Goal: Task Accomplishment & Management: Manage account settings

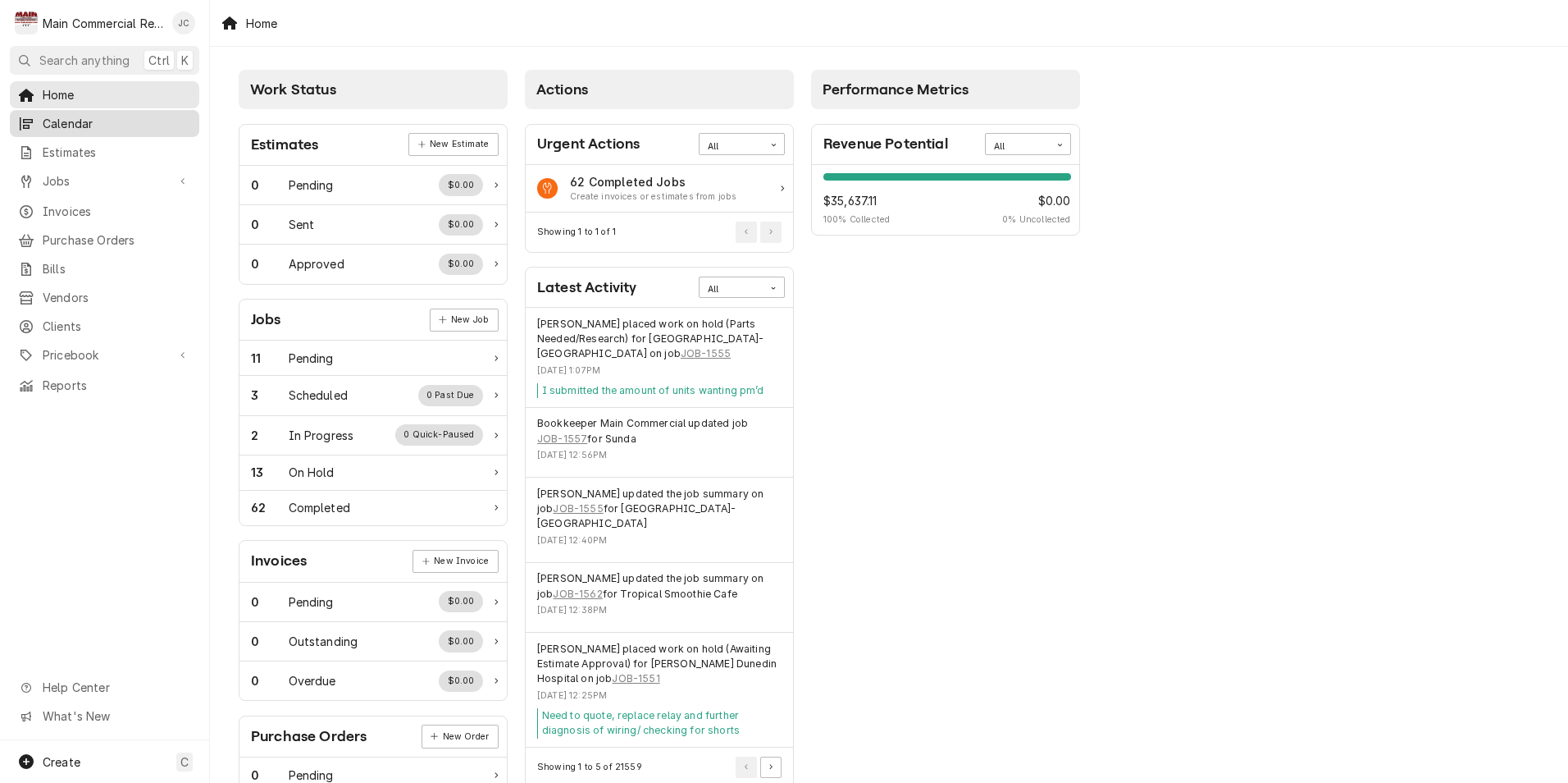
click at [82, 125] on span "Calendar" at bounding box center [116, 123] width 148 height 17
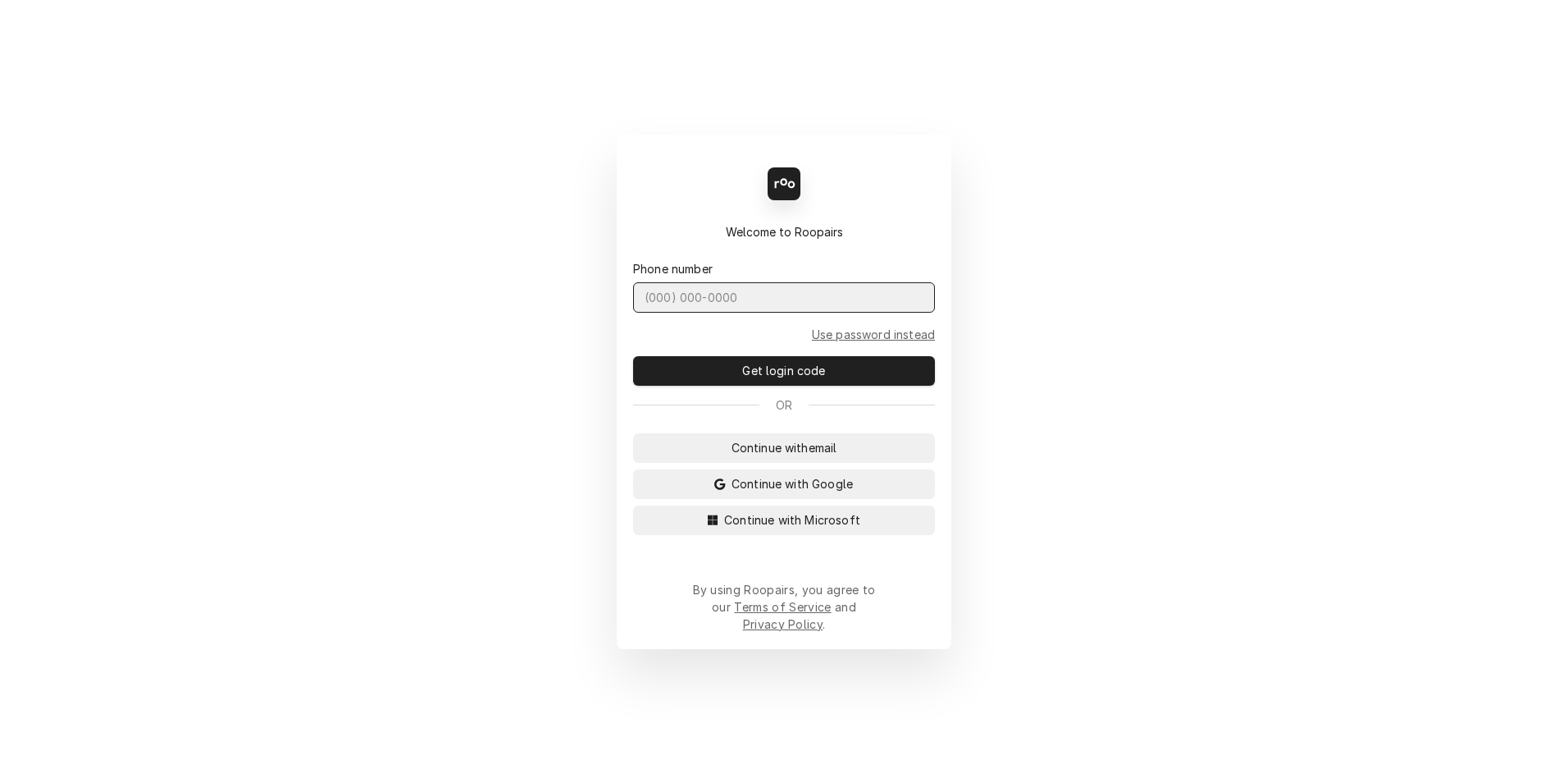
click at [708, 312] on input "Dynamic Content Wrapper" at bounding box center [784, 298] width 301 height 31
type input "(727) 215-5775"
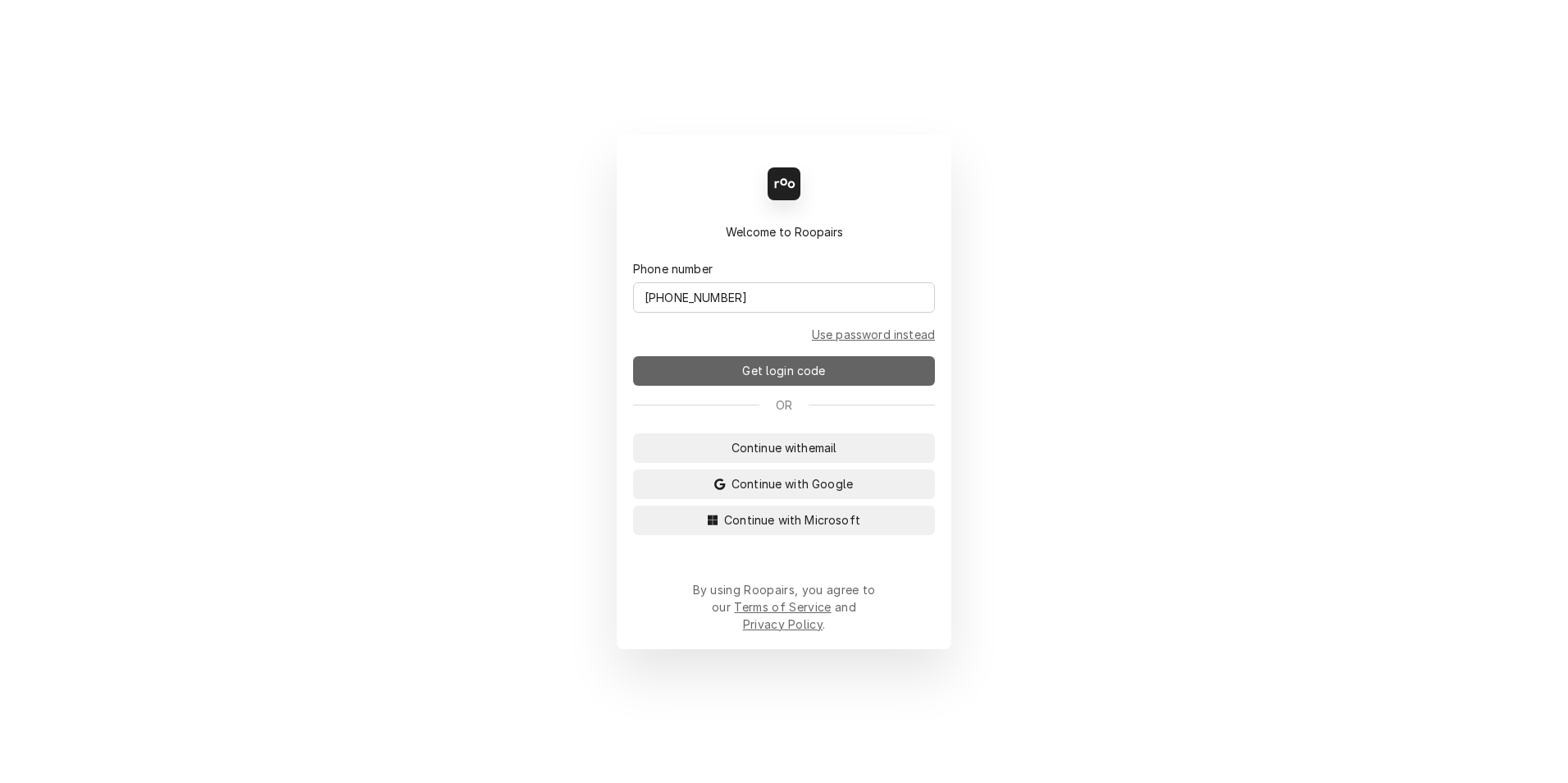
click at [787, 373] on span "Get login code" at bounding box center [783, 370] width 89 height 17
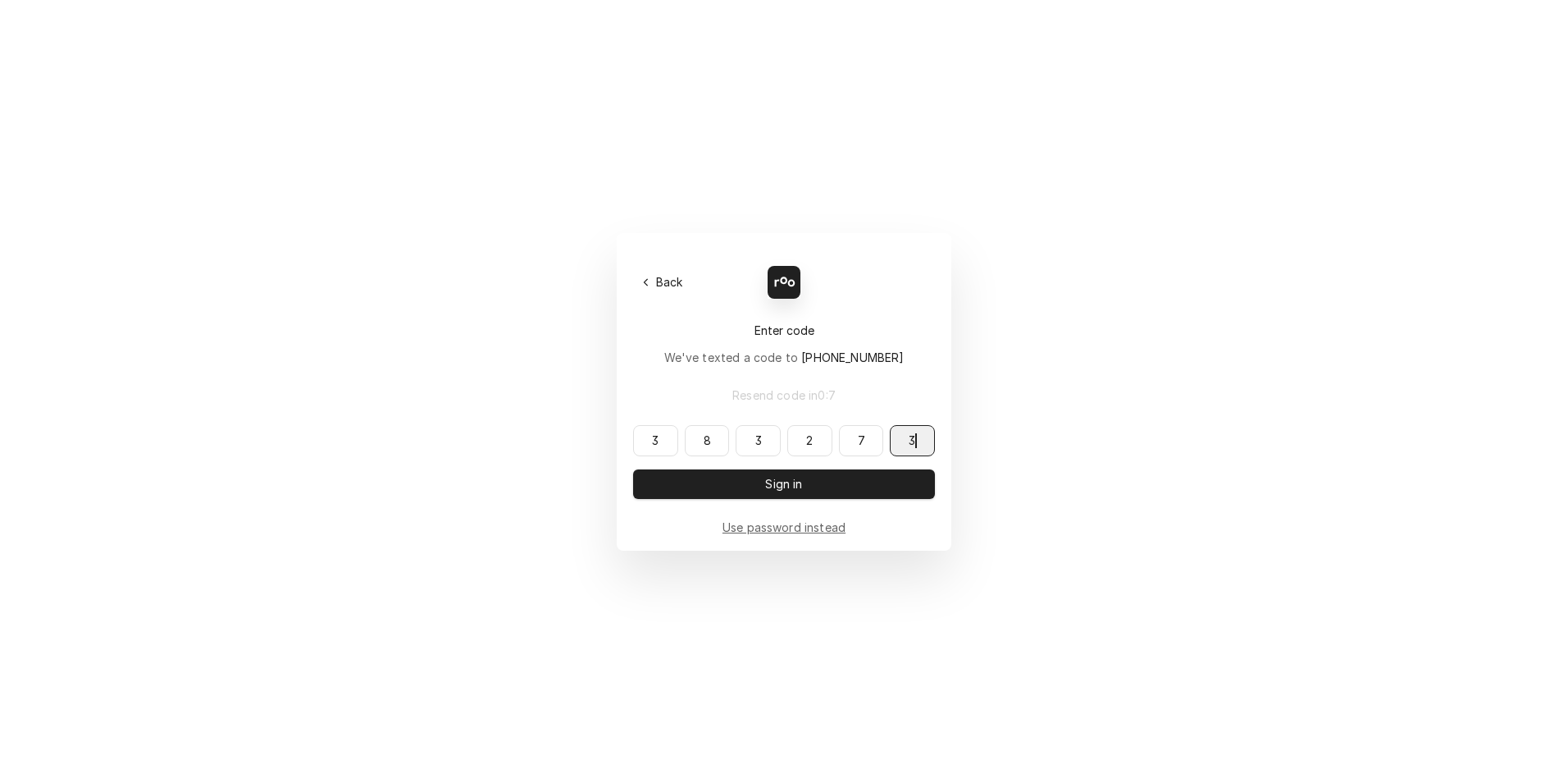
type input "383273"
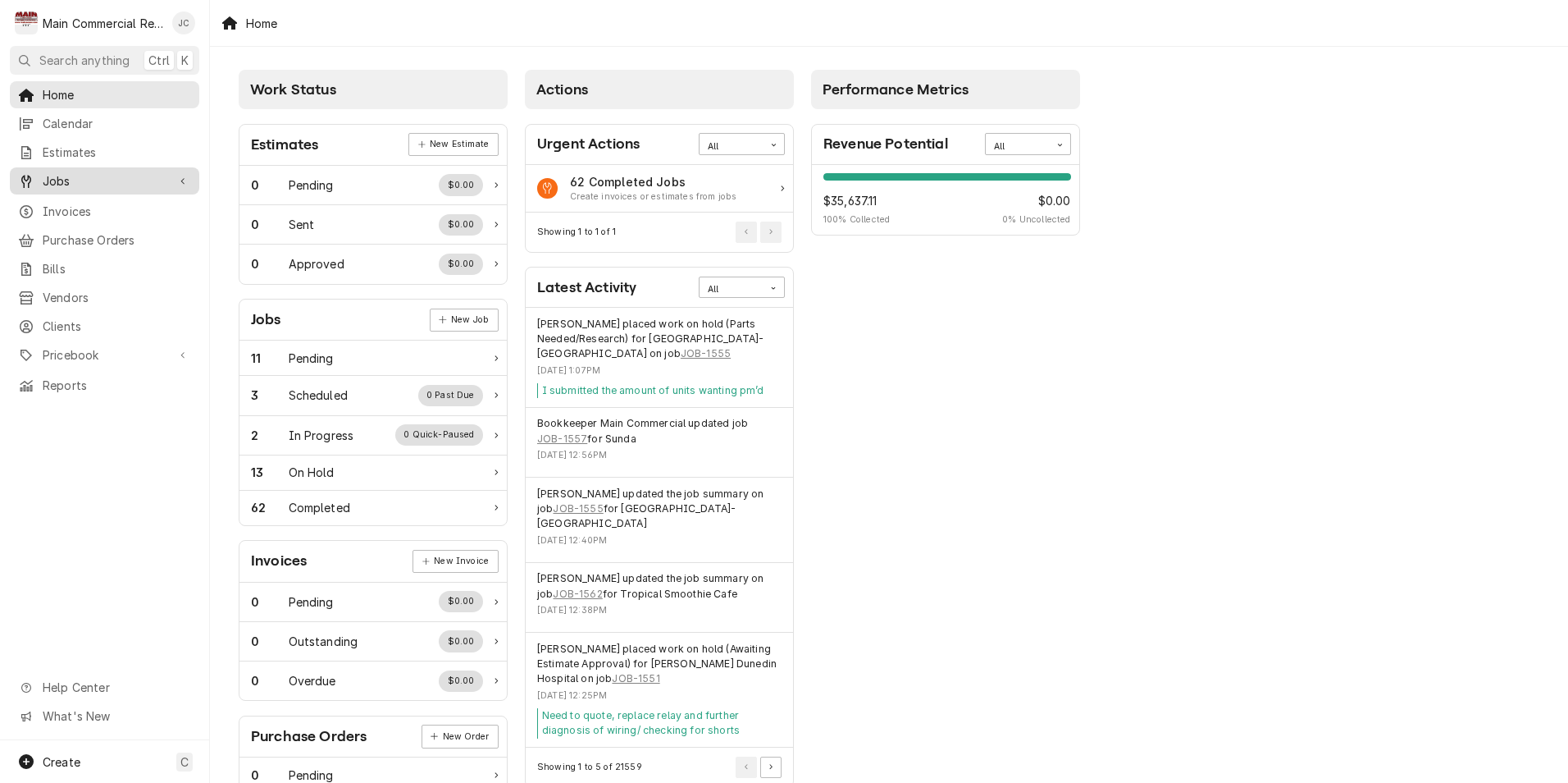
click at [72, 174] on span "Jobs" at bounding box center [104, 180] width 124 height 17
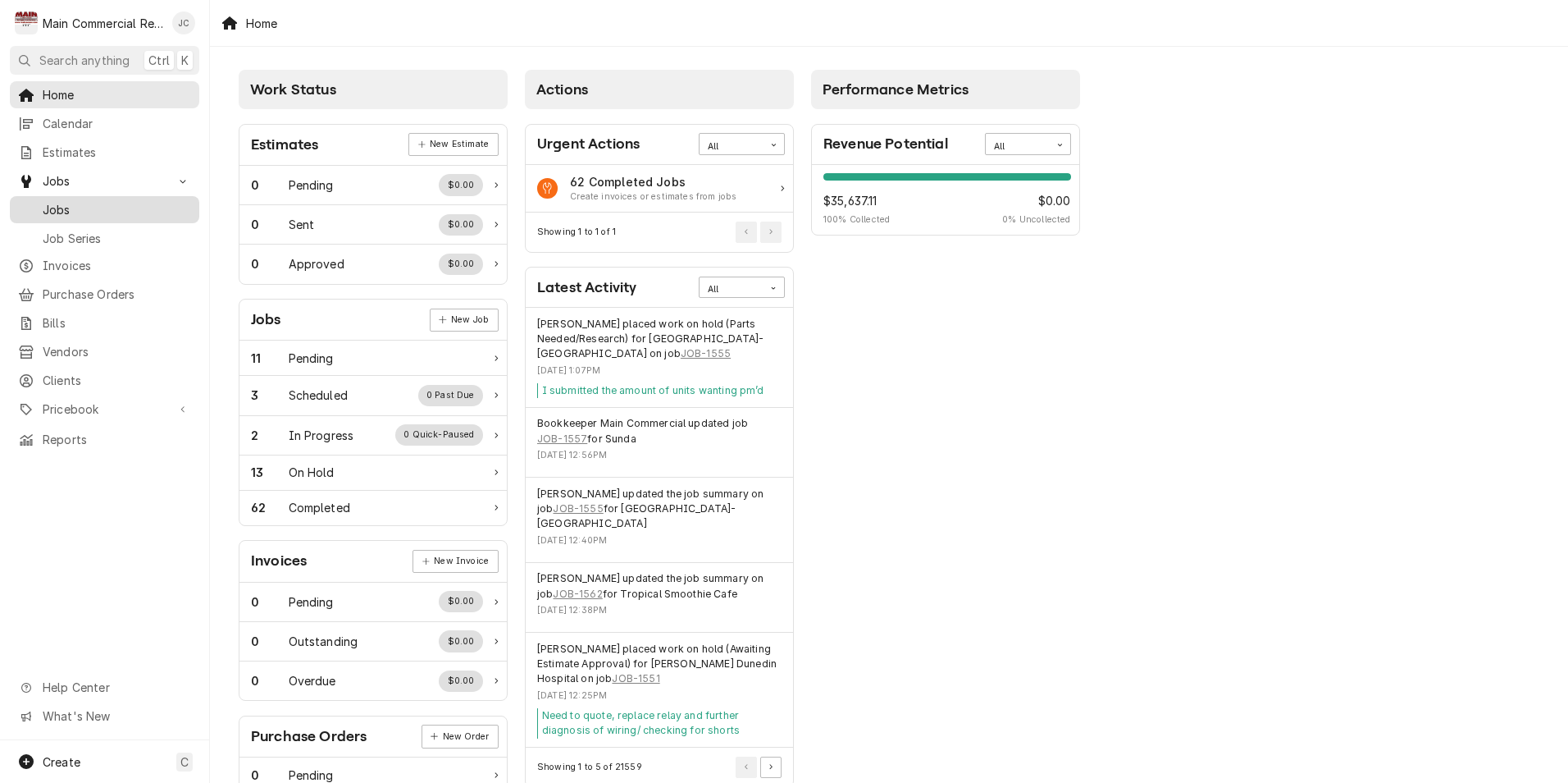
click at [68, 201] on span "Jobs" at bounding box center [116, 209] width 148 height 17
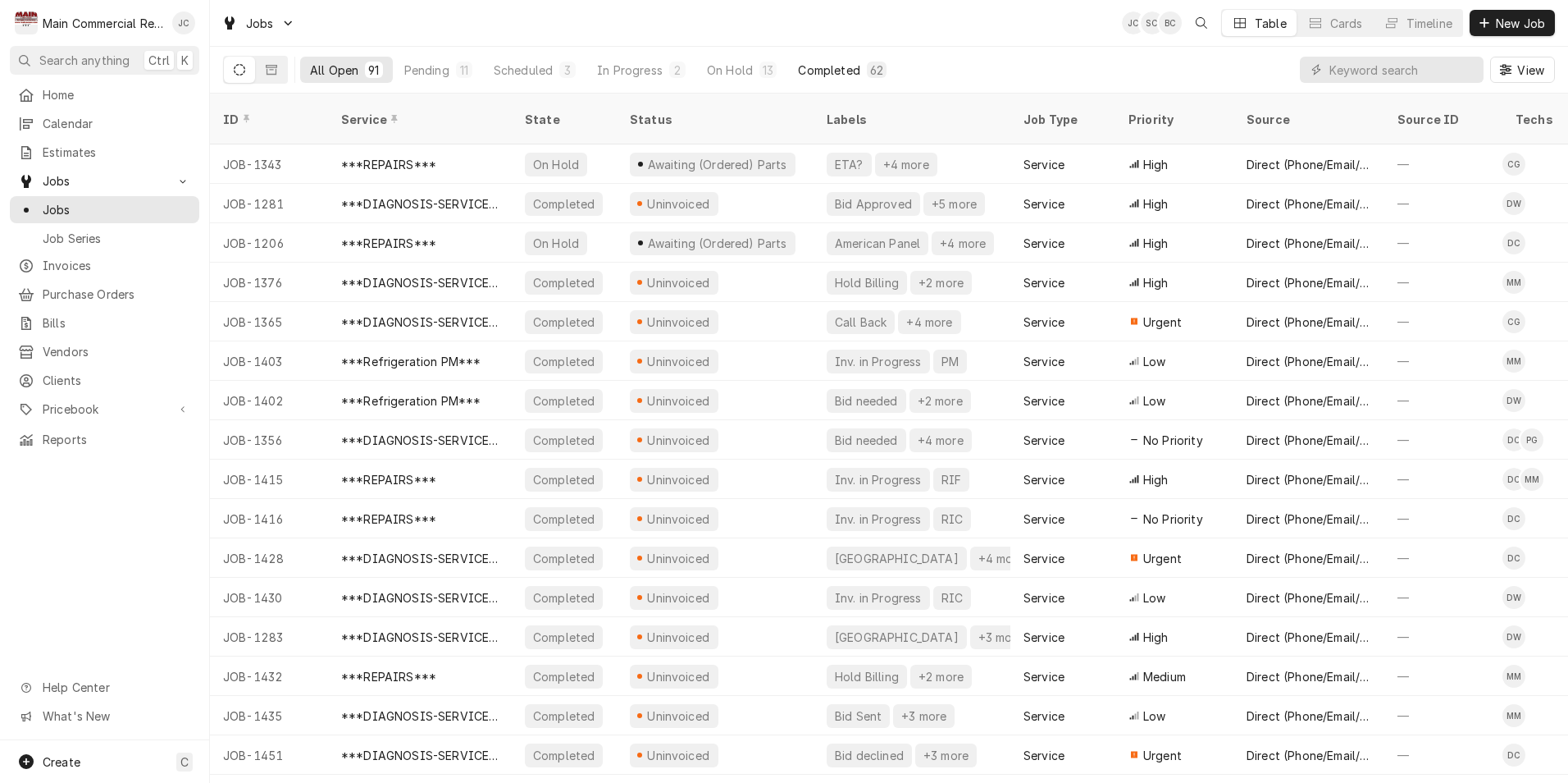
click at [829, 65] on div "Completed" at bounding box center [829, 69] width 61 height 17
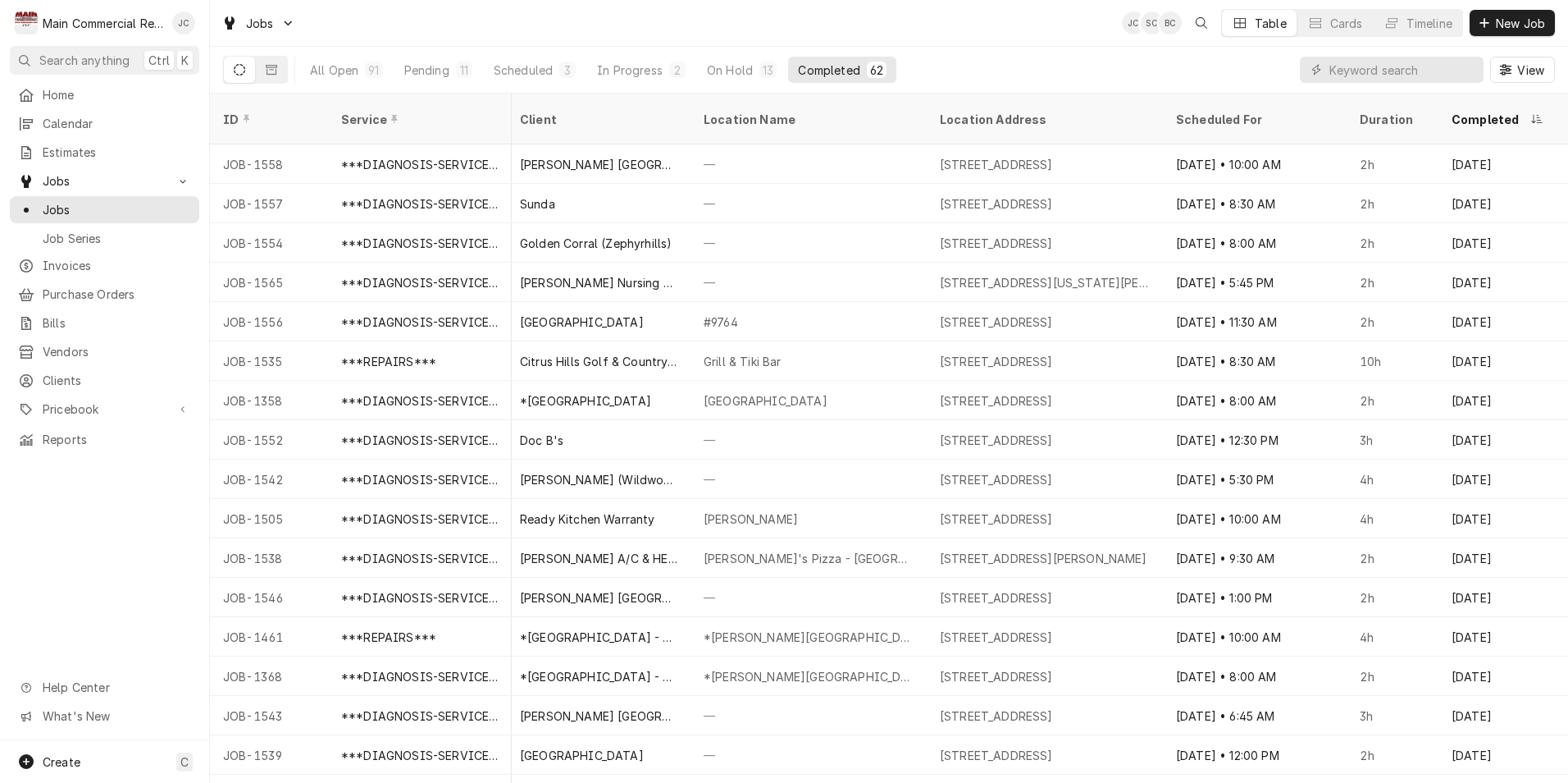
scroll to position [0, 1193]
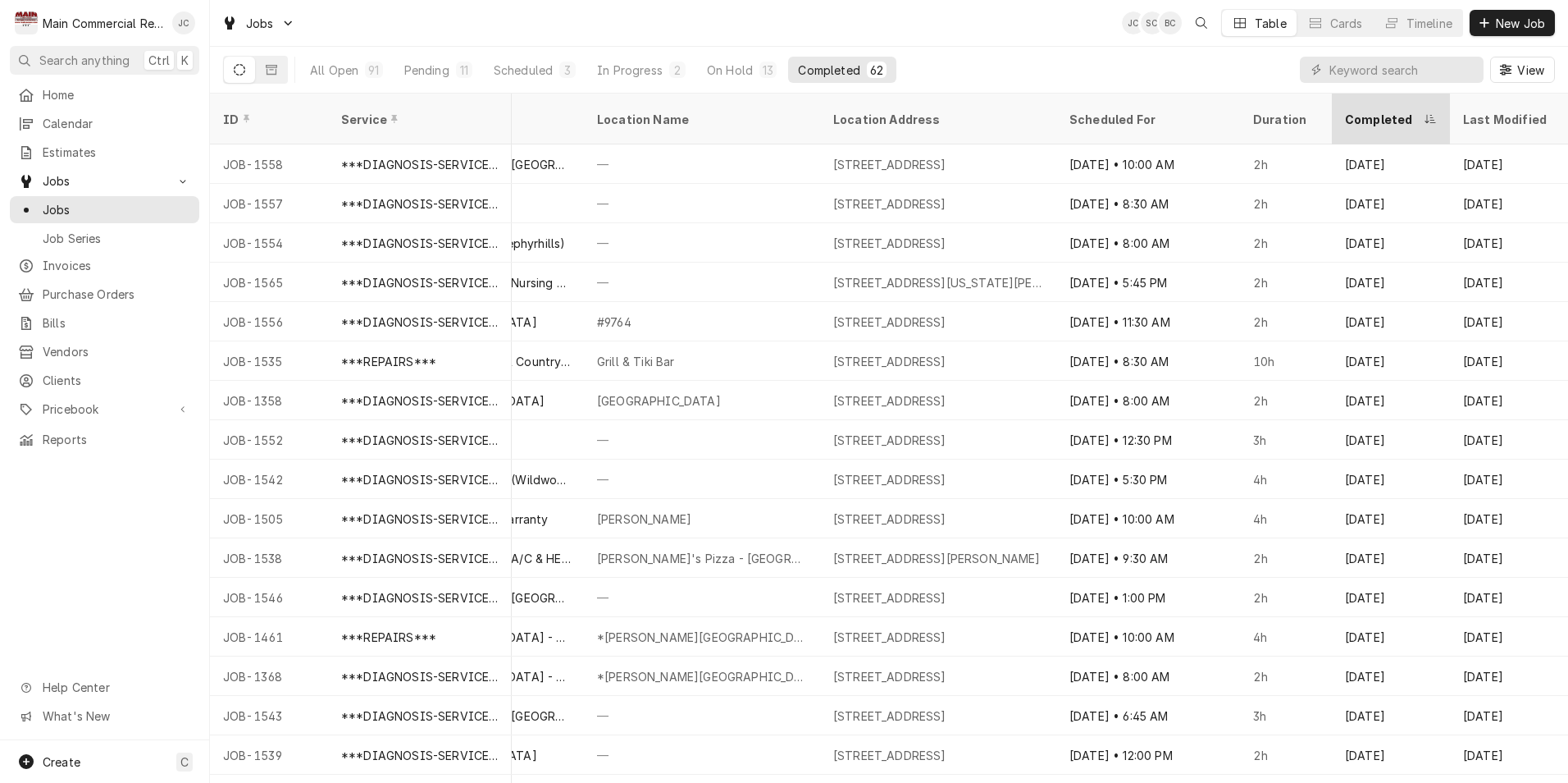
click at [1345, 112] on div "Completed" at bounding box center [1383, 119] width 76 height 17
click at [1378, 111] on div "Completed" at bounding box center [1389, 119] width 88 height 17
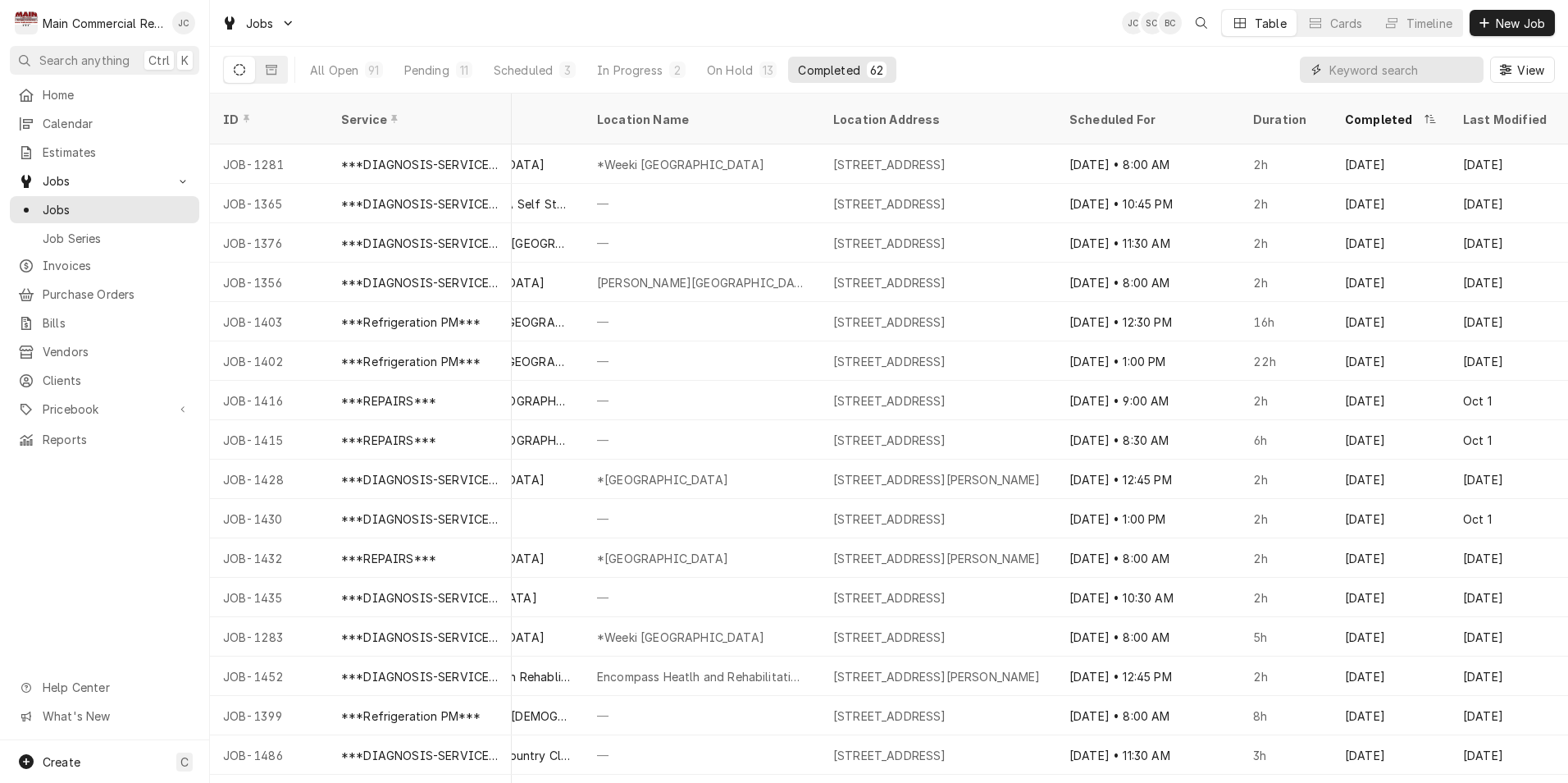
click at [1396, 76] on input "Dynamic Content Wrapper" at bounding box center [1402, 69] width 146 height 26
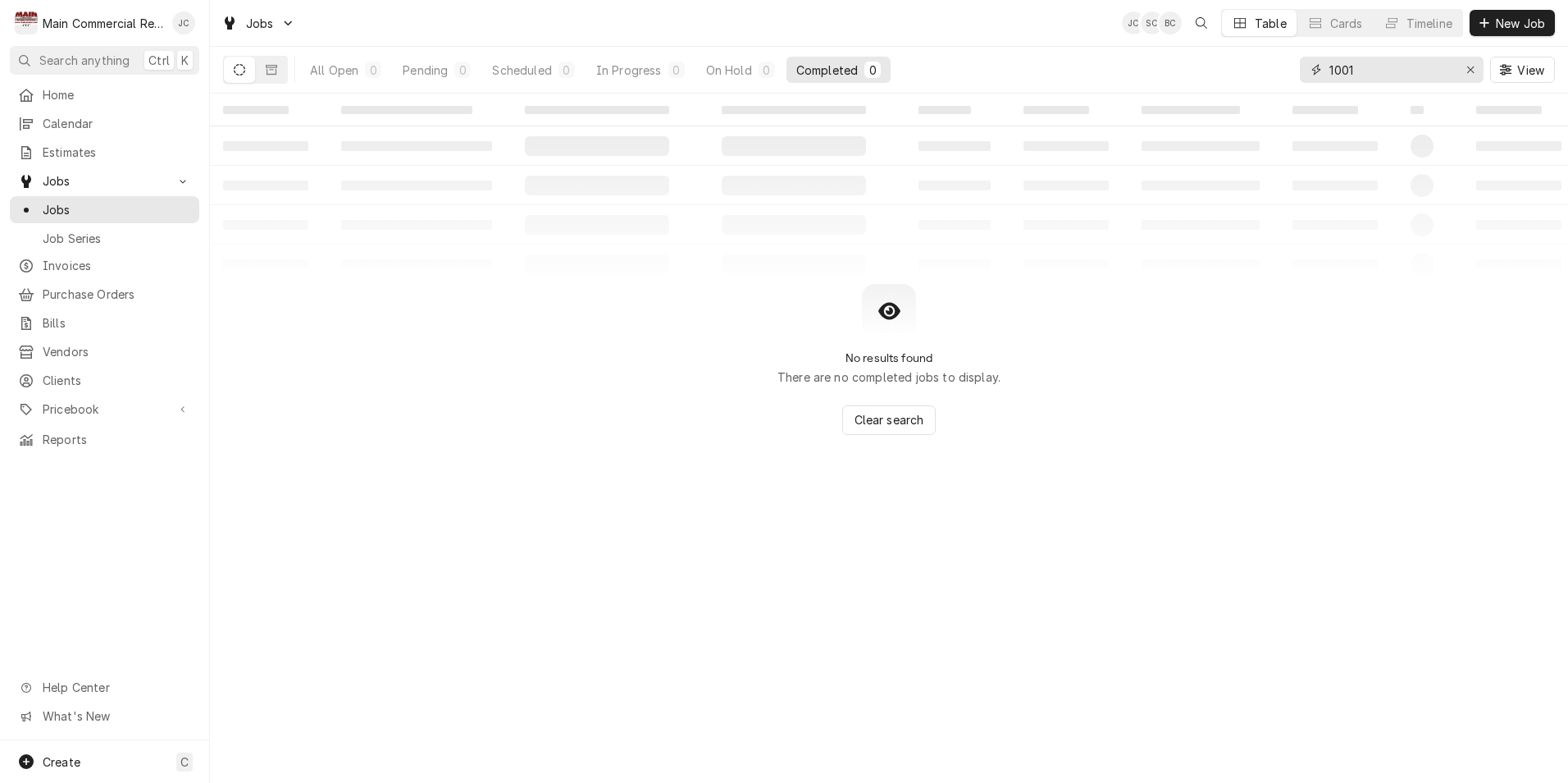
drag, startPoint x: 1385, startPoint y: 72, endPoint x: 1273, endPoint y: 74, distance: 112.0
click at [1273, 74] on div "All Open 0 Pending 0 Scheduled 0 In Progress 0 On Hold 0 Completed 0 1001 View" at bounding box center [889, 69] width 1331 height 46
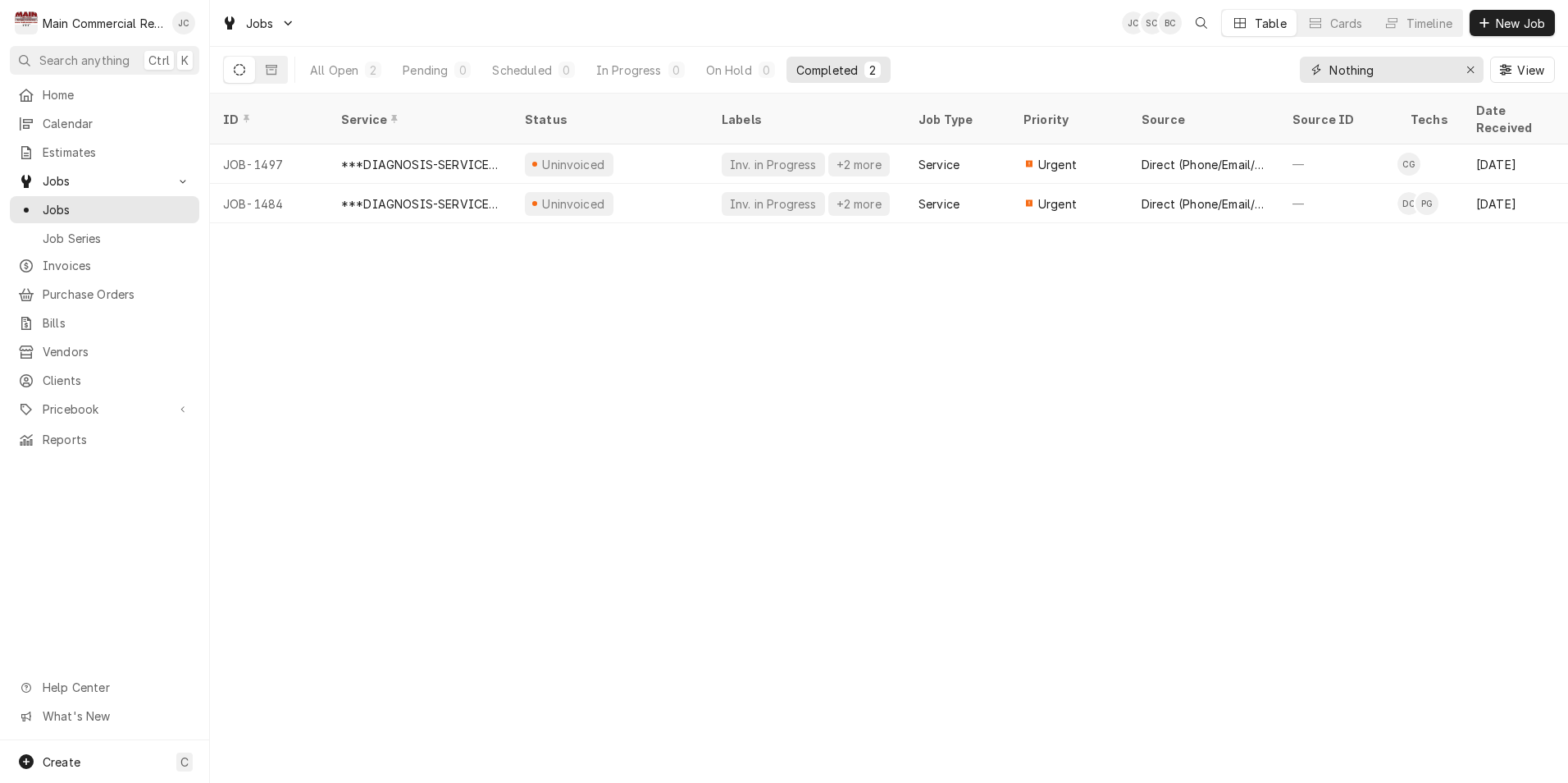
type input "Nothing"
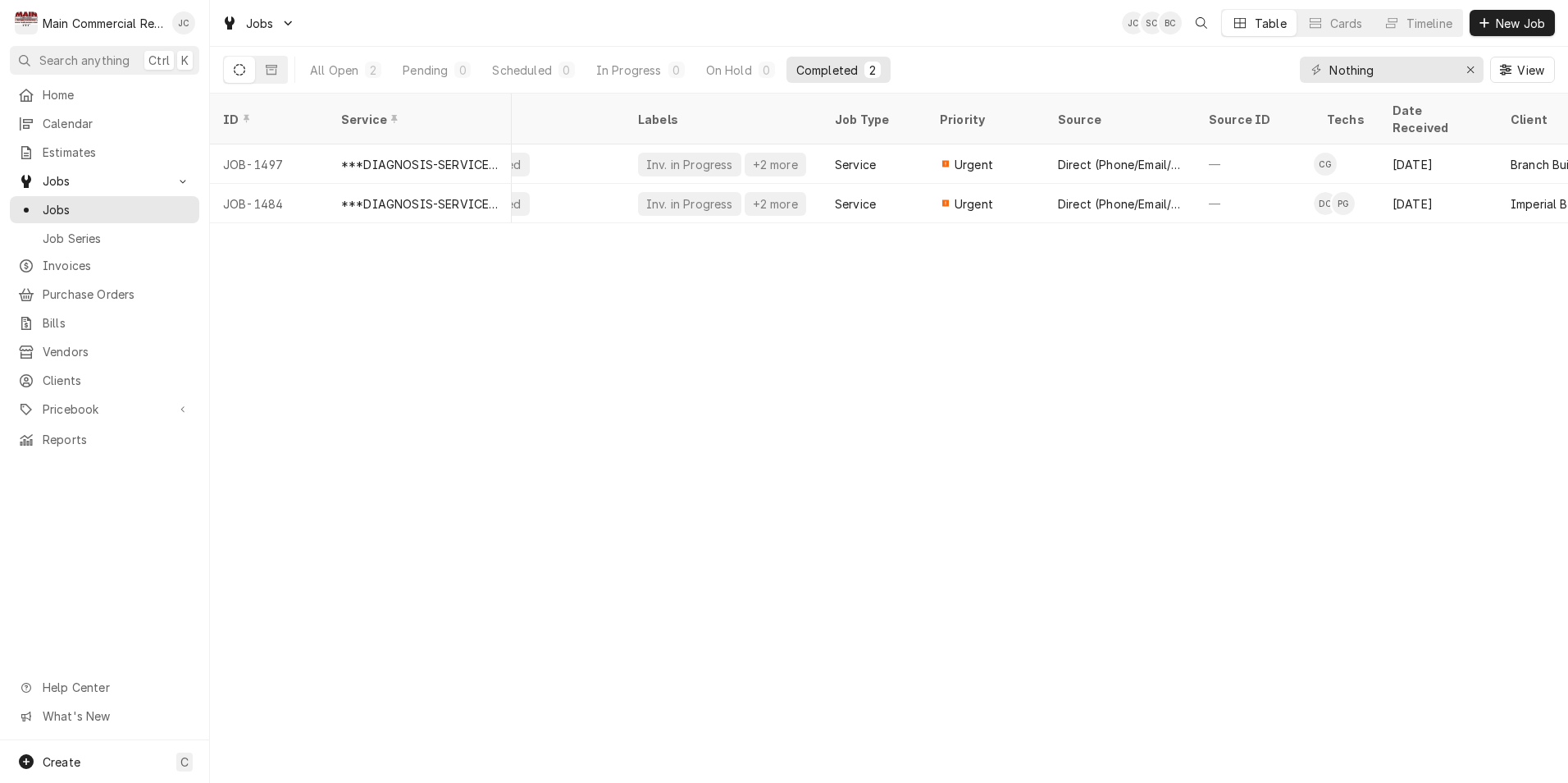
scroll to position [0, 0]
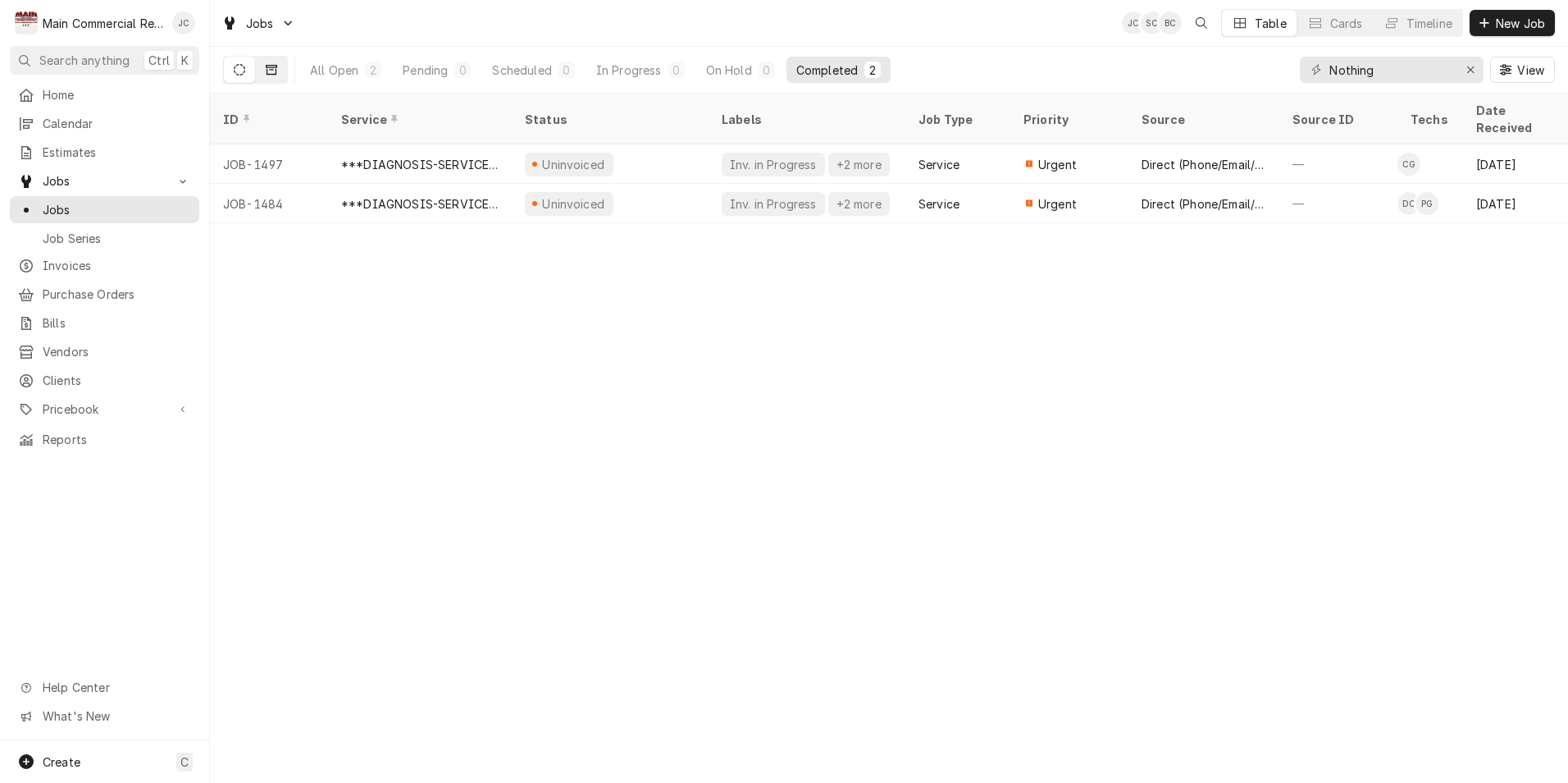
click at [279, 64] on button "Dynamic Content Wrapper" at bounding box center [271, 69] width 31 height 26
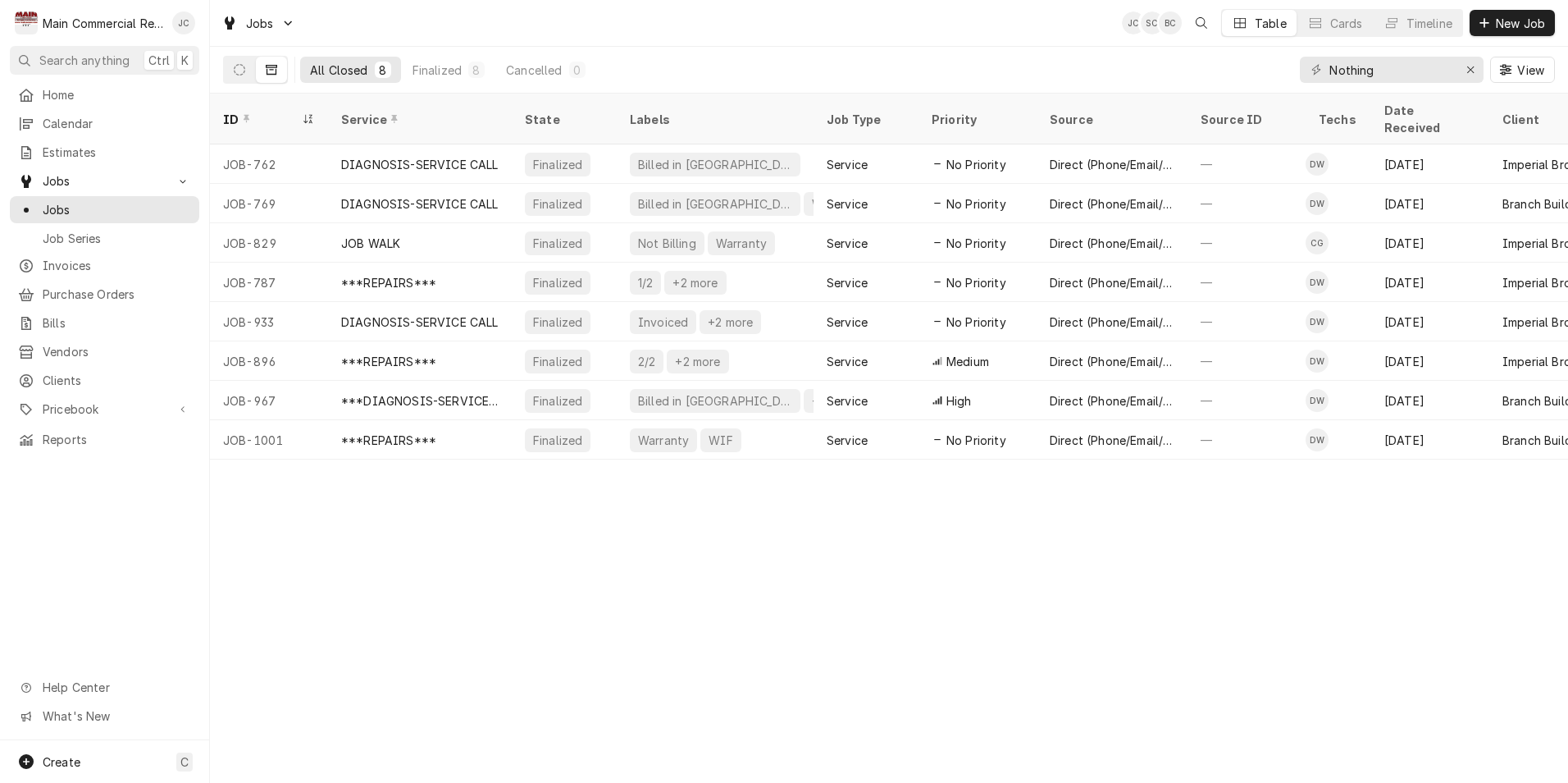
click at [1452, 67] on div "Nothing" at bounding box center [1392, 69] width 184 height 26
click at [1471, 64] on icon "Erase input" at bounding box center [1471, 69] width 9 height 12
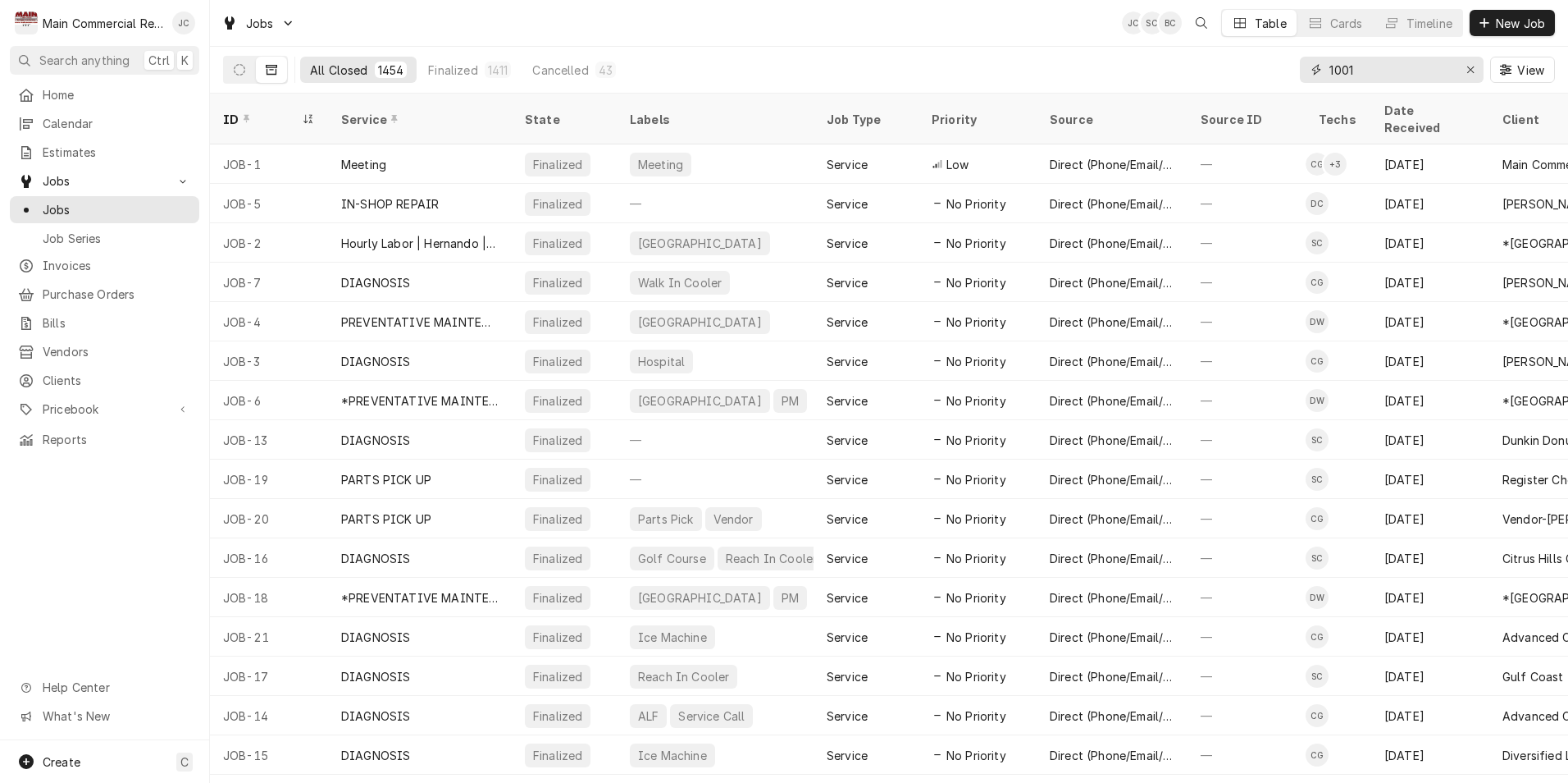
type input "1001"
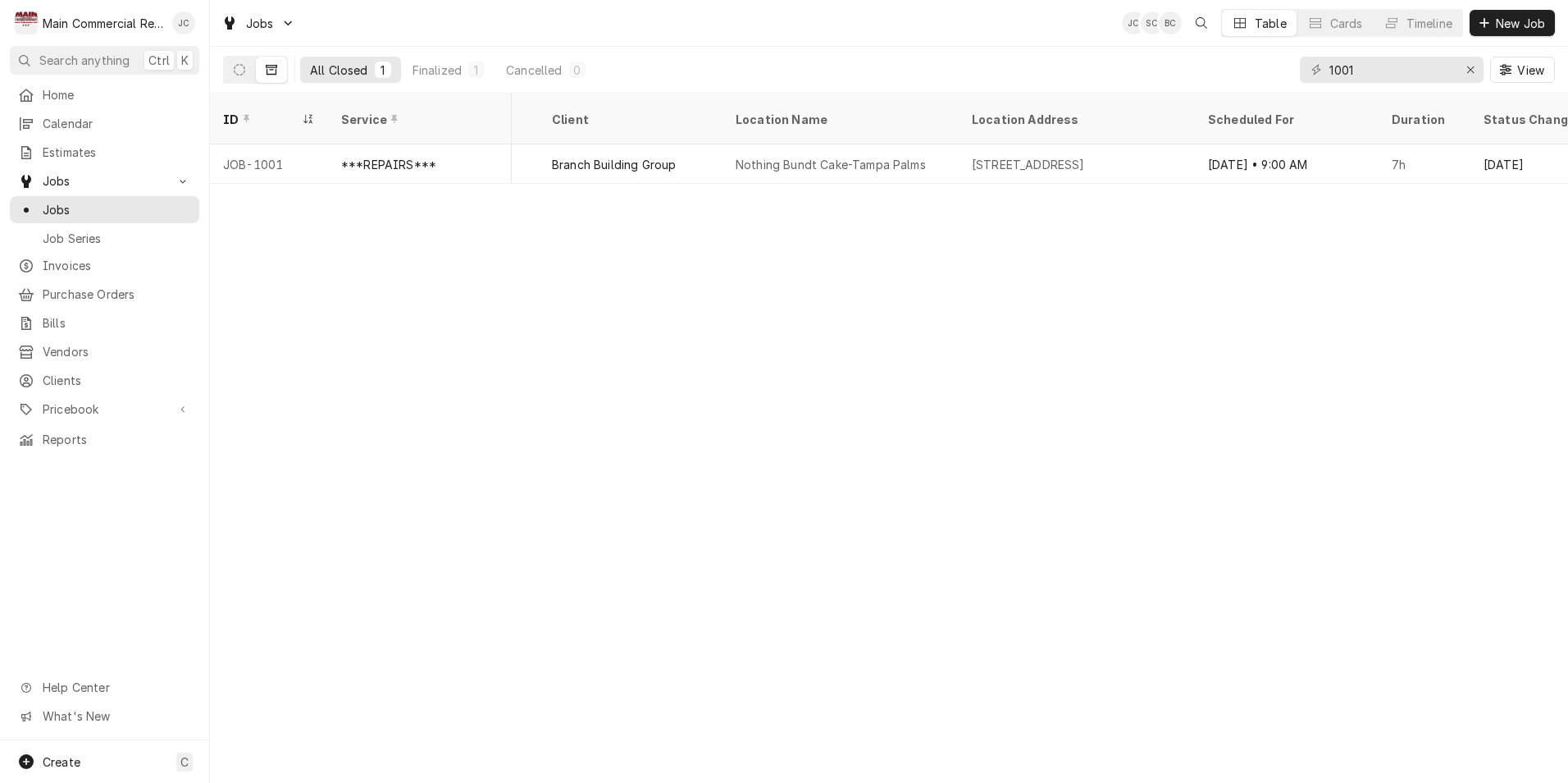
scroll to position [0, 872]
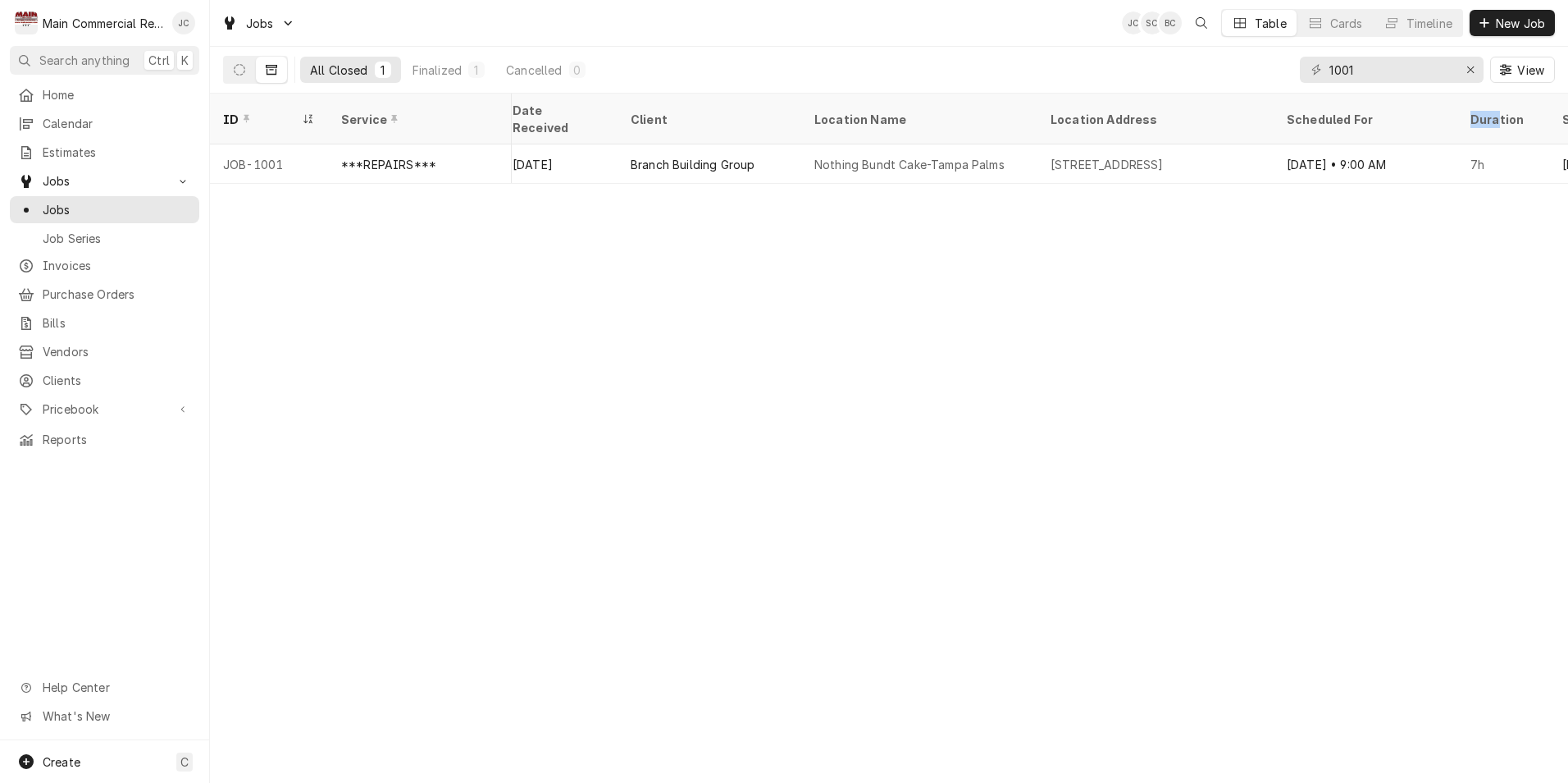
drag, startPoint x: 942, startPoint y: 181, endPoint x: 792, endPoint y: 172, distance: 150.3
click at [793, 172] on div "ID Service State Labels Job Type Priority Source Source ID Techs Date Received …" at bounding box center [889, 438] width 1358 height 689
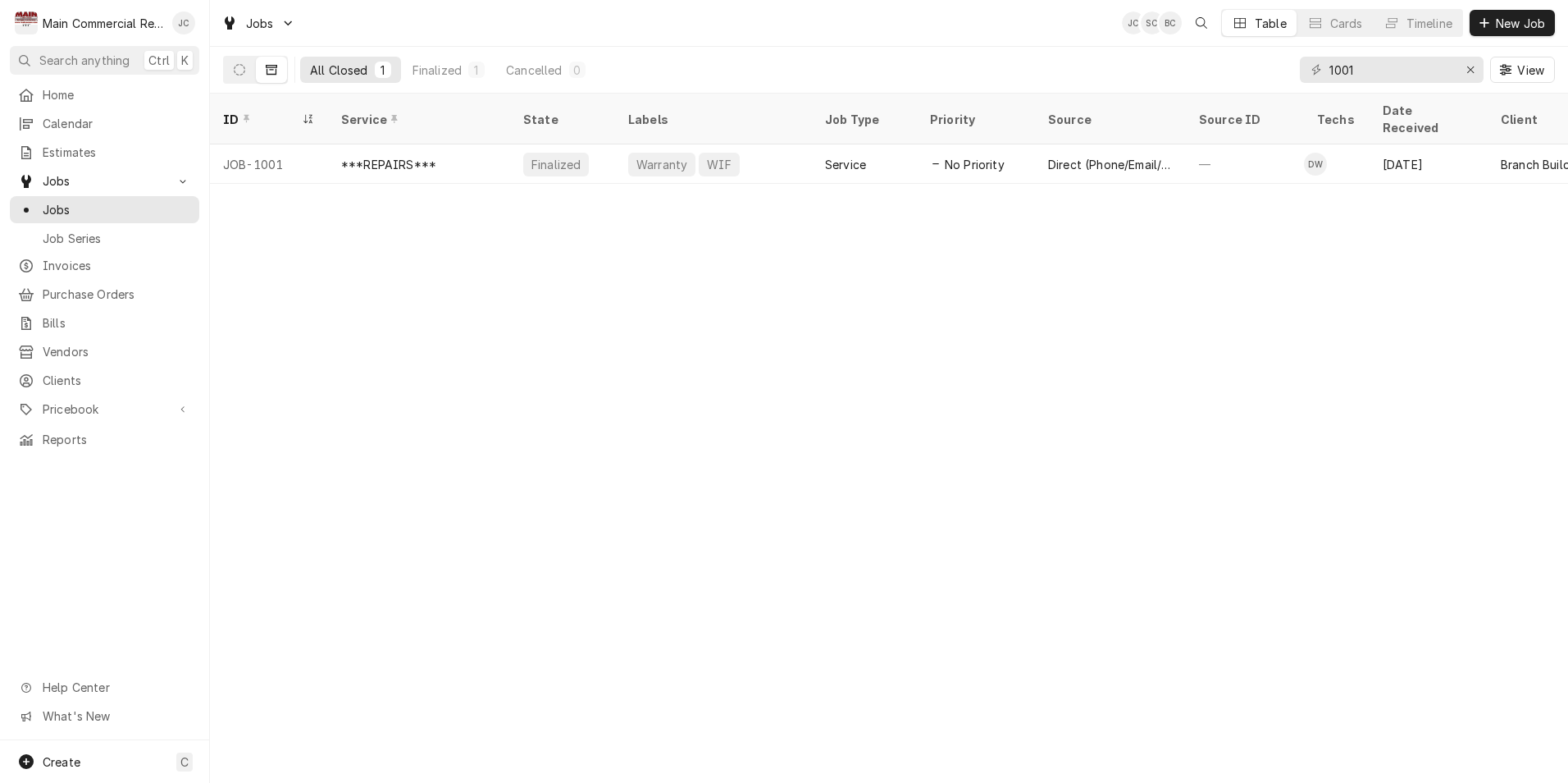
scroll to position [0, 0]
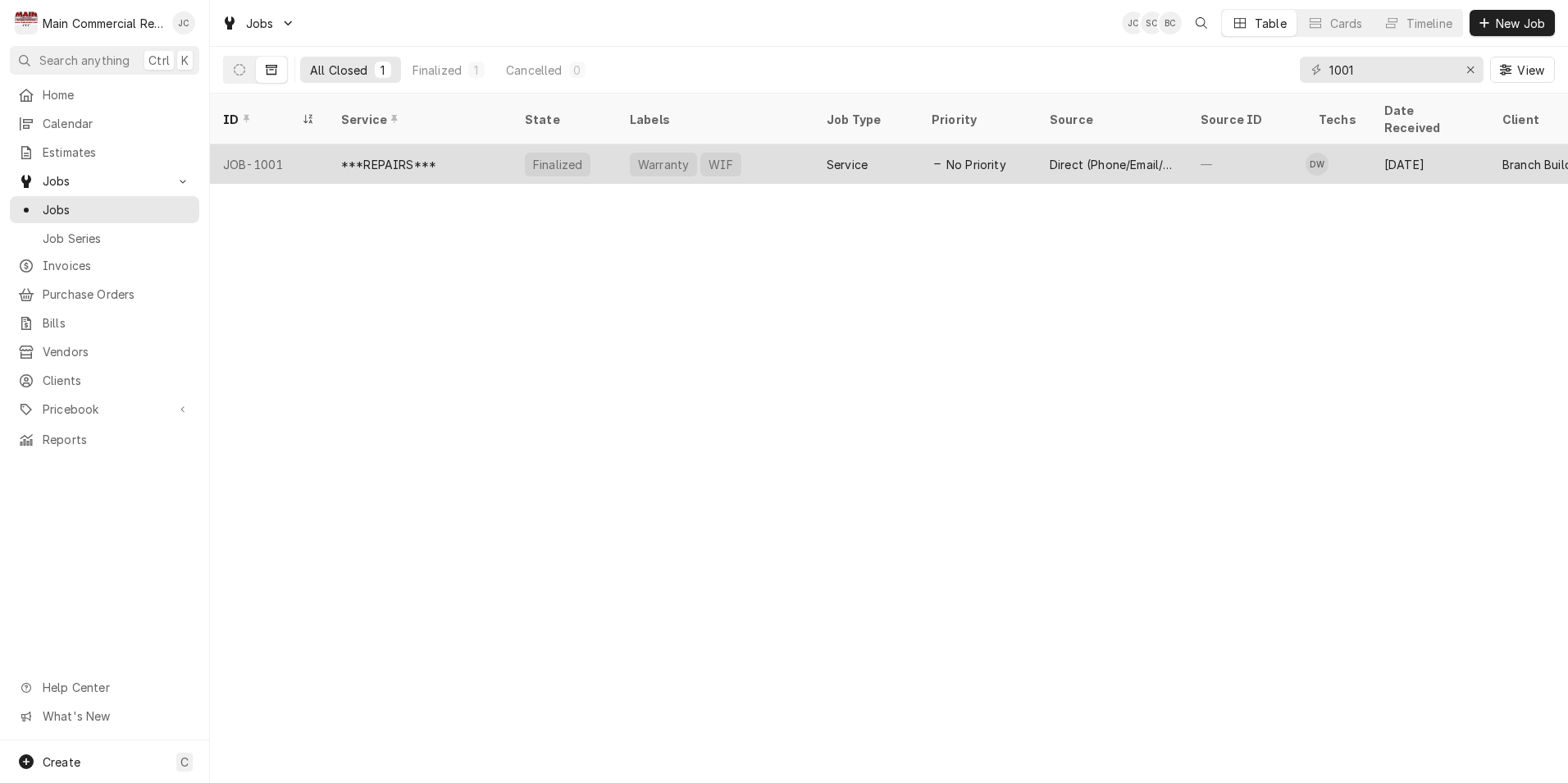
click at [410, 156] on div "***REPAIRS***" at bounding box center [389, 164] width 95 height 17
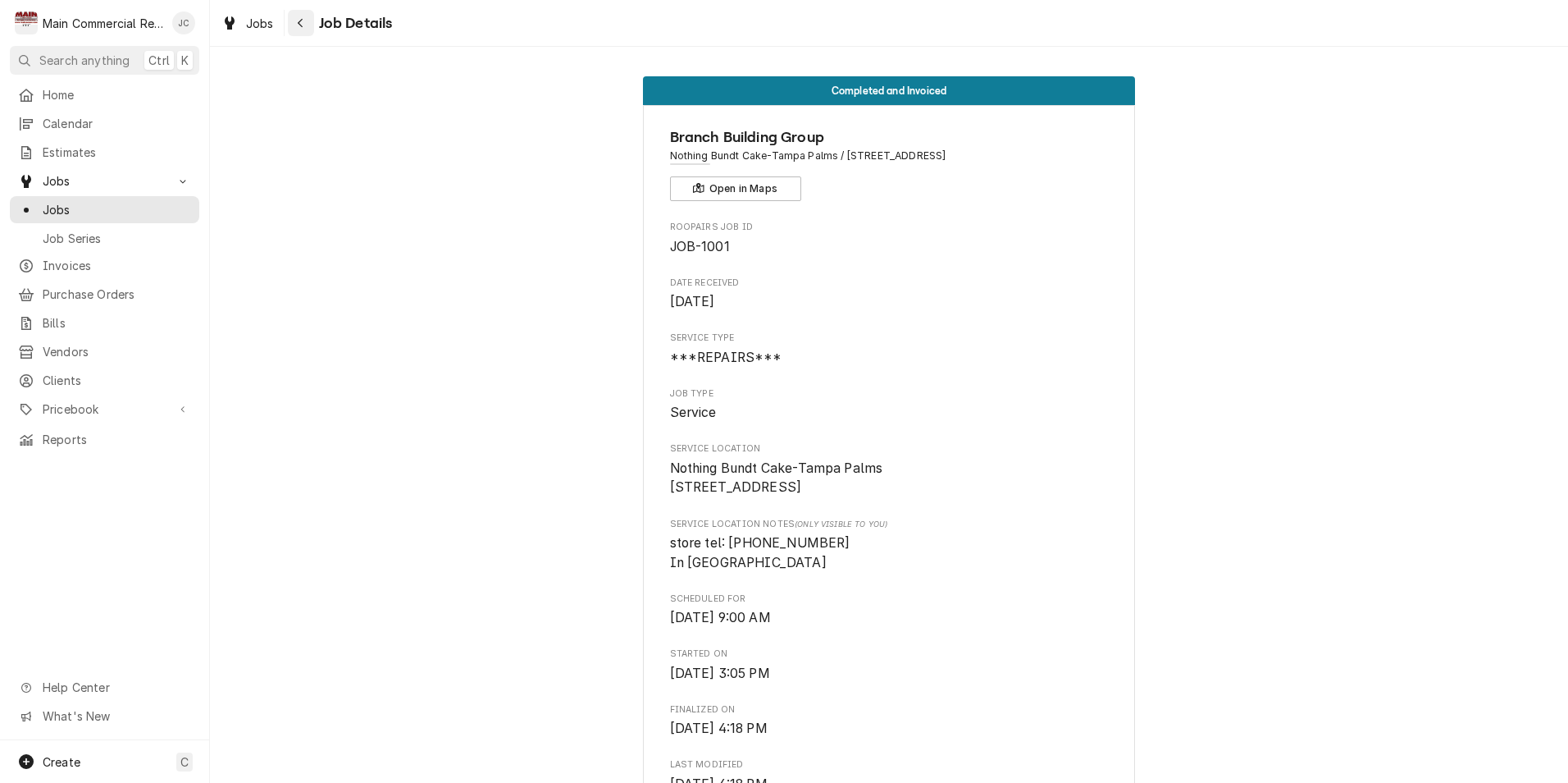
click at [309, 22] on div "Navigate back" at bounding box center [300, 22] width 16 height 16
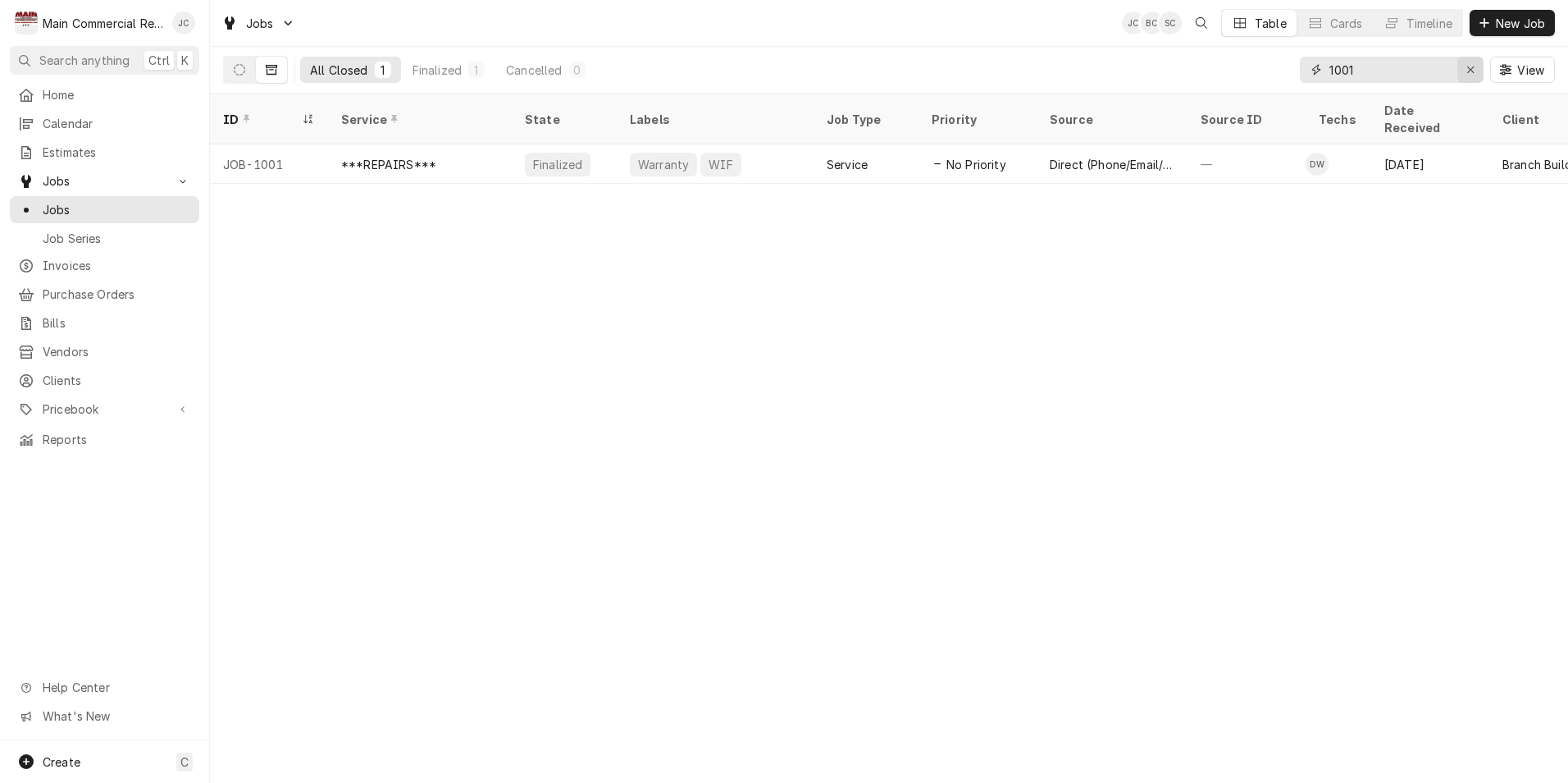
click at [1475, 72] on div "Erase input" at bounding box center [1470, 69] width 16 height 16
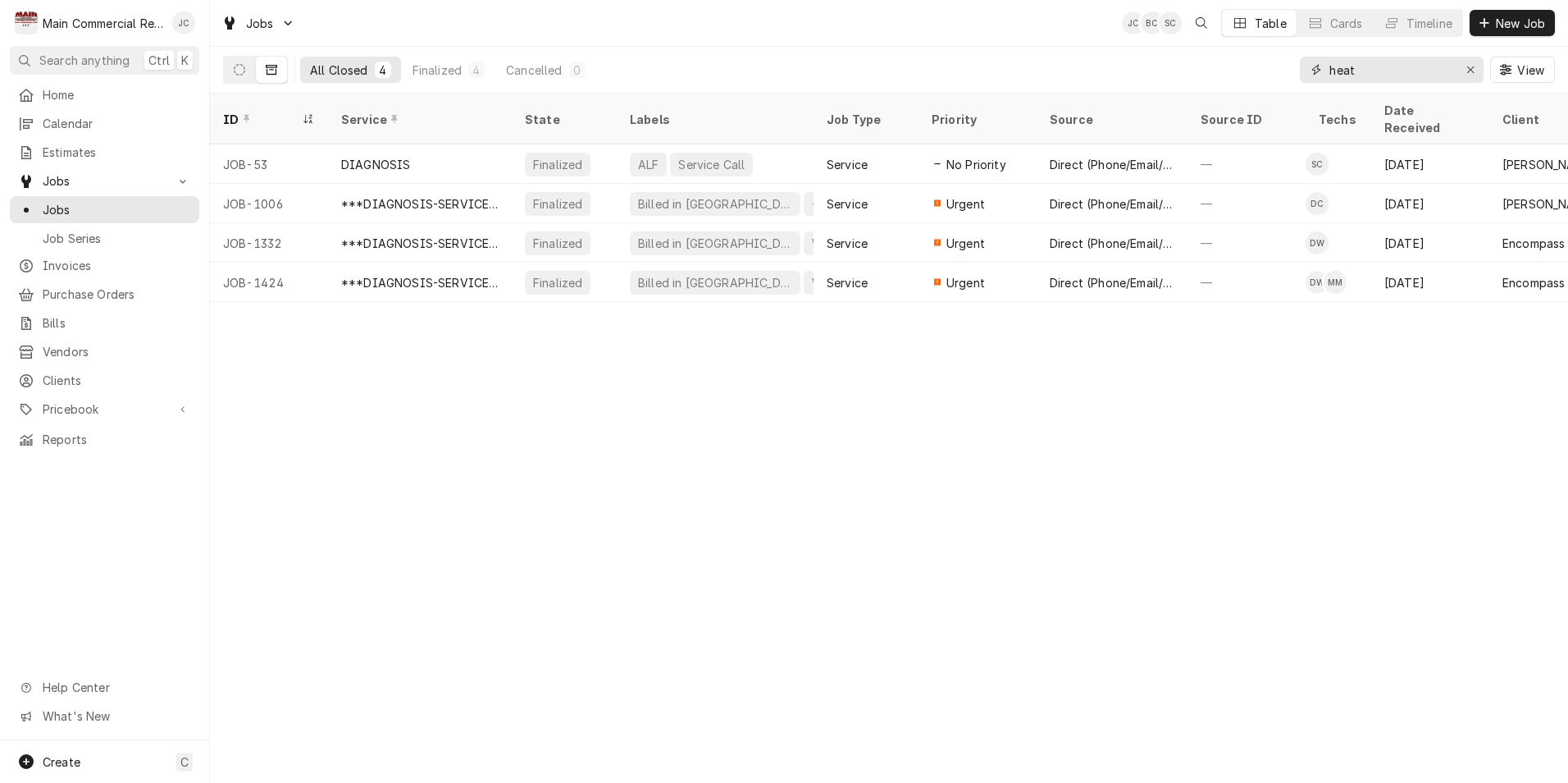
type input "heat"
click at [243, 68] on icon "Dynamic Content Wrapper" at bounding box center [239, 69] width 12 height 12
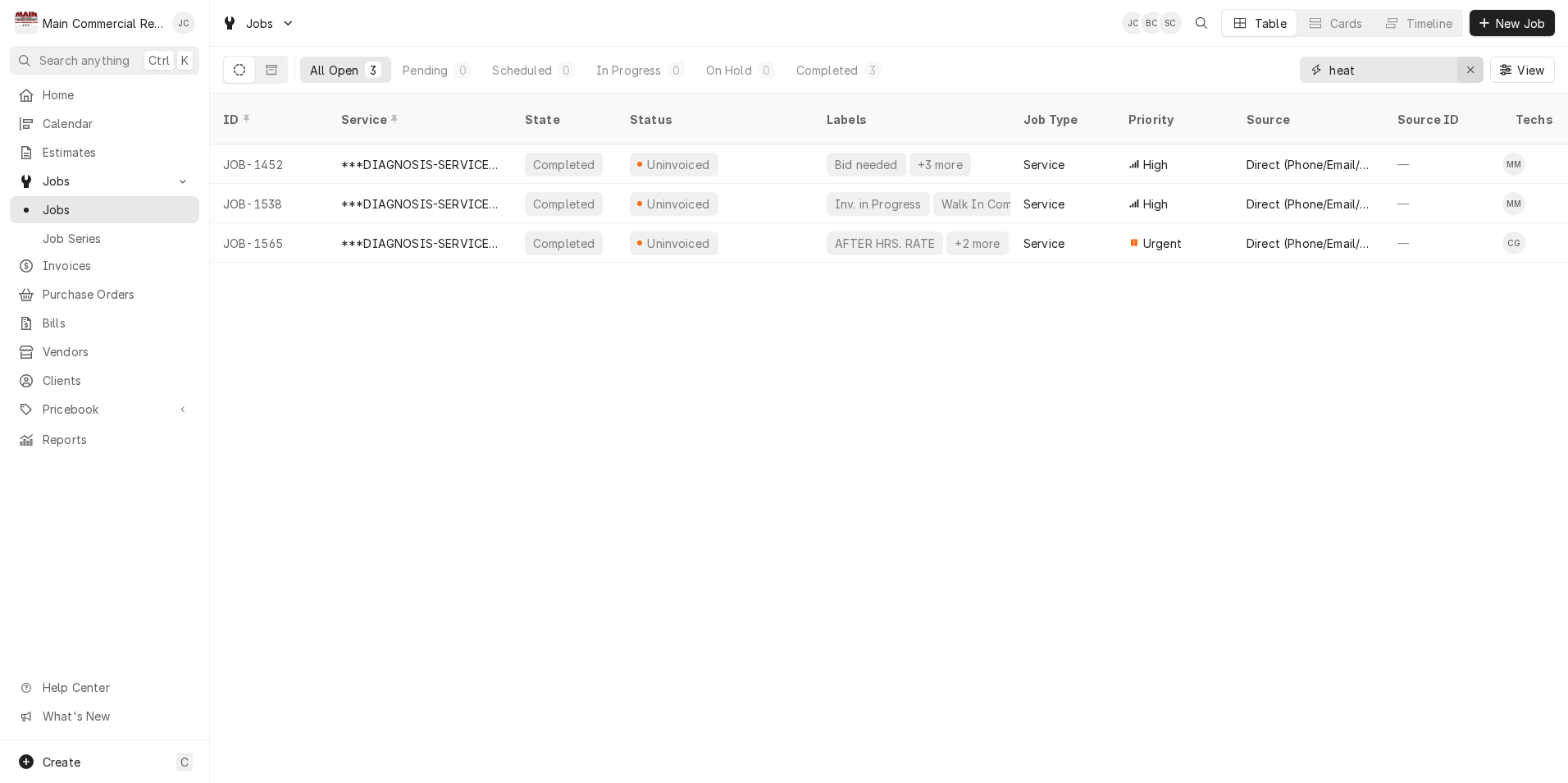
click at [1474, 70] on icon "Erase input" at bounding box center [1471, 69] width 9 height 12
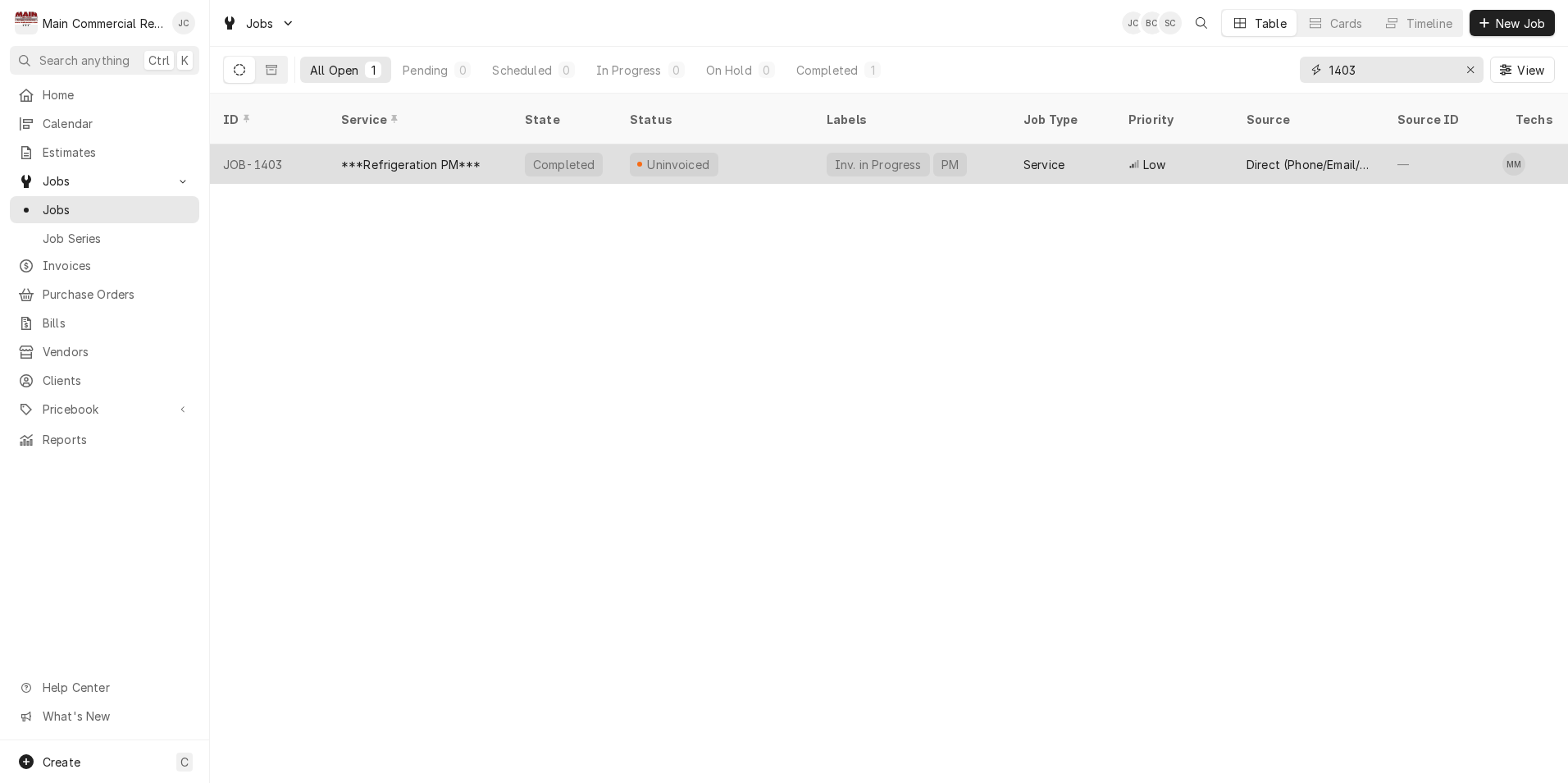
type input "1403"
click at [440, 156] on div "***Refrigeration PM***" at bounding box center [411, 164] width 140 height 17
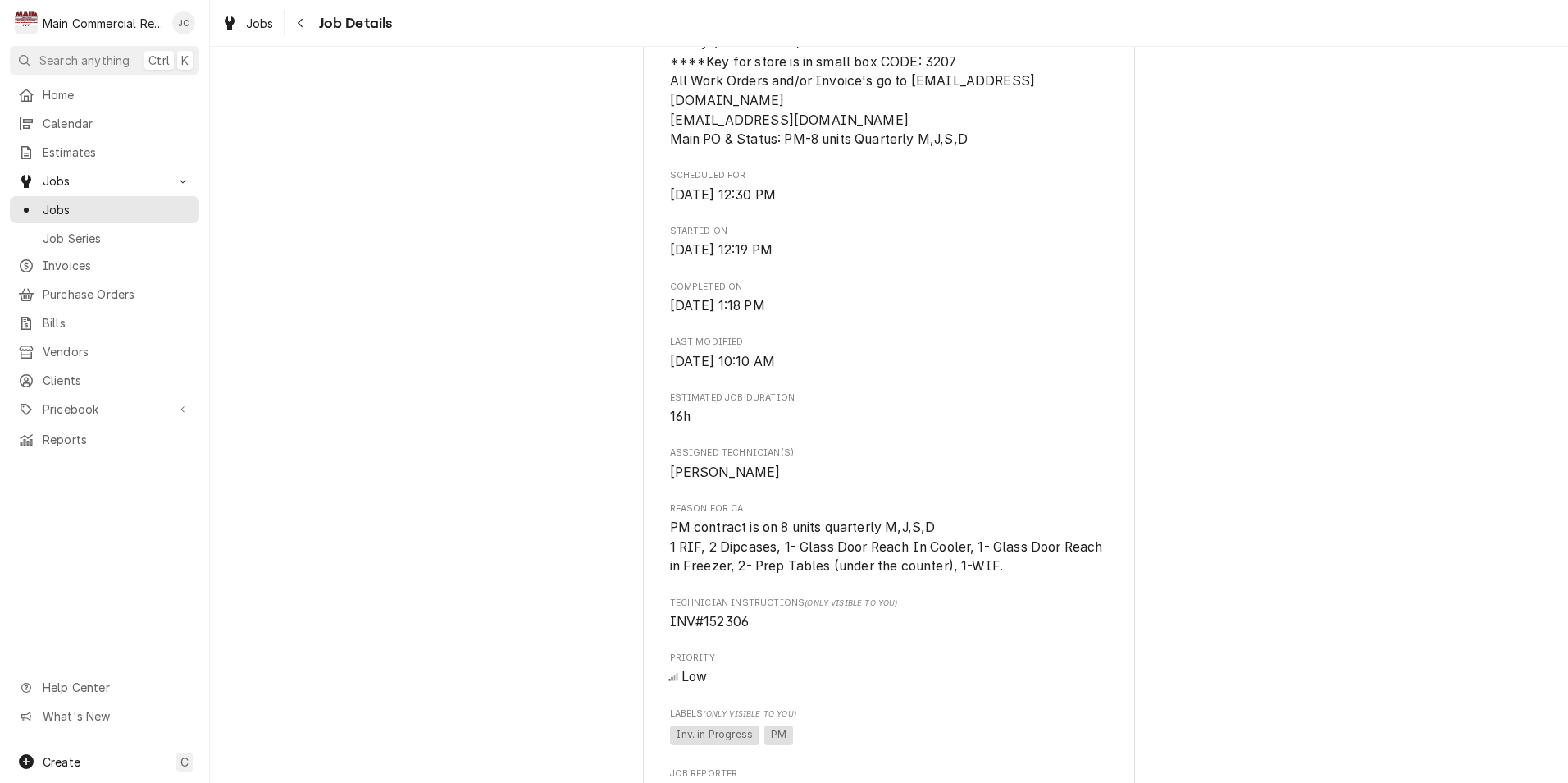
scroll to position [574, 0]
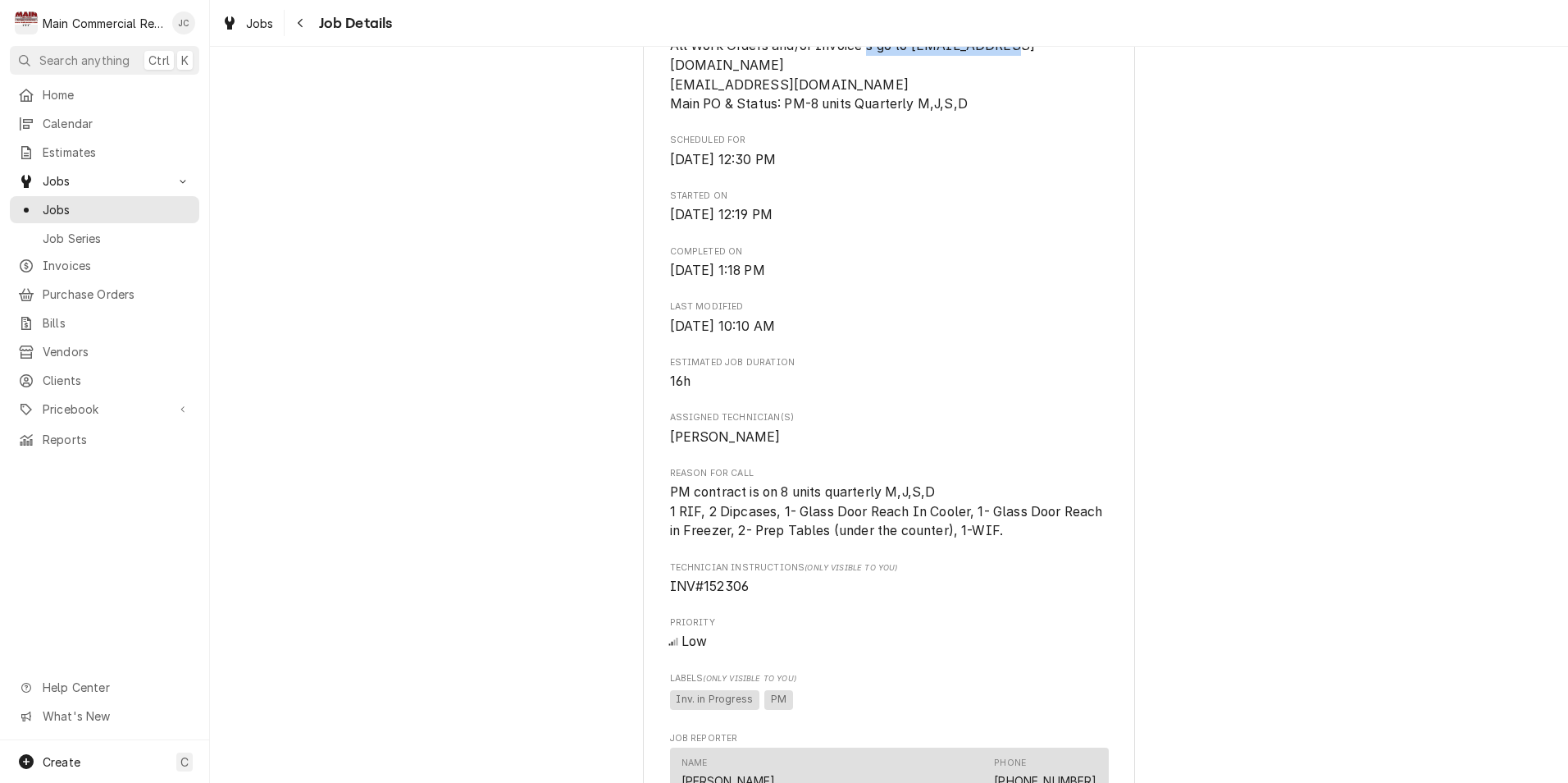
drag, startPoint x: 909, startPoint y: 67, endPoint x: 1087, endPoint y: 70, distance: 178.0
click at [1087, 70] on span "Manager 336-420-7052 Mikayla ***NET 30 ***CONTRACT PM: QUARTERLY: MARCH,JUNE,SE…" at bounding box center [890, 27] width 439 height 175
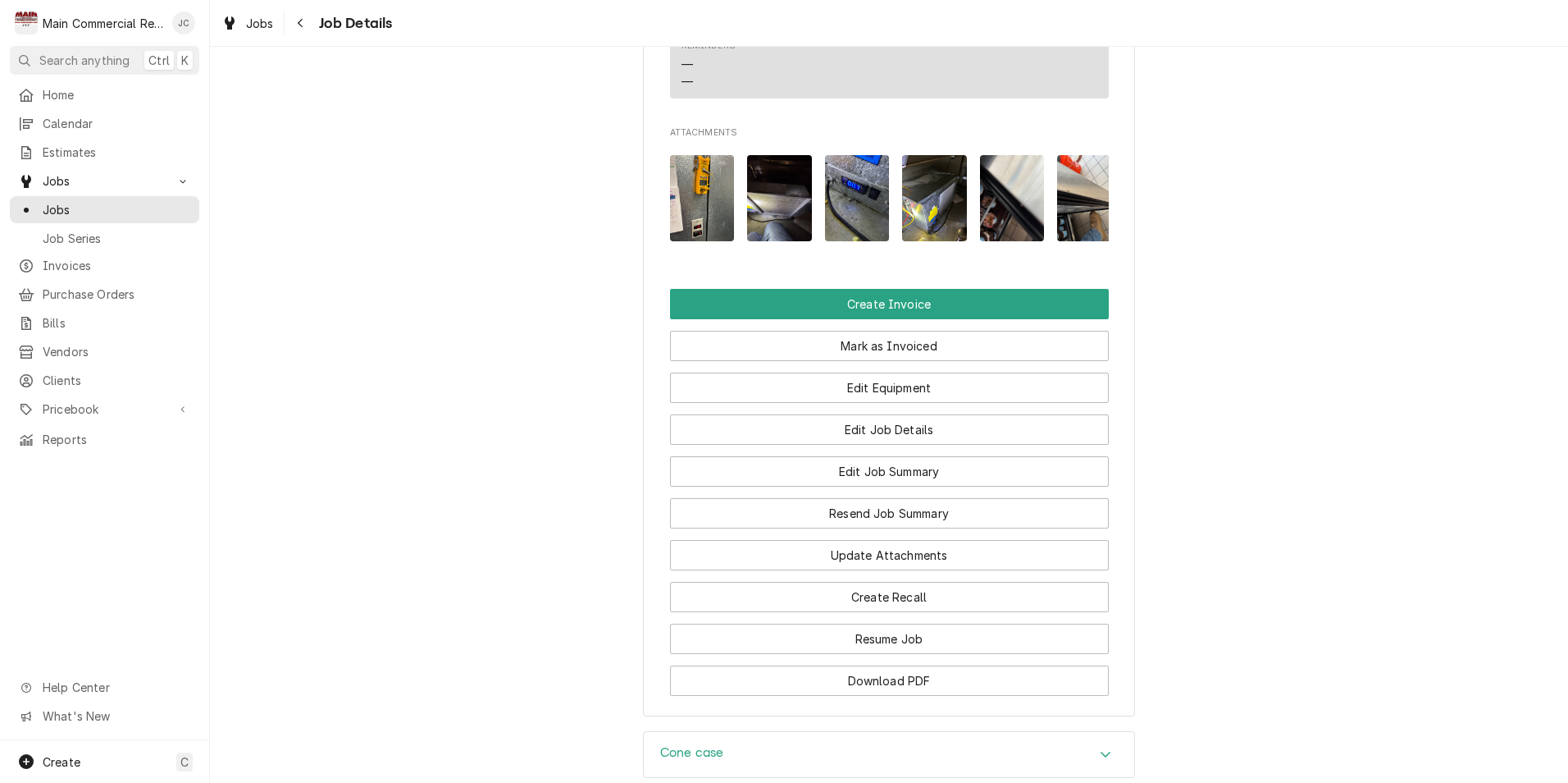
scroll to position [1641, 0]
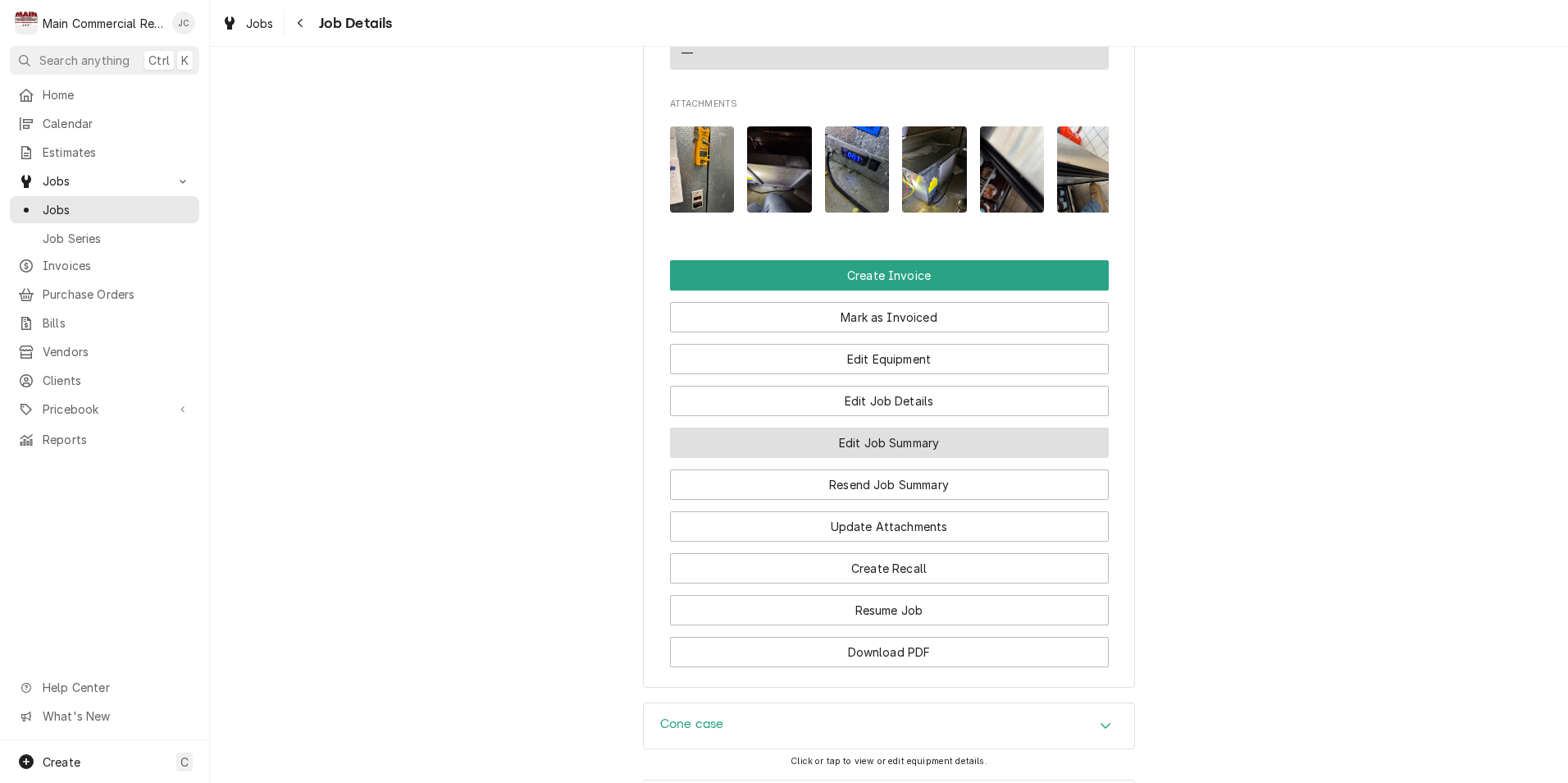
click at [879, 428] on button "Edit Job Summary" at bounding box center [890, 443] width 439 height 31
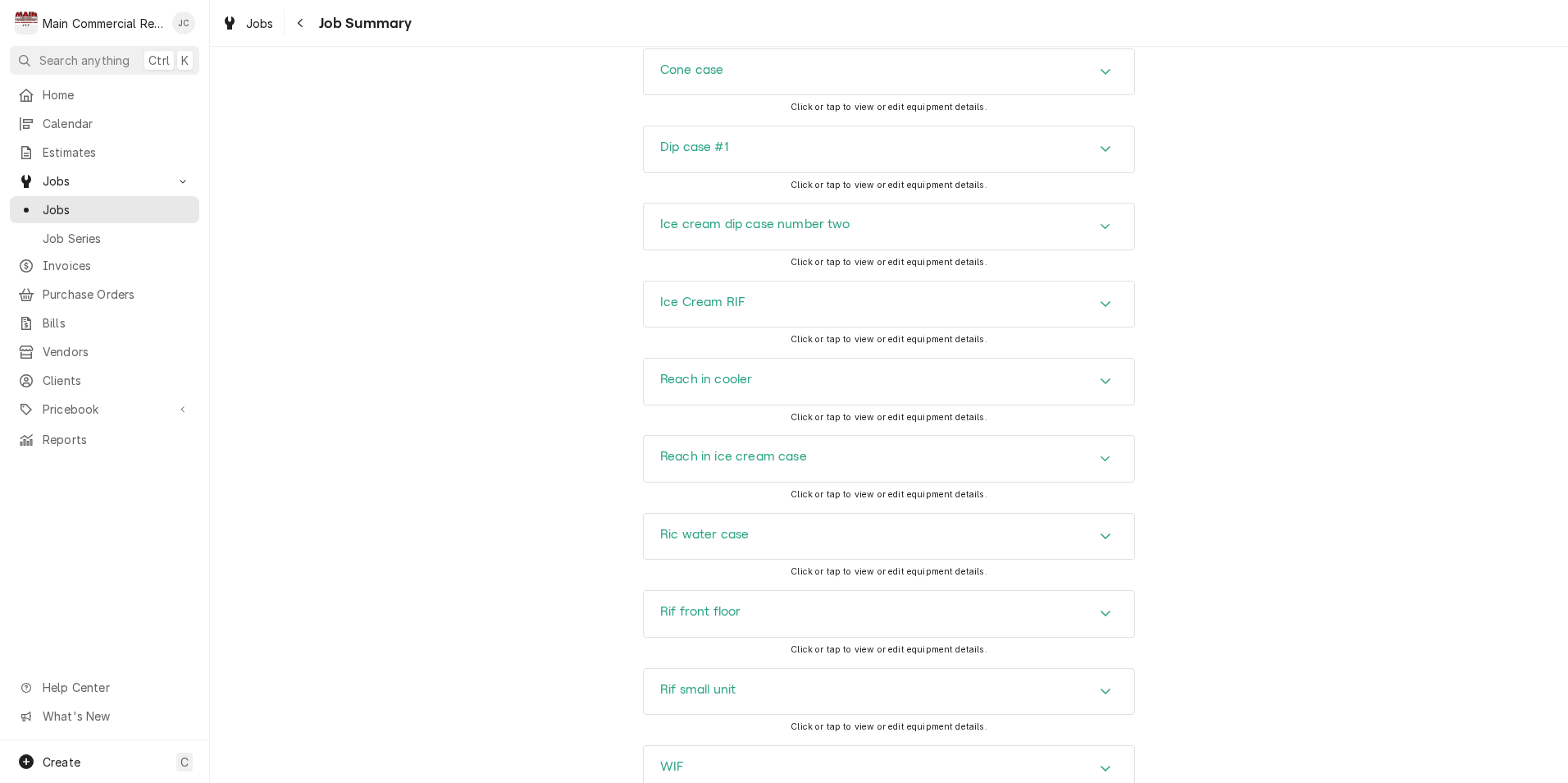
scroll to position [3292, 0]
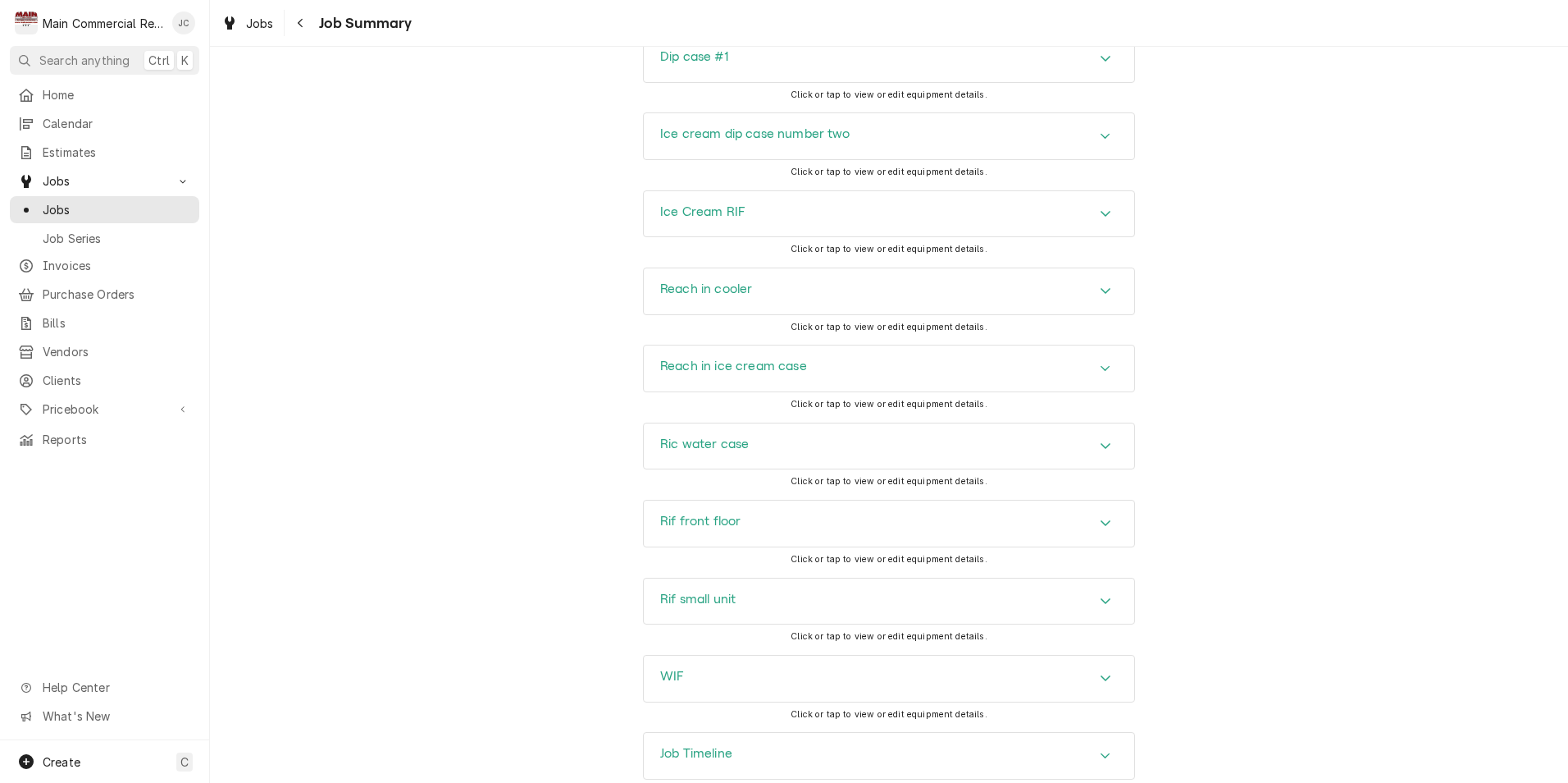
click at [926, 733] on div "Job Timeline" at bounding box center [889, 755] width 490 height 46
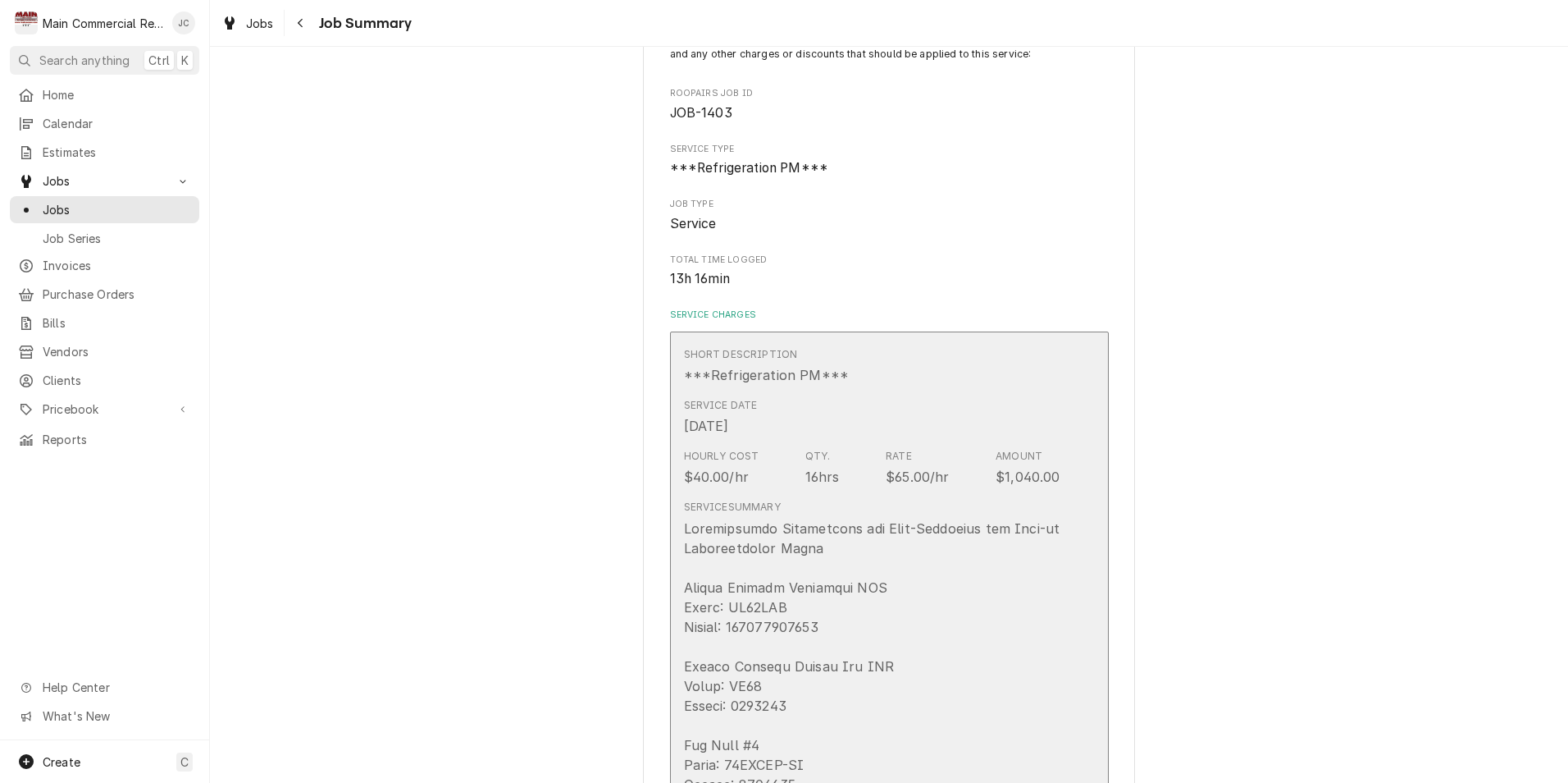
scroll to position [0, 0]
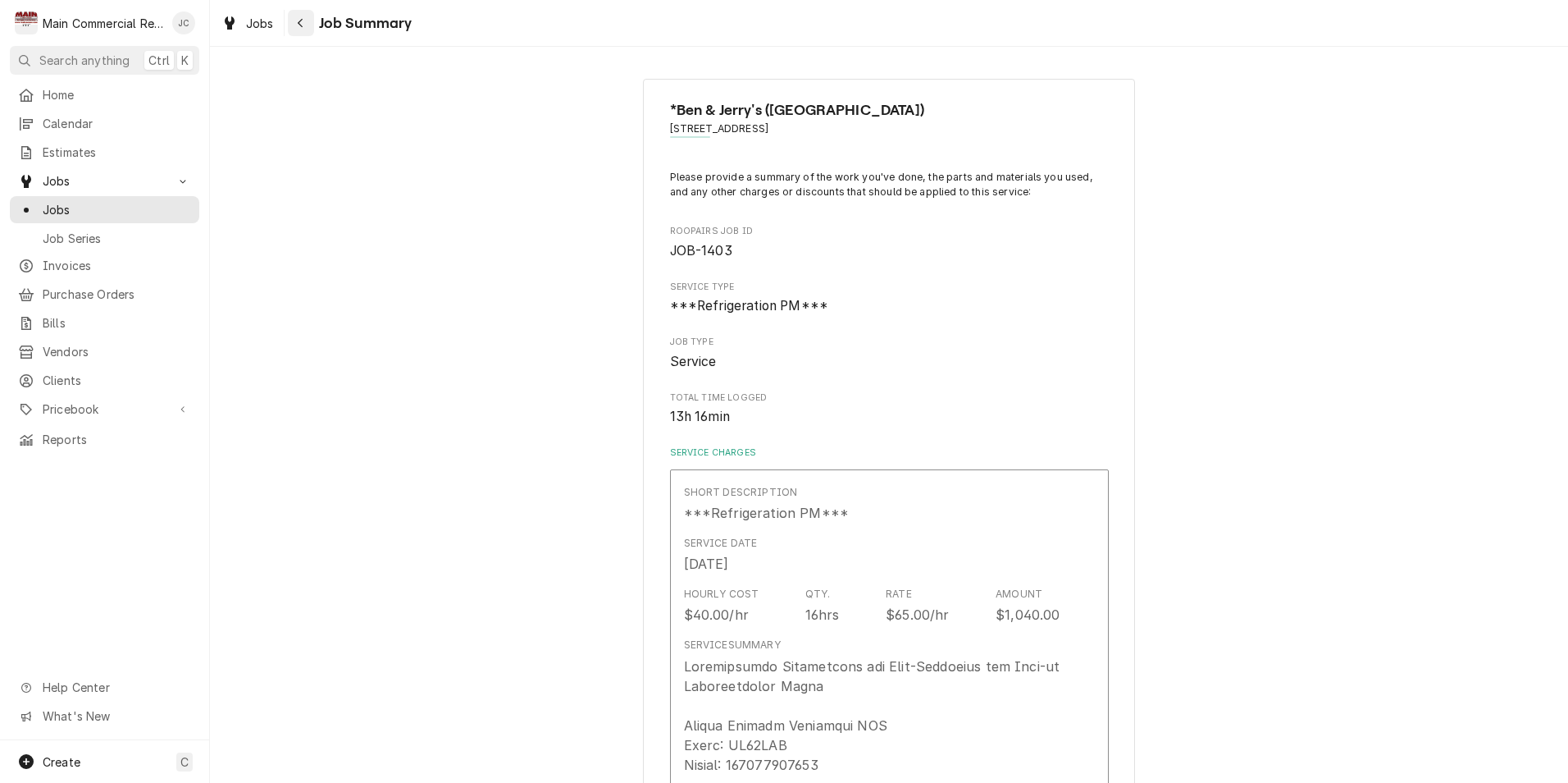
click at [299, 26] on icon "Navigate back" at bounding box center [300, 22] width 7 height 12
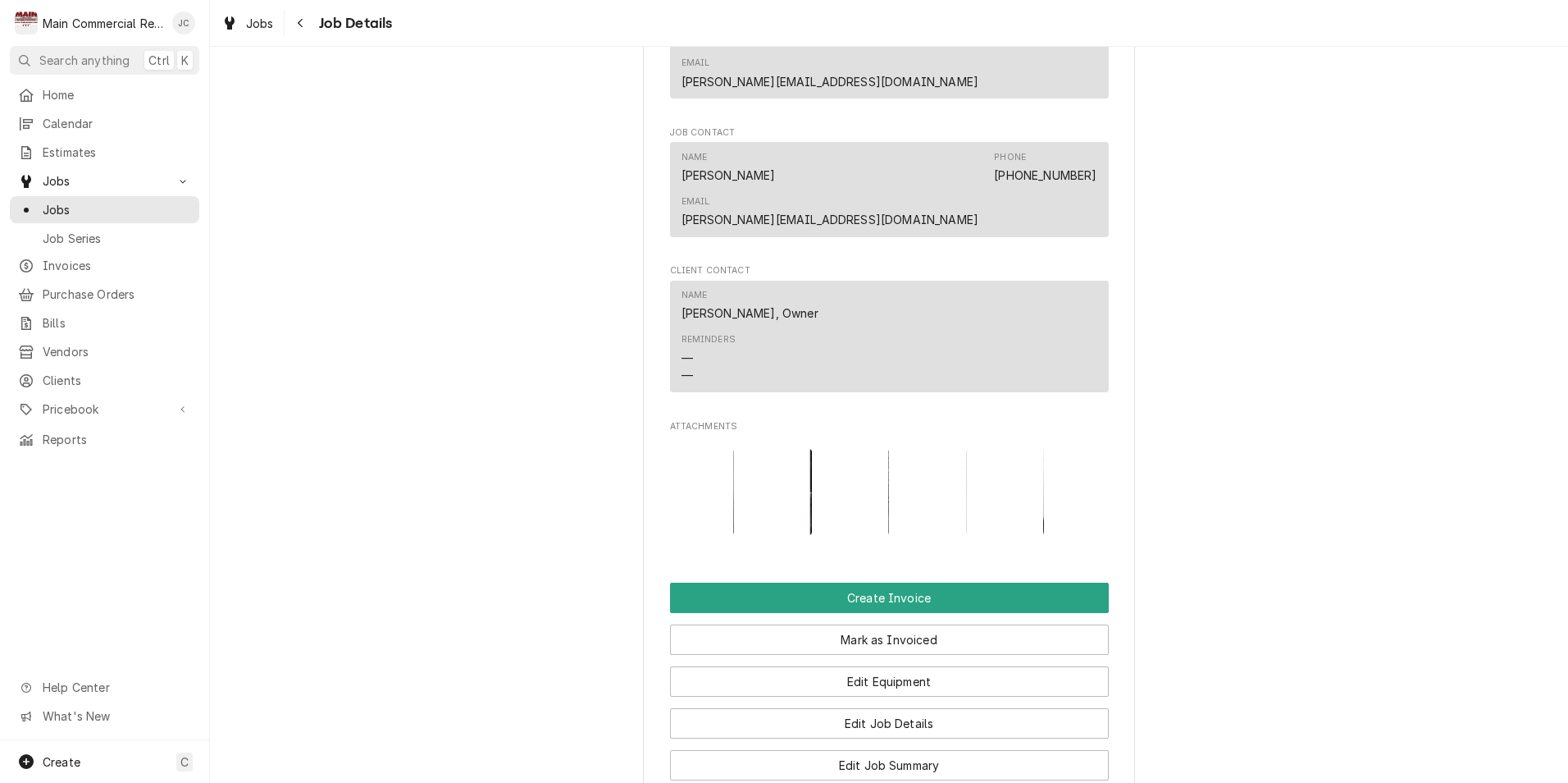
scroll to position [1395, 0]
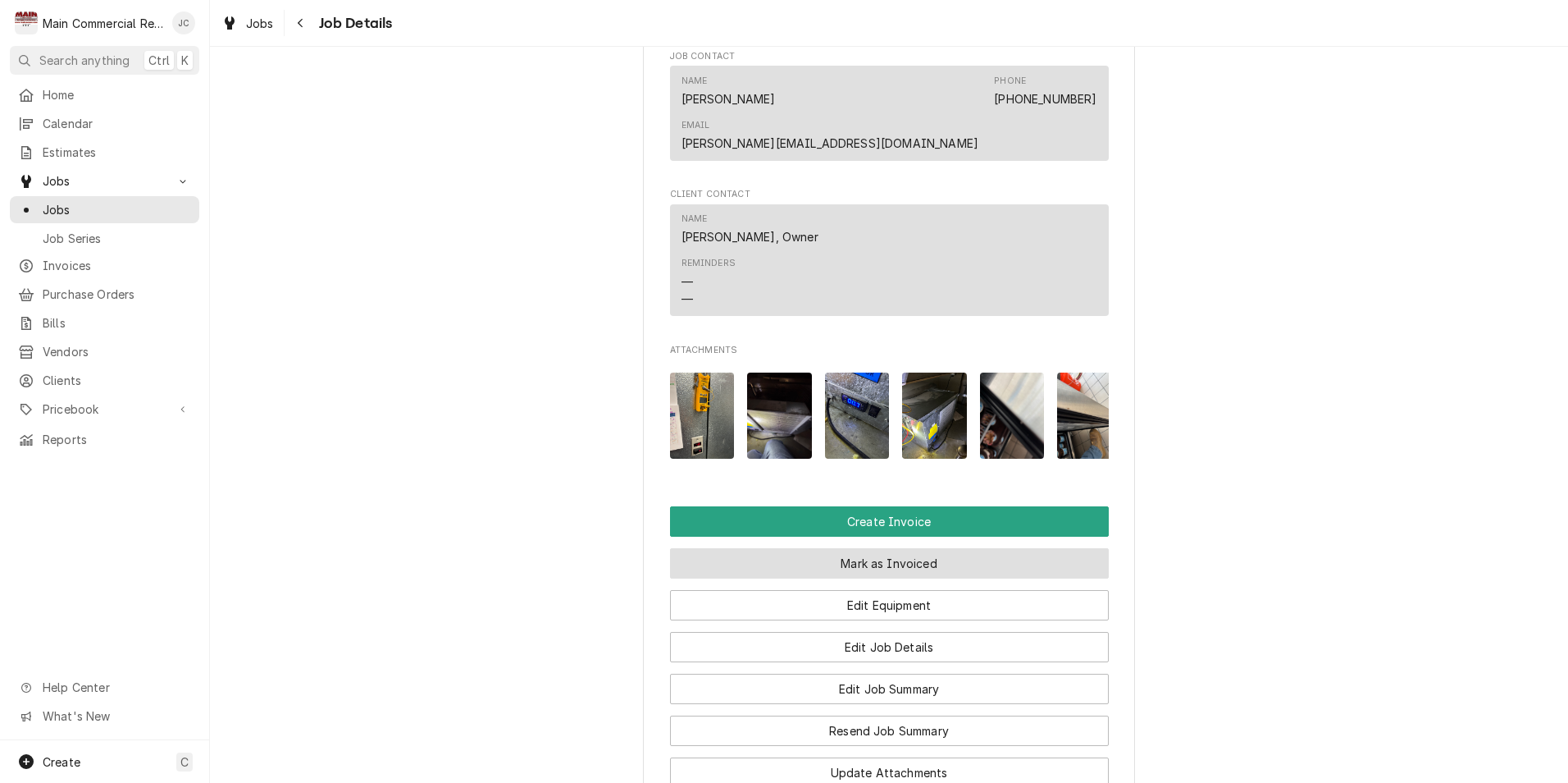
click at [869, 548] on button "Mark as Invoiced" at bounding box center [890, 563] width 439 height 31
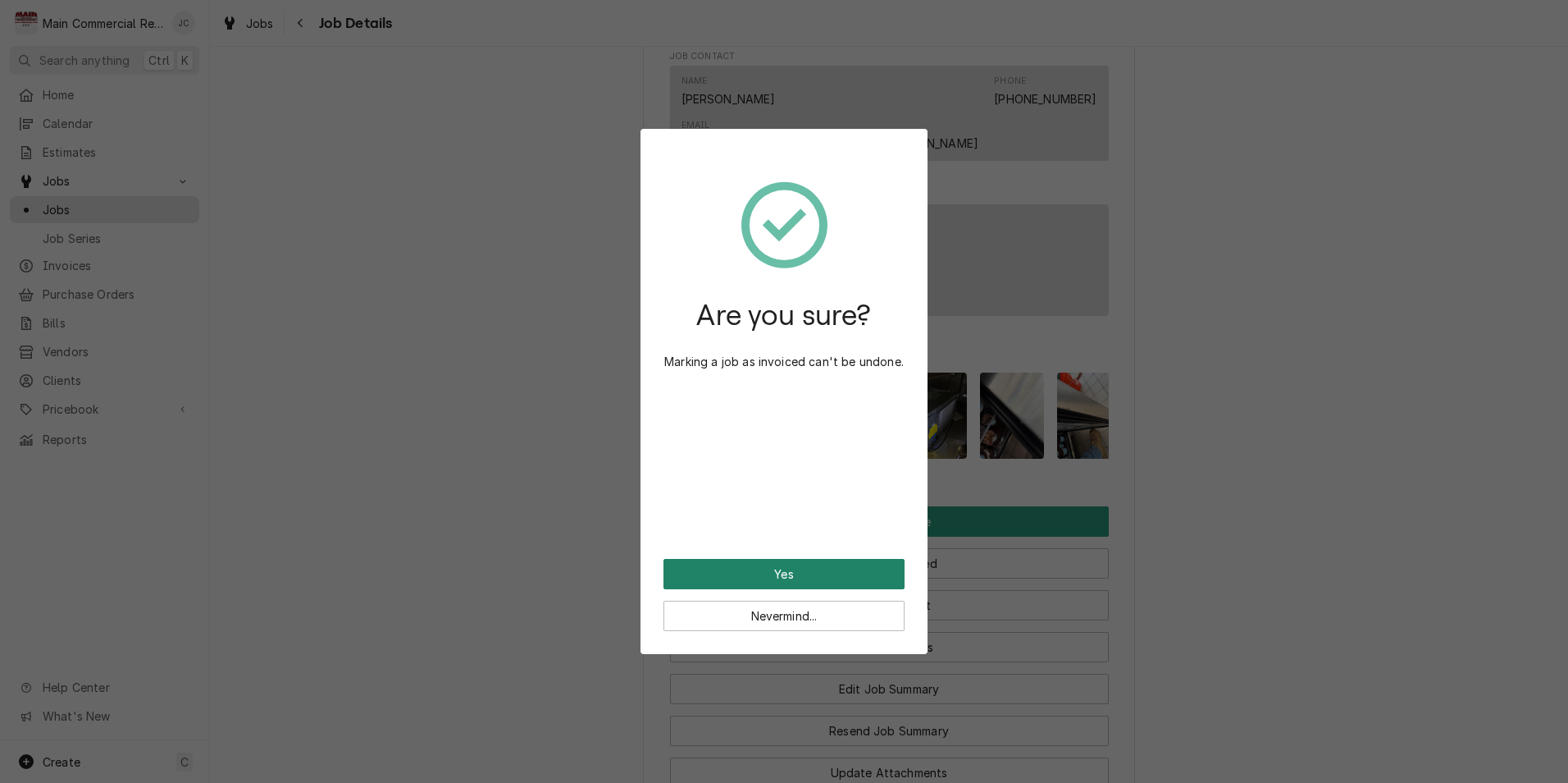
click at [781, 573] on button "Yes" at bounding box center [784, 574] width 241 height 31
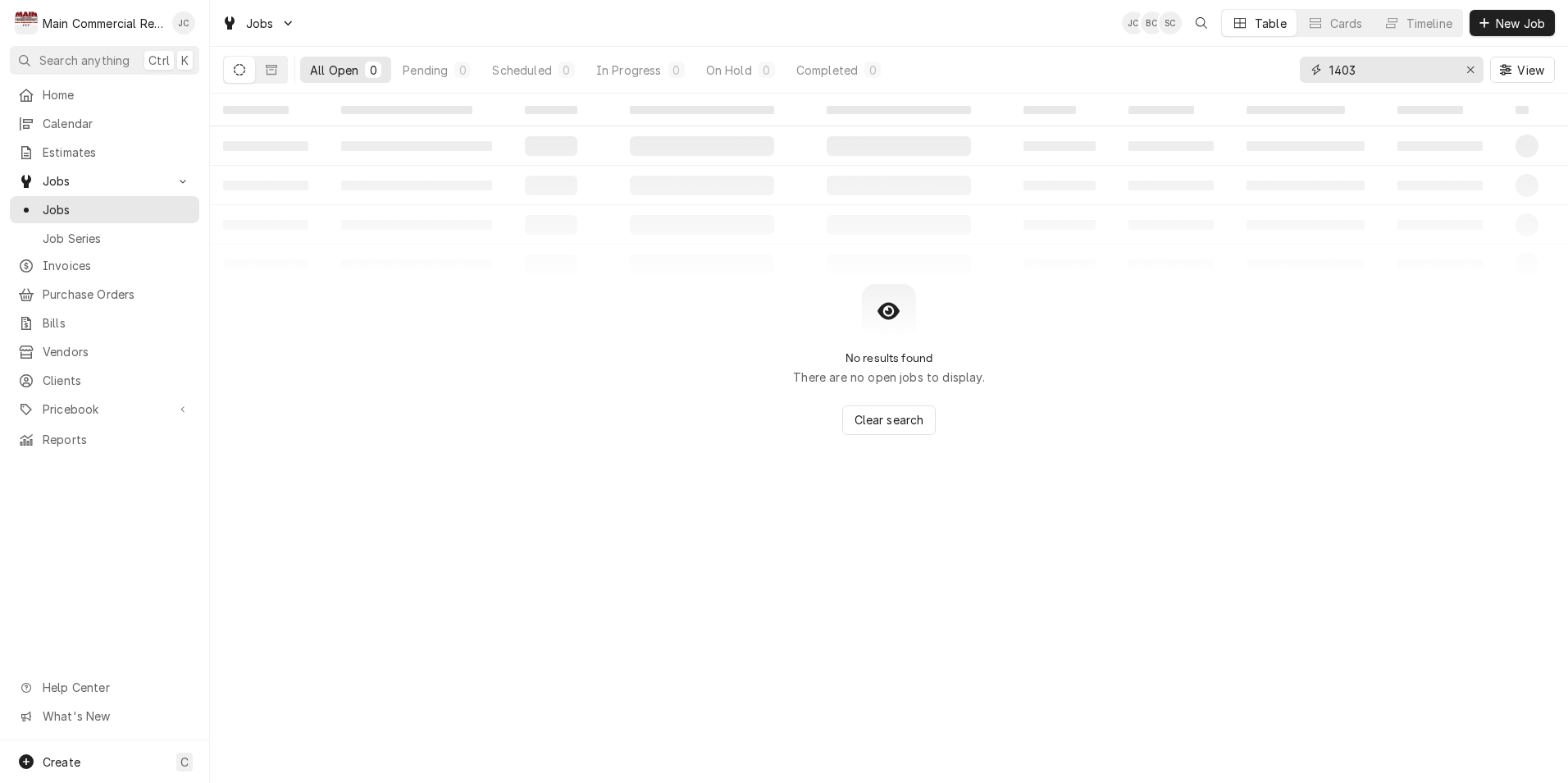
click at [1472, 69] on icon "Erase input" at bounding box center [1471, 69] width 9 height 12
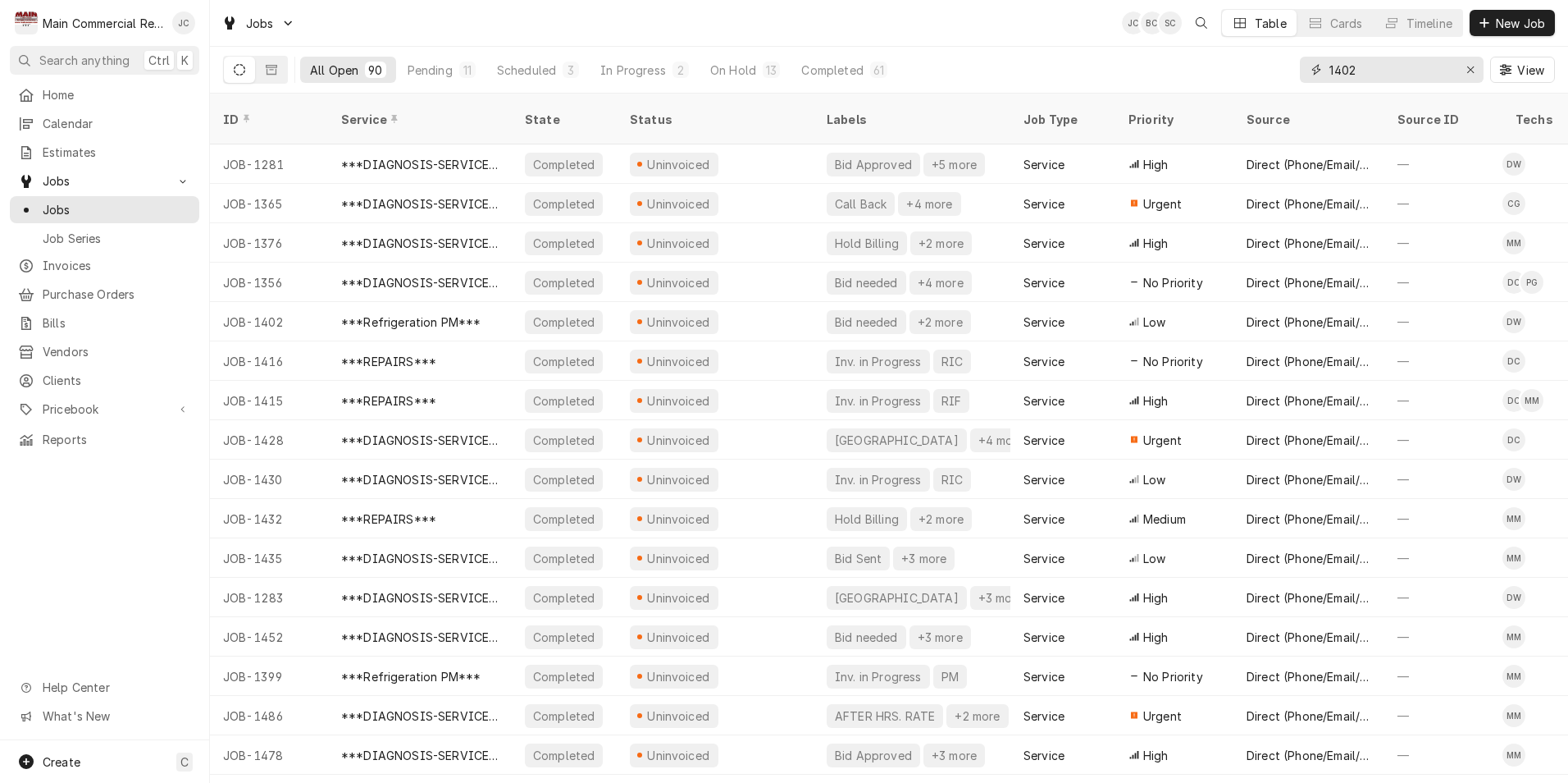
type input "1402"
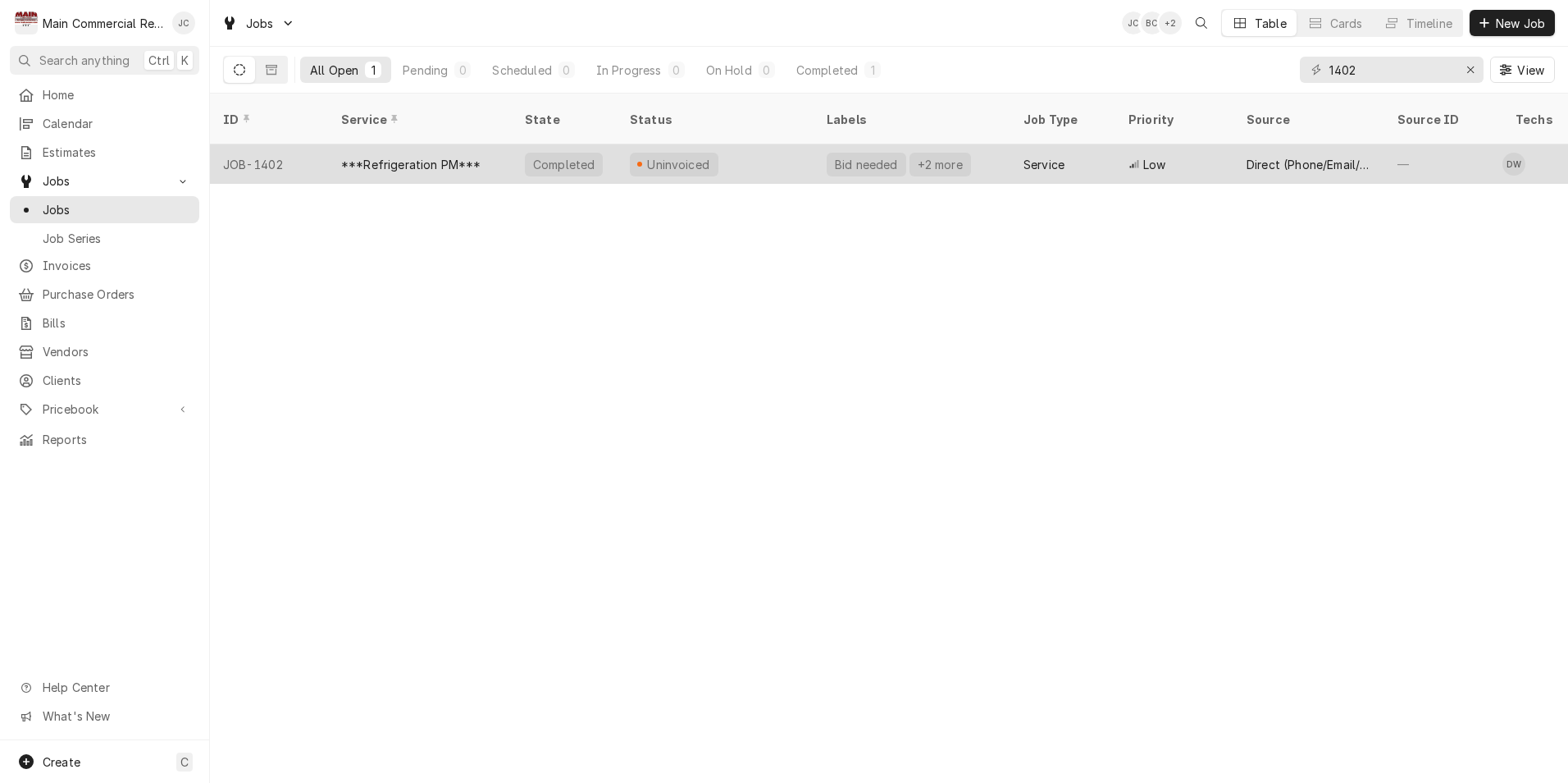
click at [385, 156] on div "***Refrigeration PM***" at bounding box center [411, 164] width 140 height 17
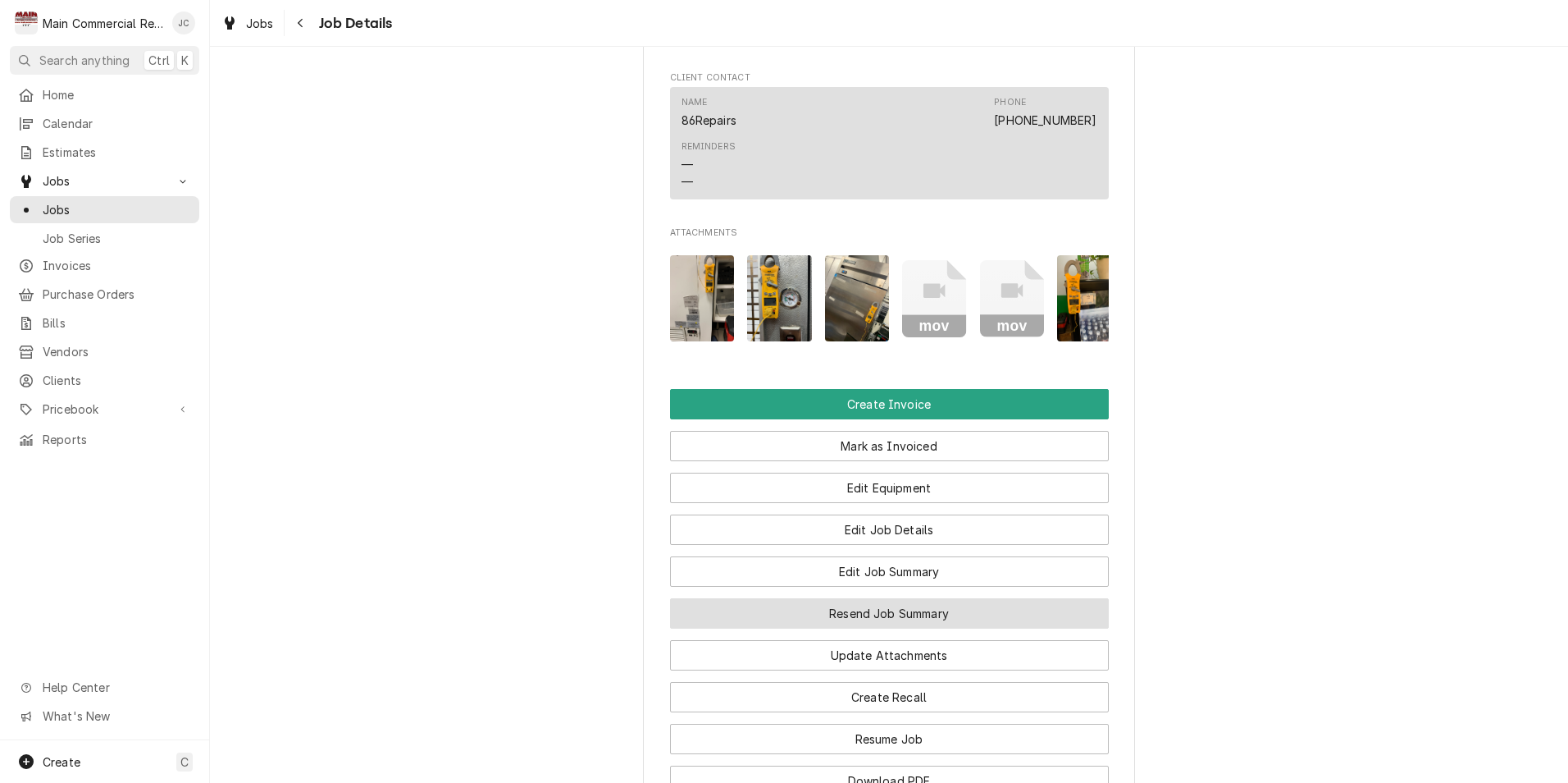
scroll to position [2133, 0]
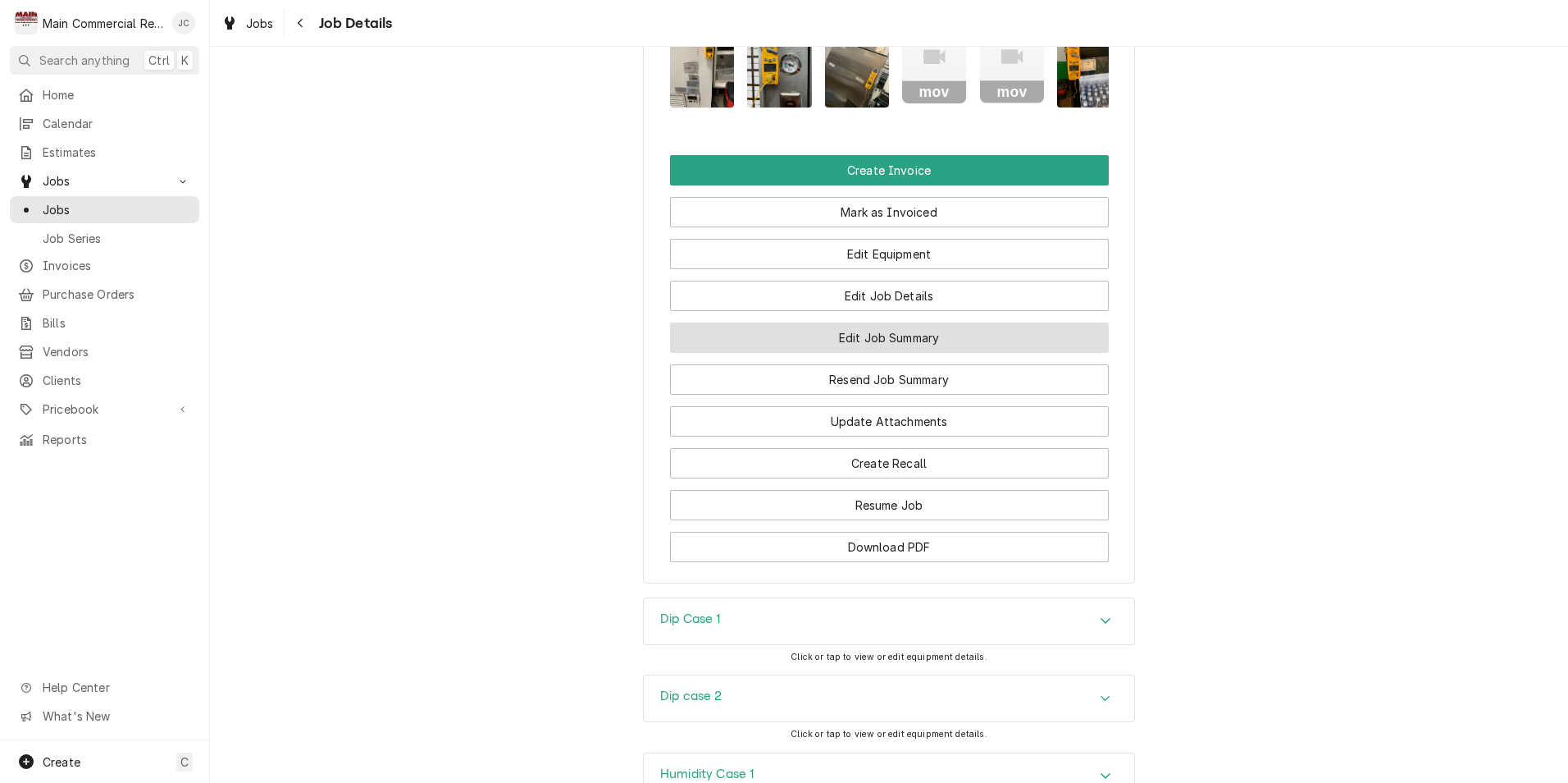
click at [846, 322] on button "Edit Job Summary" at bounding box center [890, 338] width 439 height 31
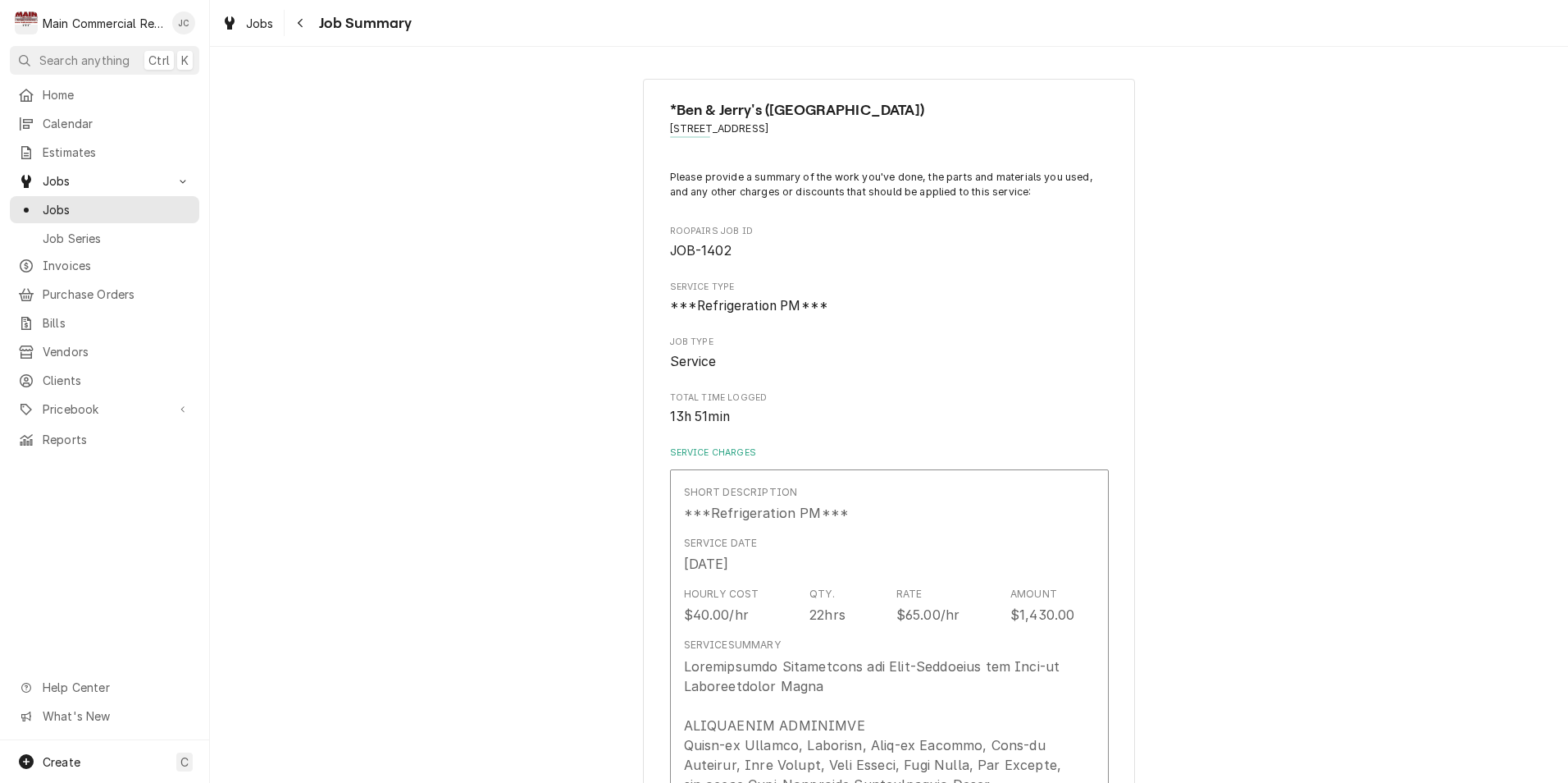
type textarea "x"
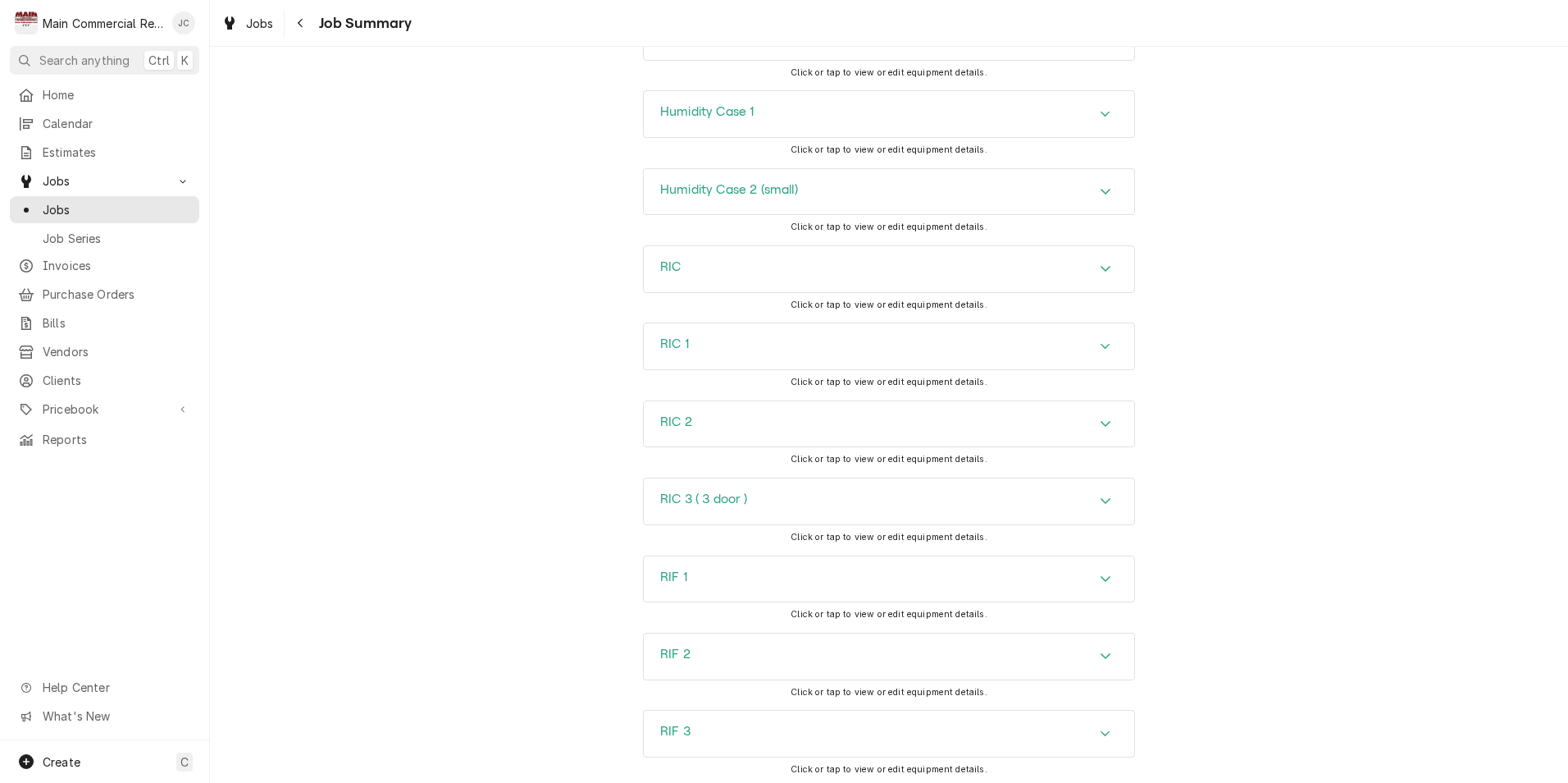
scroll to position [3937, 0]
click at [825, 745] on div "Job Timeline" at bounding box center [889, 729] width 490 height 46
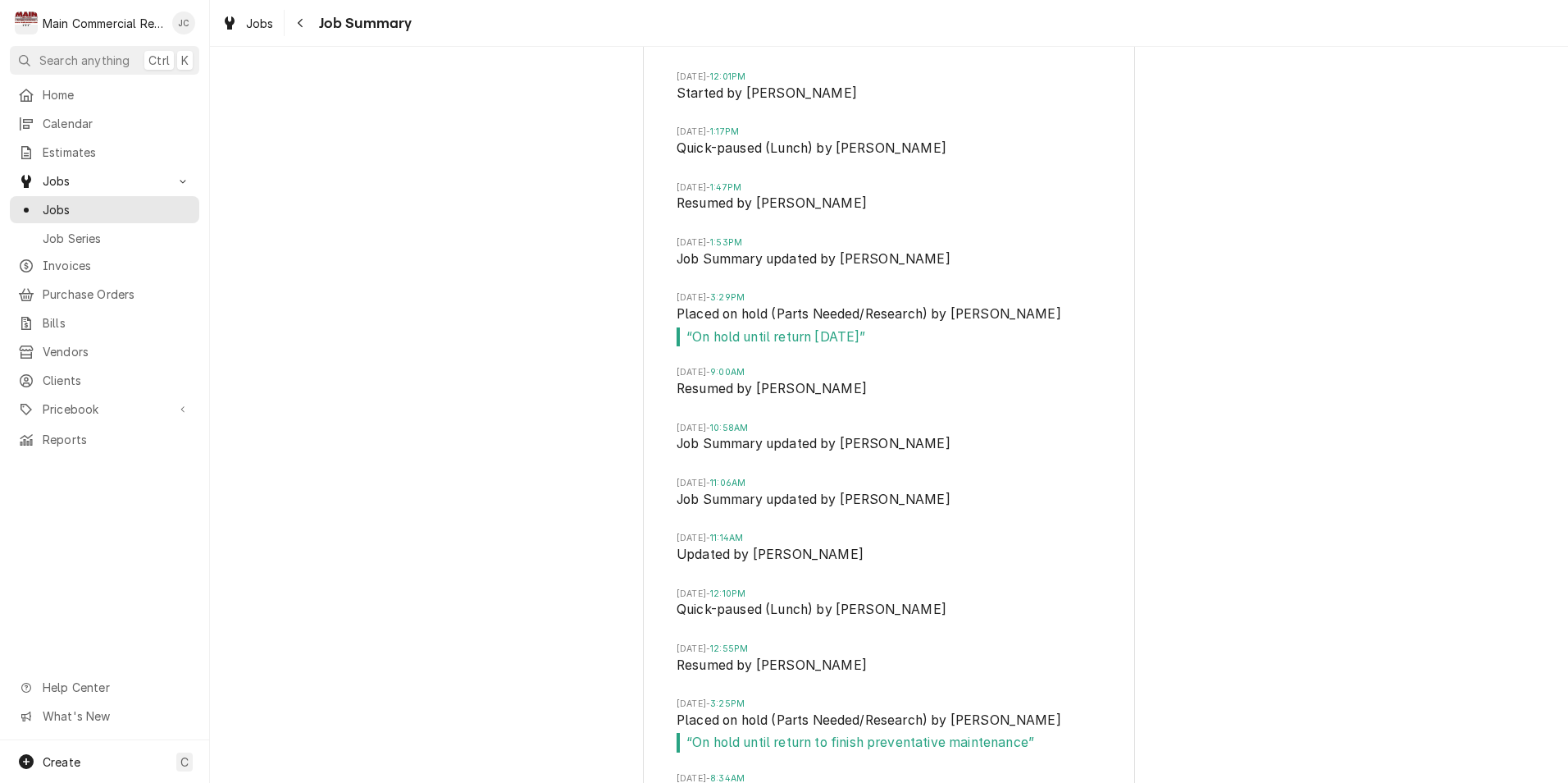
scroll to position [4405, 0]
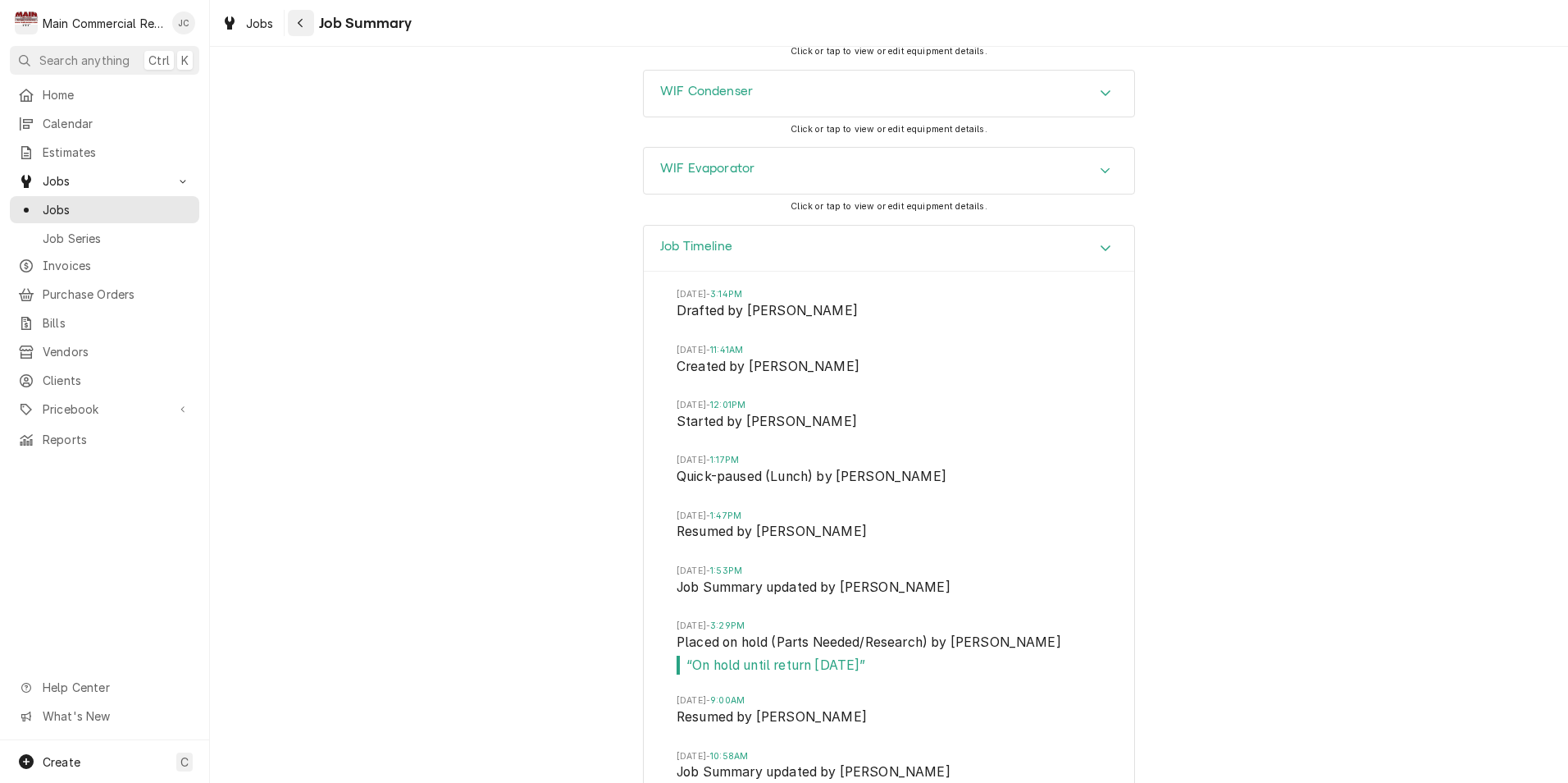
click at [301, 26] on icon "Navigate back" at bounding box center [300, 22] width 7 height 12
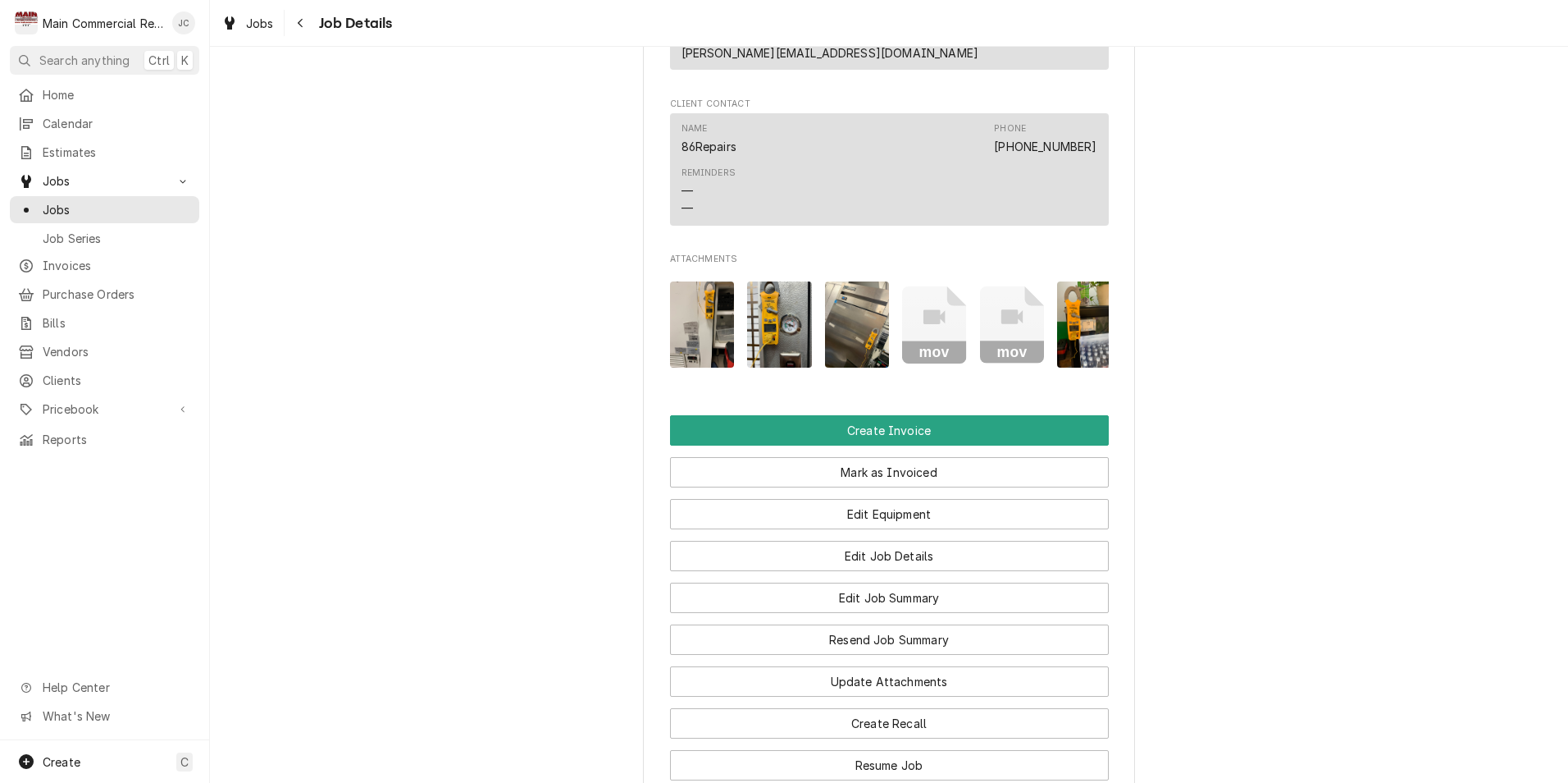
scroll to position [1887, 0]
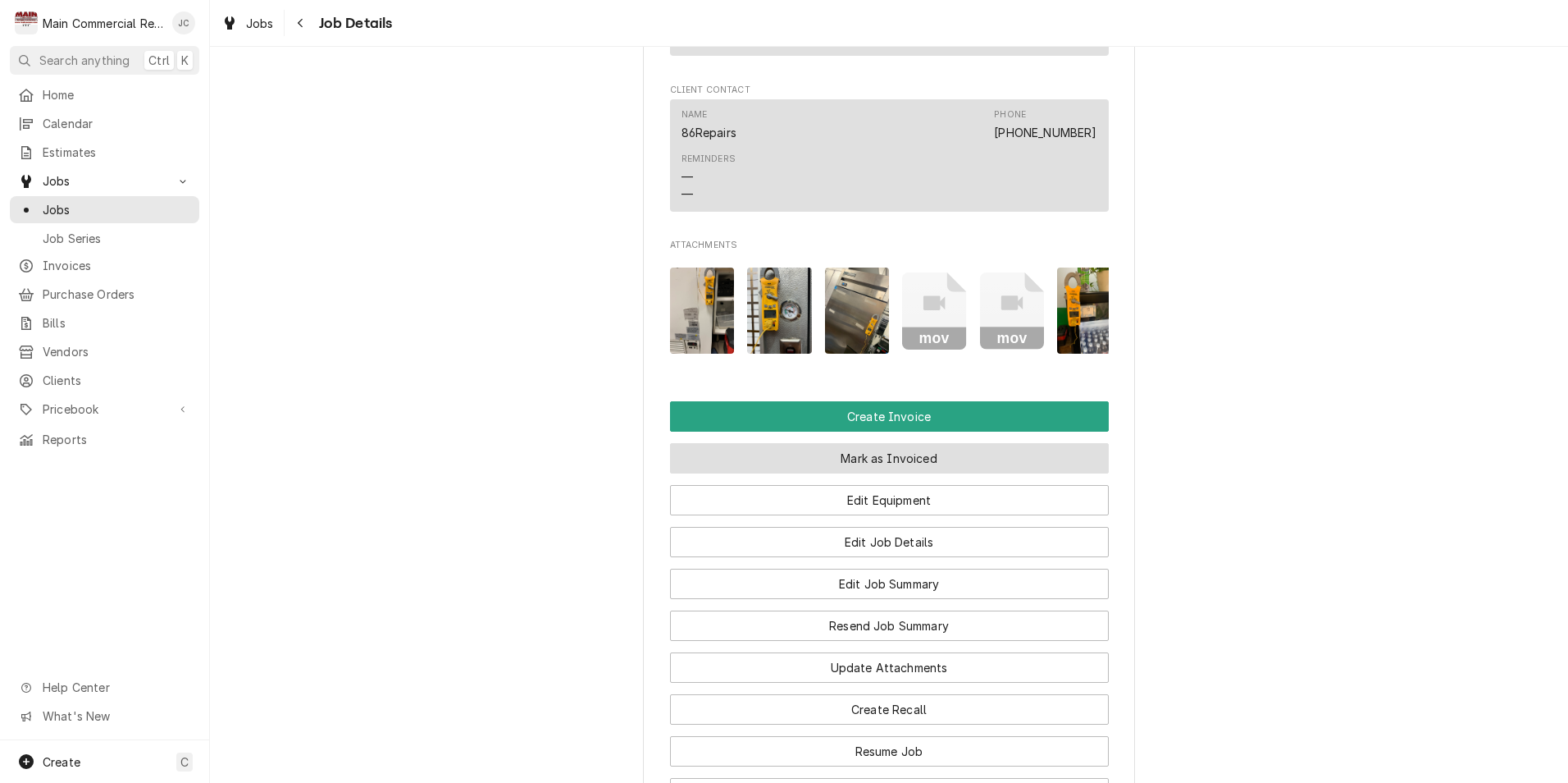
click at [949, 443] on button "Mark as Invoiced" at bounding box center [890, 458] width 439 height 31
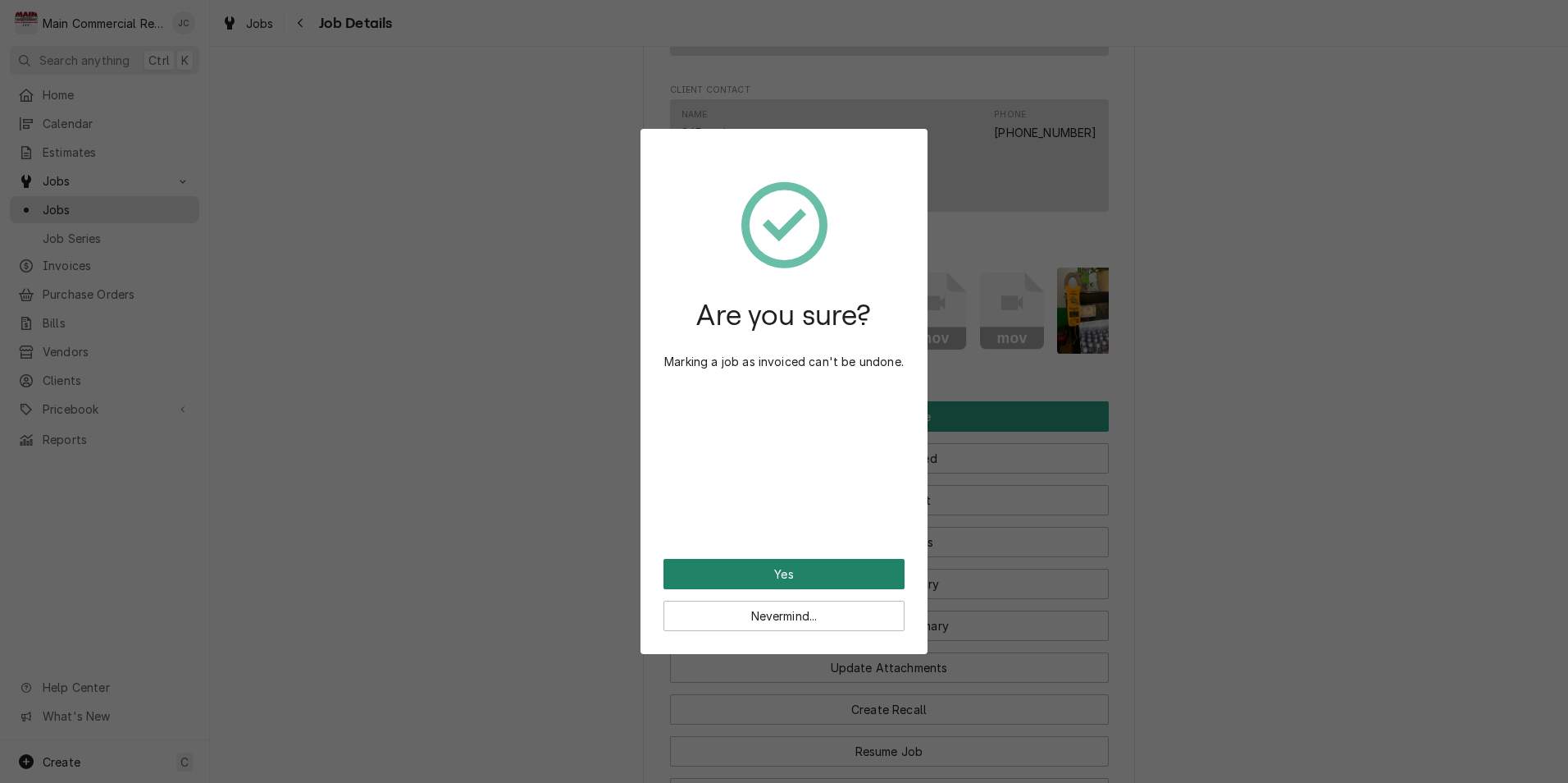
click at [804, 569] on button "Yes" at bounding box center [784, 574] width 241 height 31
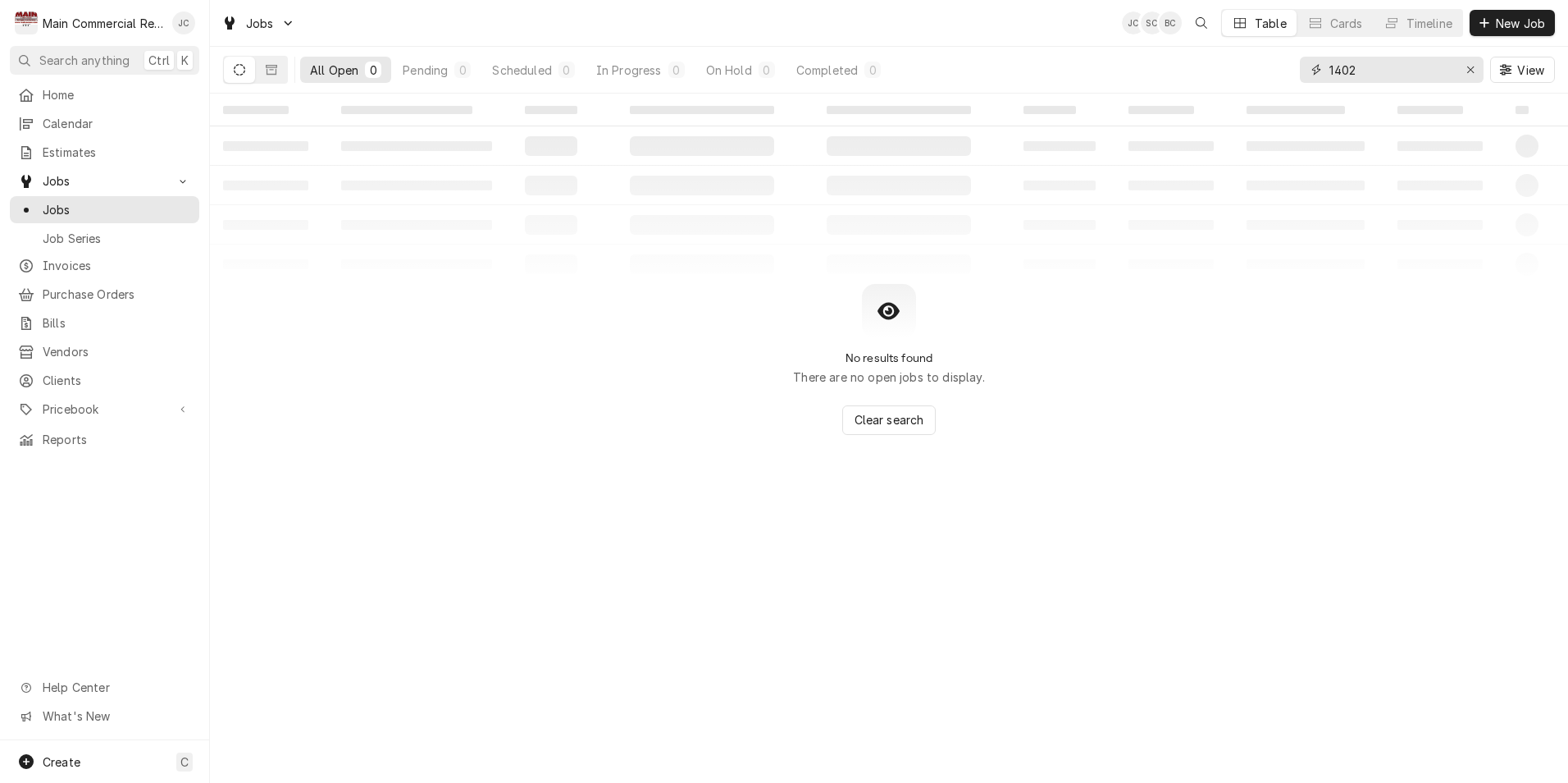
click at [1467, 72] on icon "Erase input" at bounding box center [1470, 69] width 6 height 6
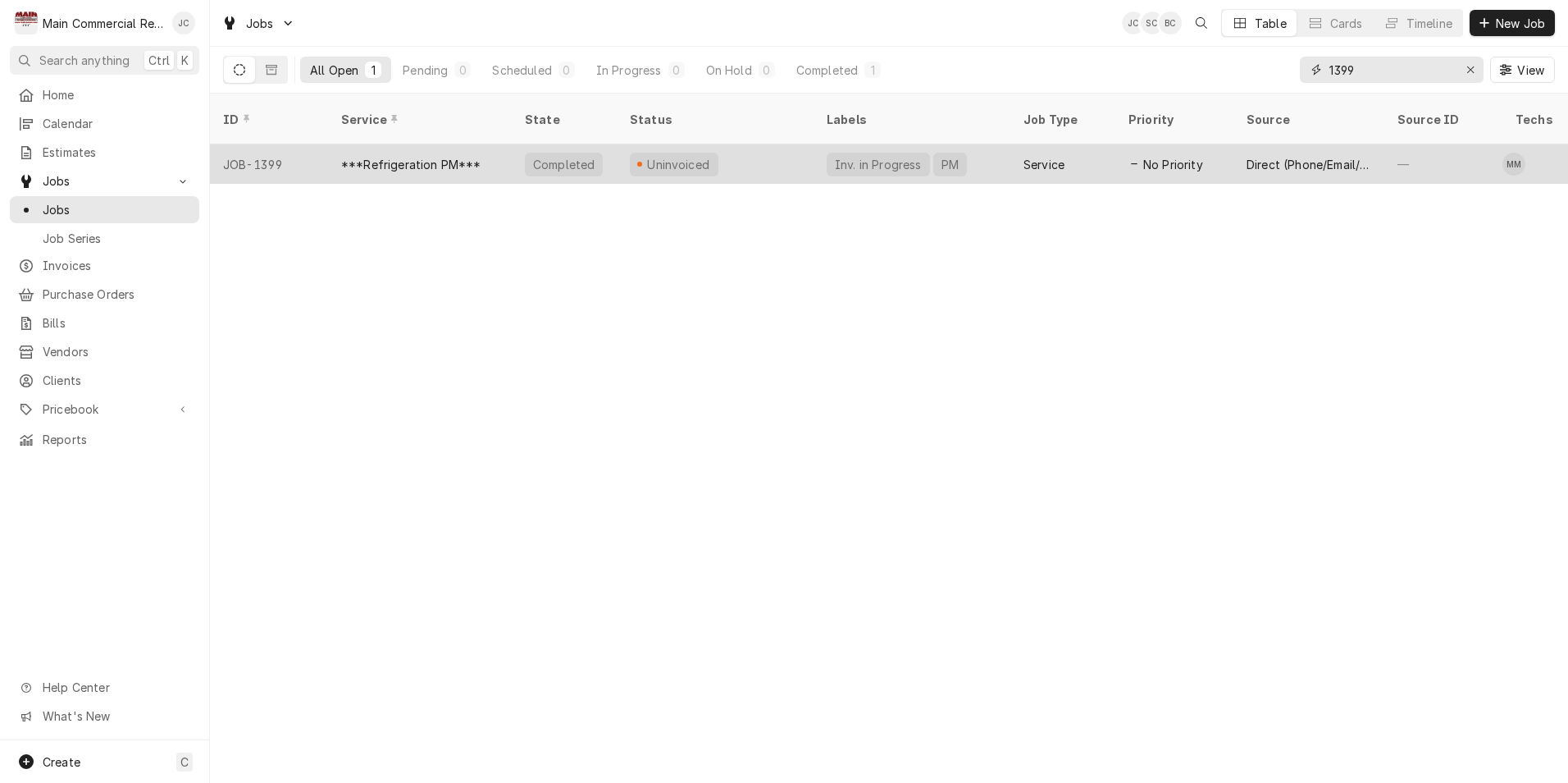
type input "1399"
click at [418, 156] on div "***Refrigeration PM***" at bounding box center [411, 164] width 140 height 17
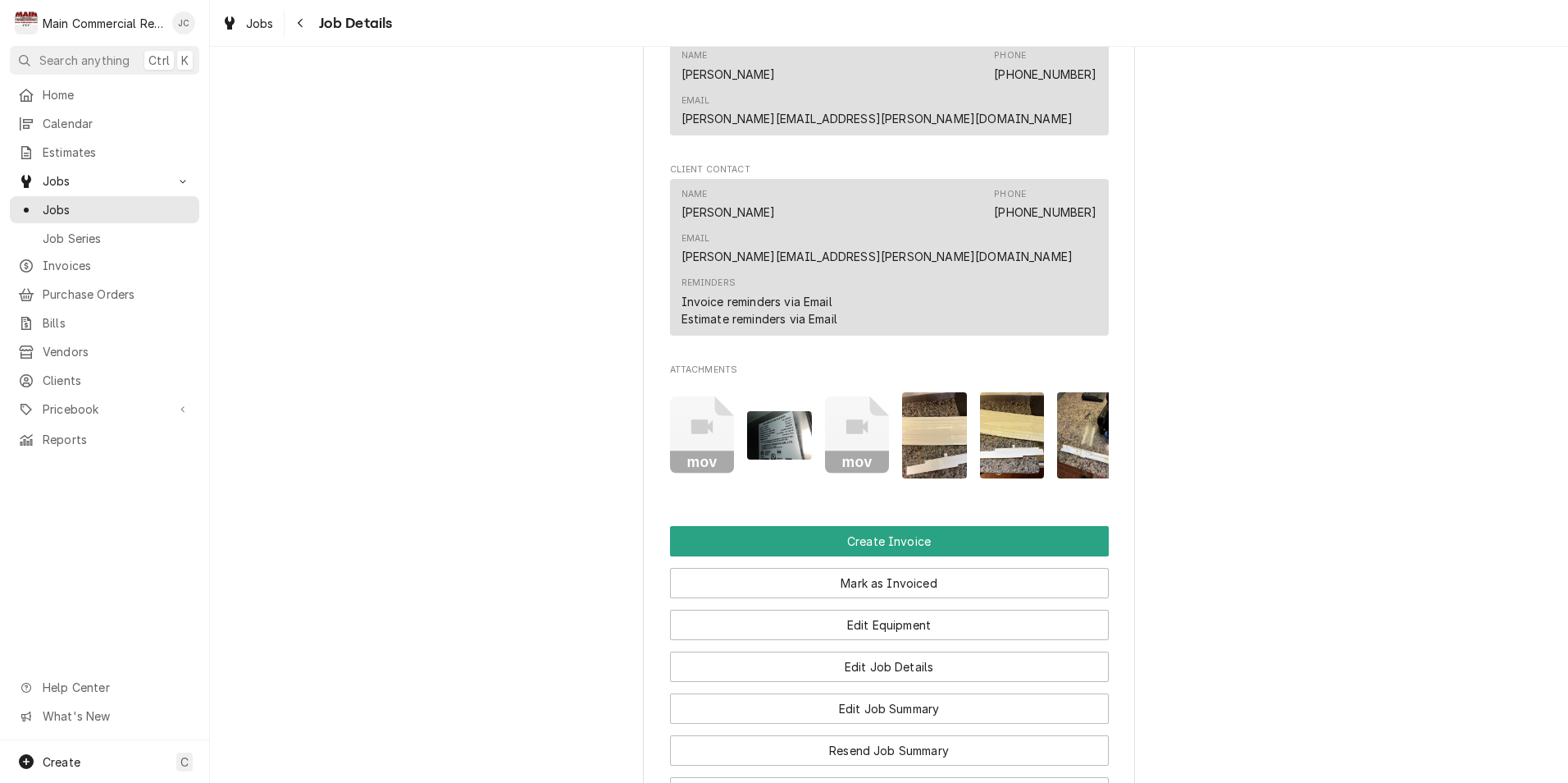
scroll to position [1395, 0]
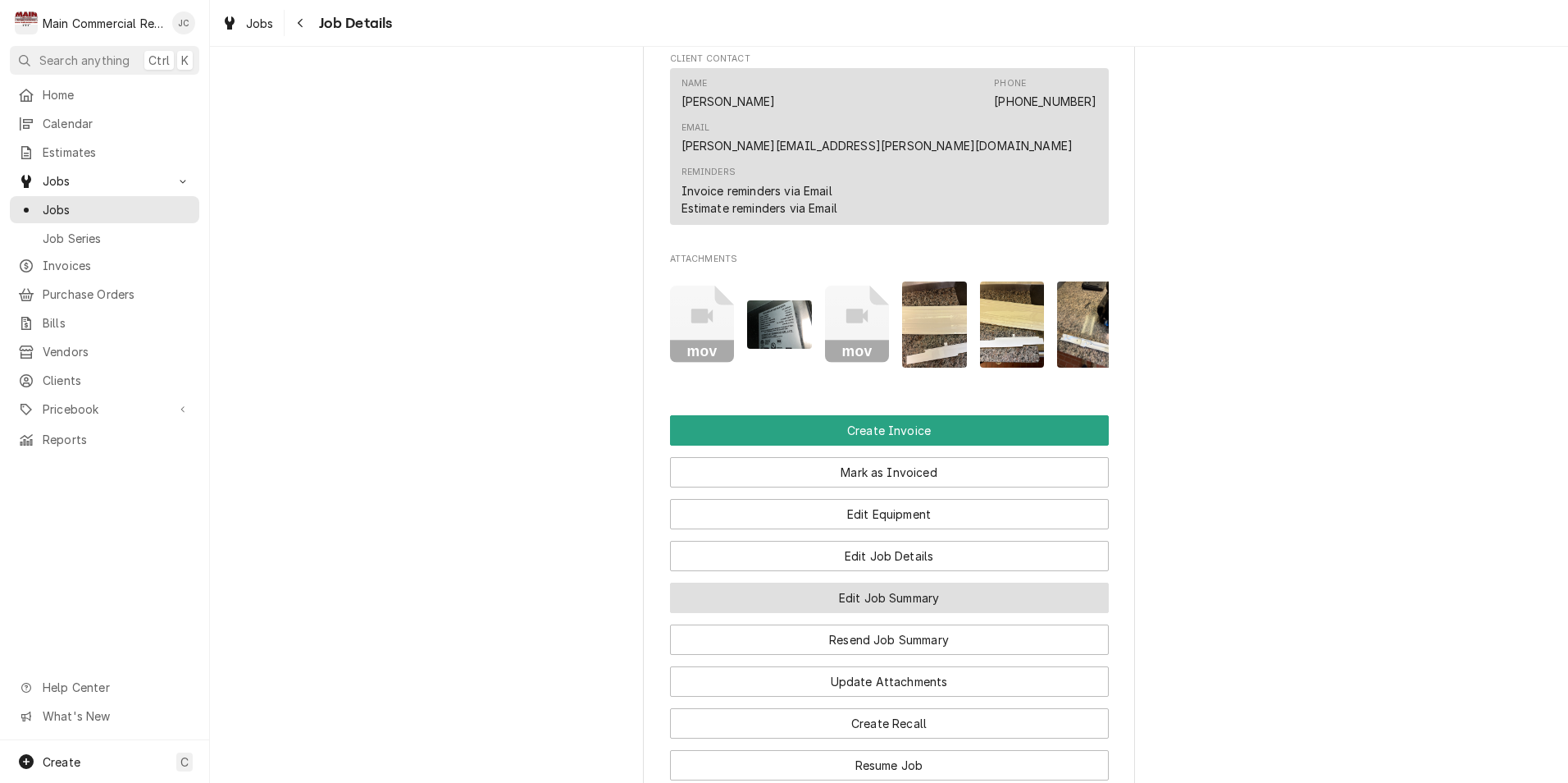
click at [872, 582] on button "Edit Job Summary" at bounding box center [890, 598] width 439 height 31
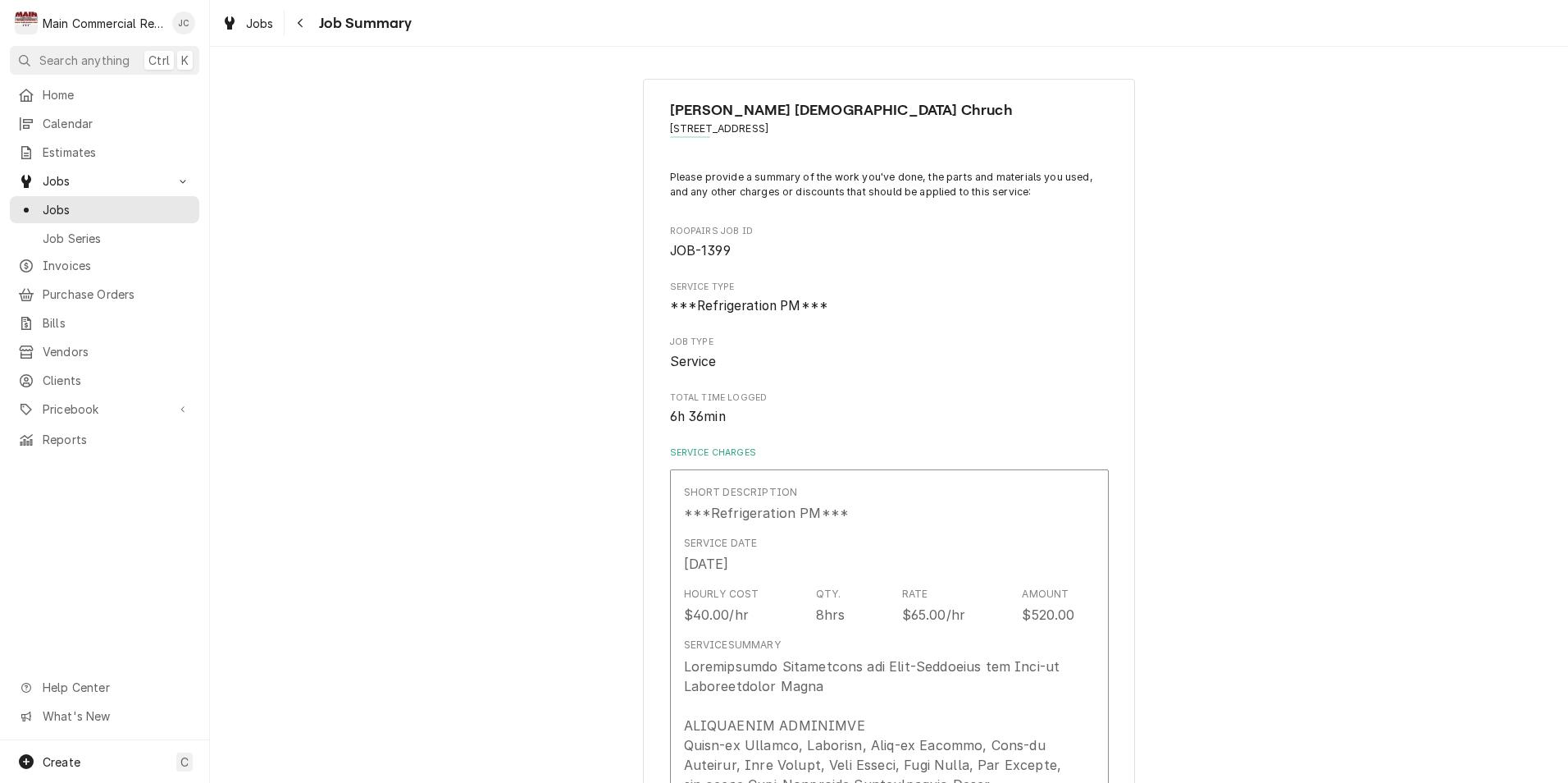
type textarea "x"
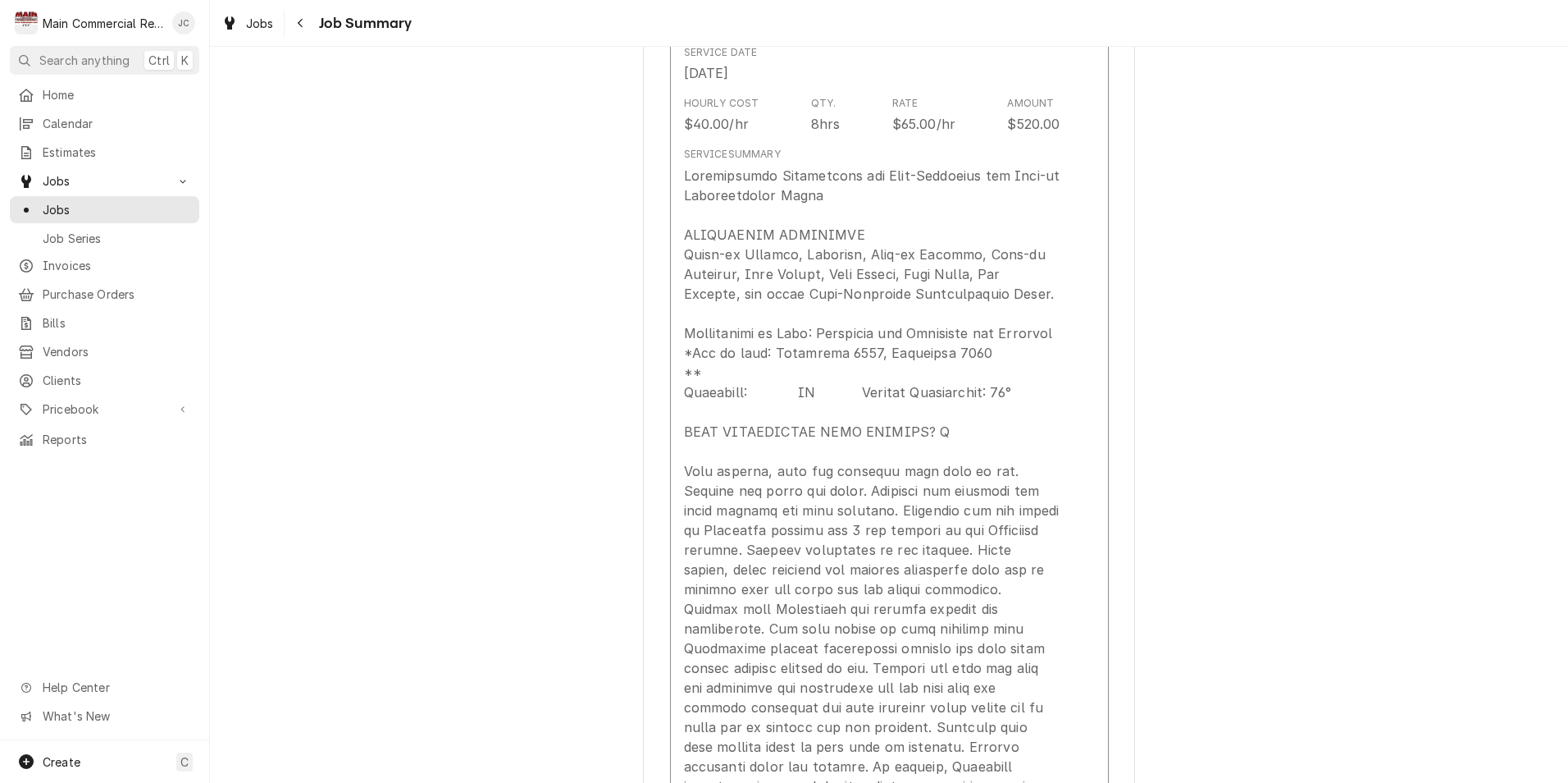
scroll to position [310, 0]
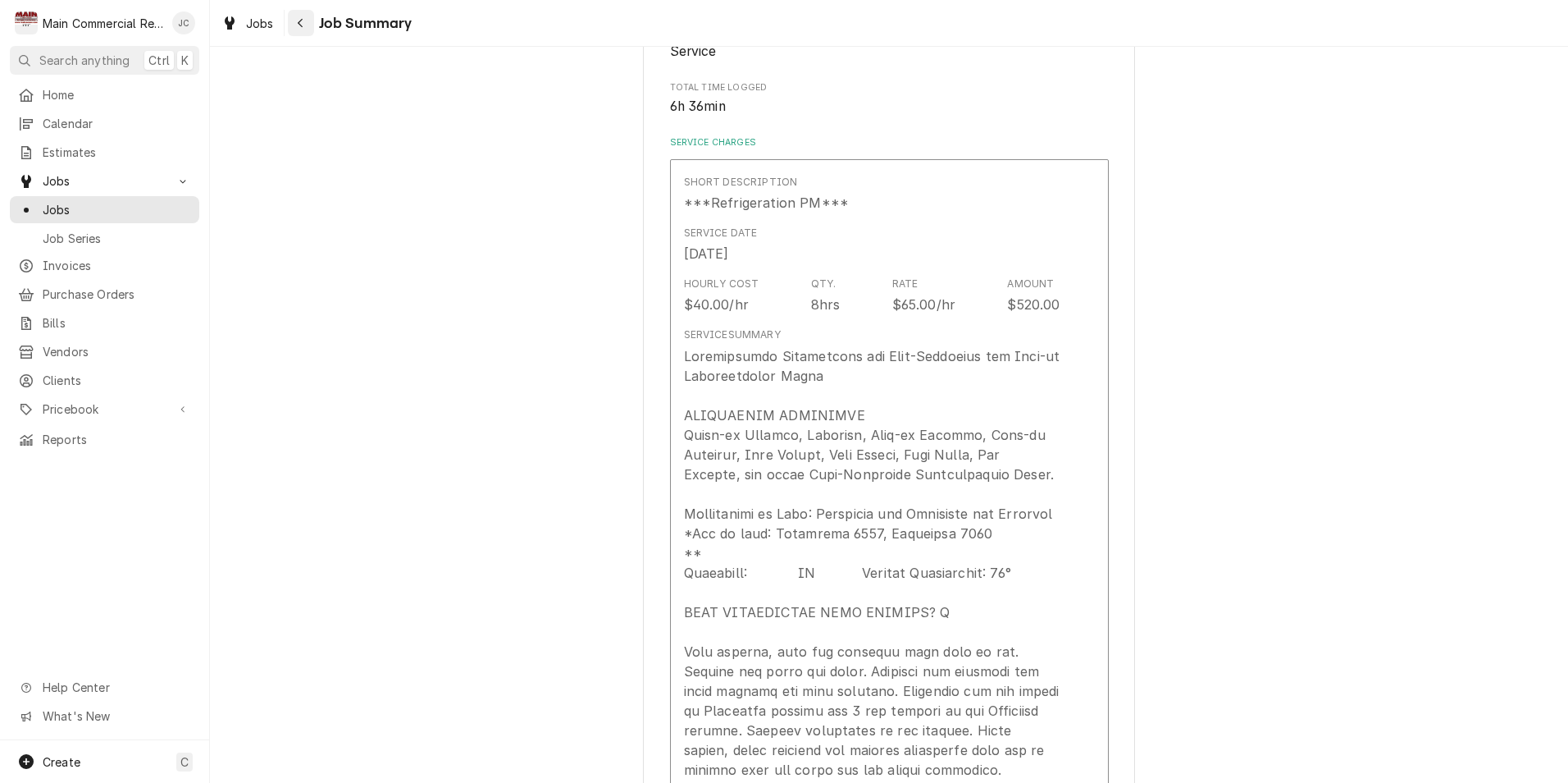
click at [298, 24] on icon "Navigate back" at bounding box center [300, 22] width 7 height 12
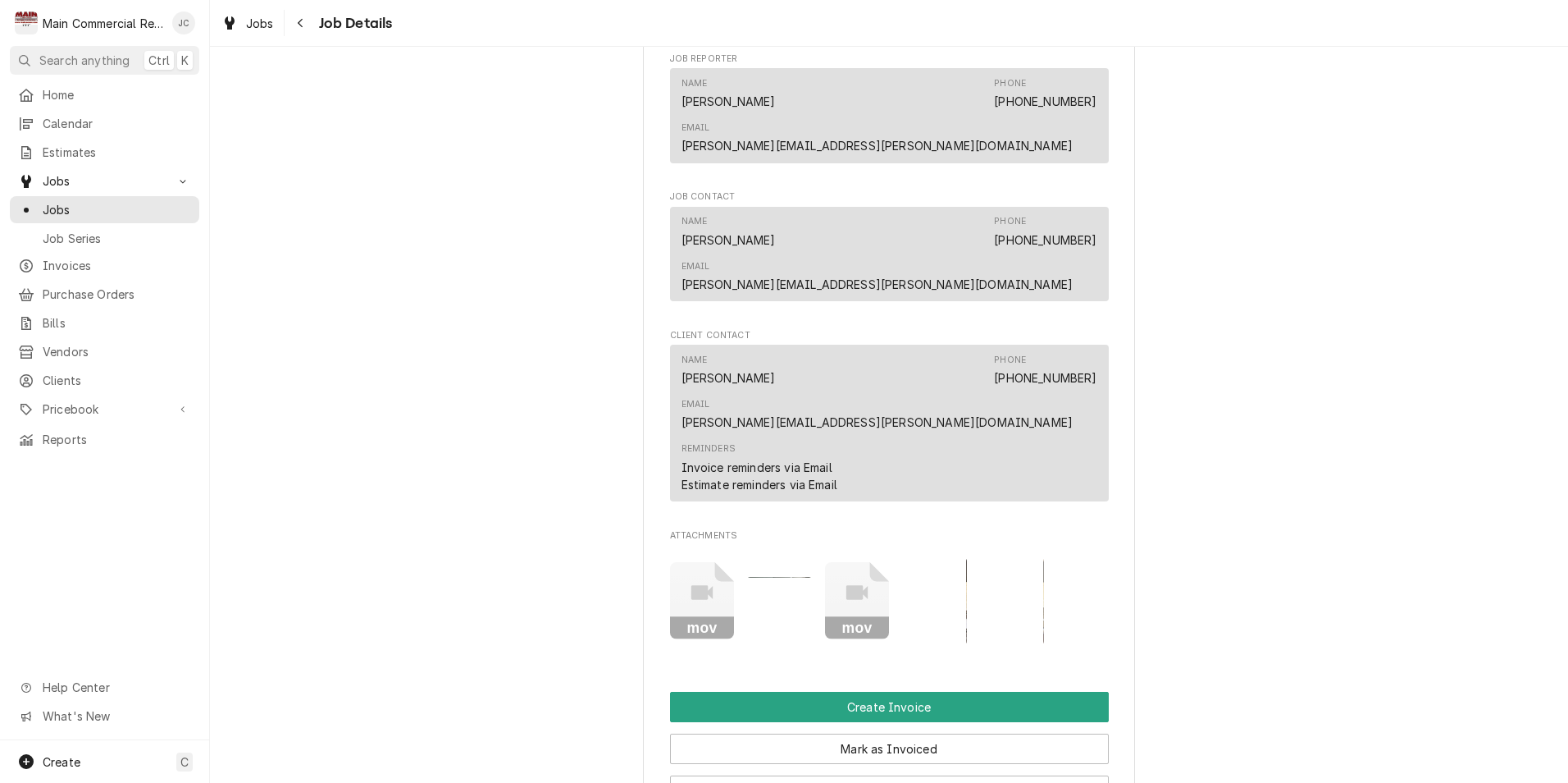
scroll to position [1313, 0]
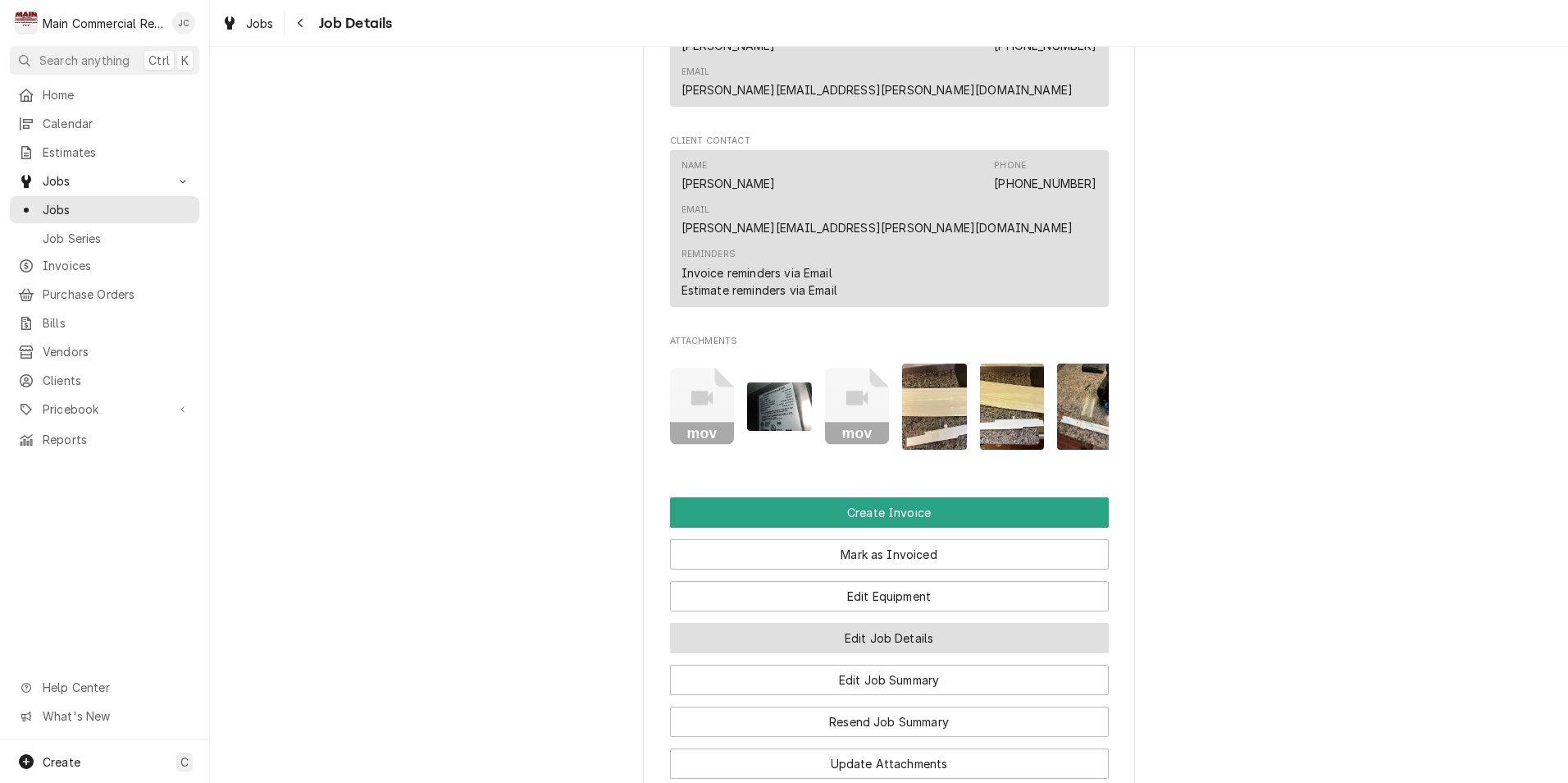
click at [906, 623] on button "Edit Job Details" at bounding box center [890, 638] width 439 height 31
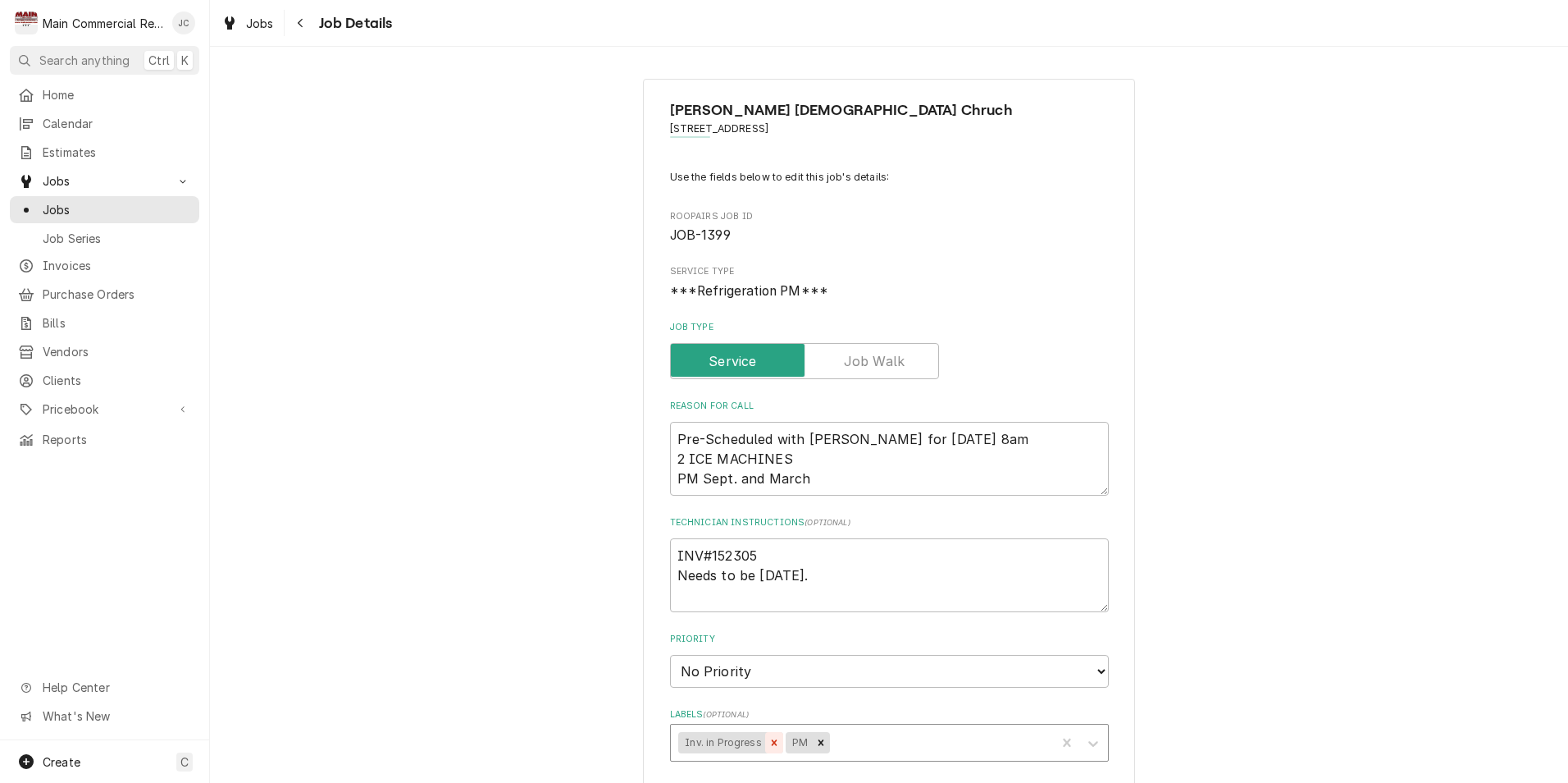
click at [772, 741] on icon "Remove Inv. in Progress" at bounding box center [775, 742] width 5 height 5
type textarea "x"
type input "billed"
click at [757, 772] on div "Billed in [GEOGRAPHIC_DATA]" at bounding box center [890, 778] width 437 height 25
type textarea "x"
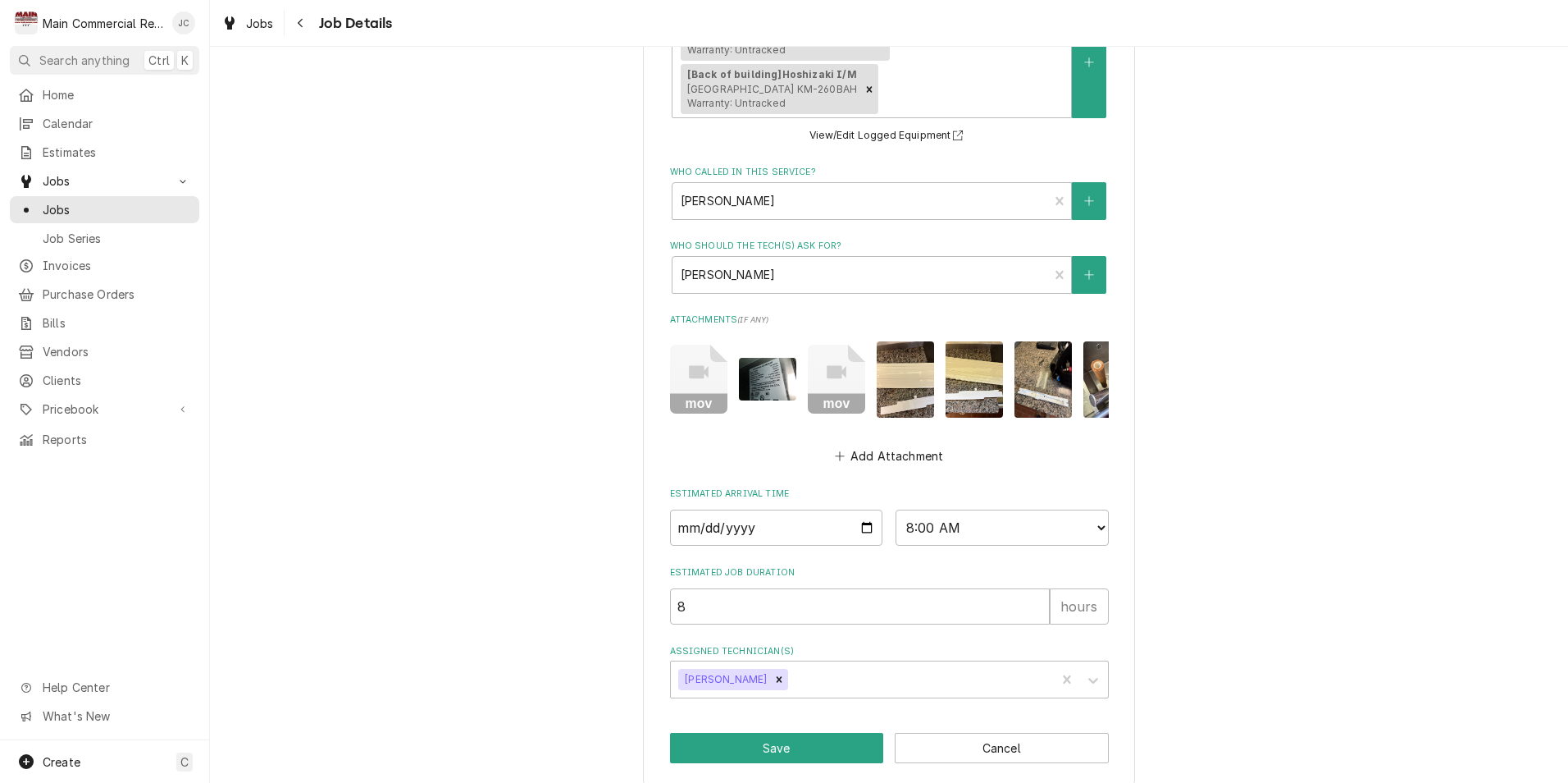
scroll to position [860, 0]
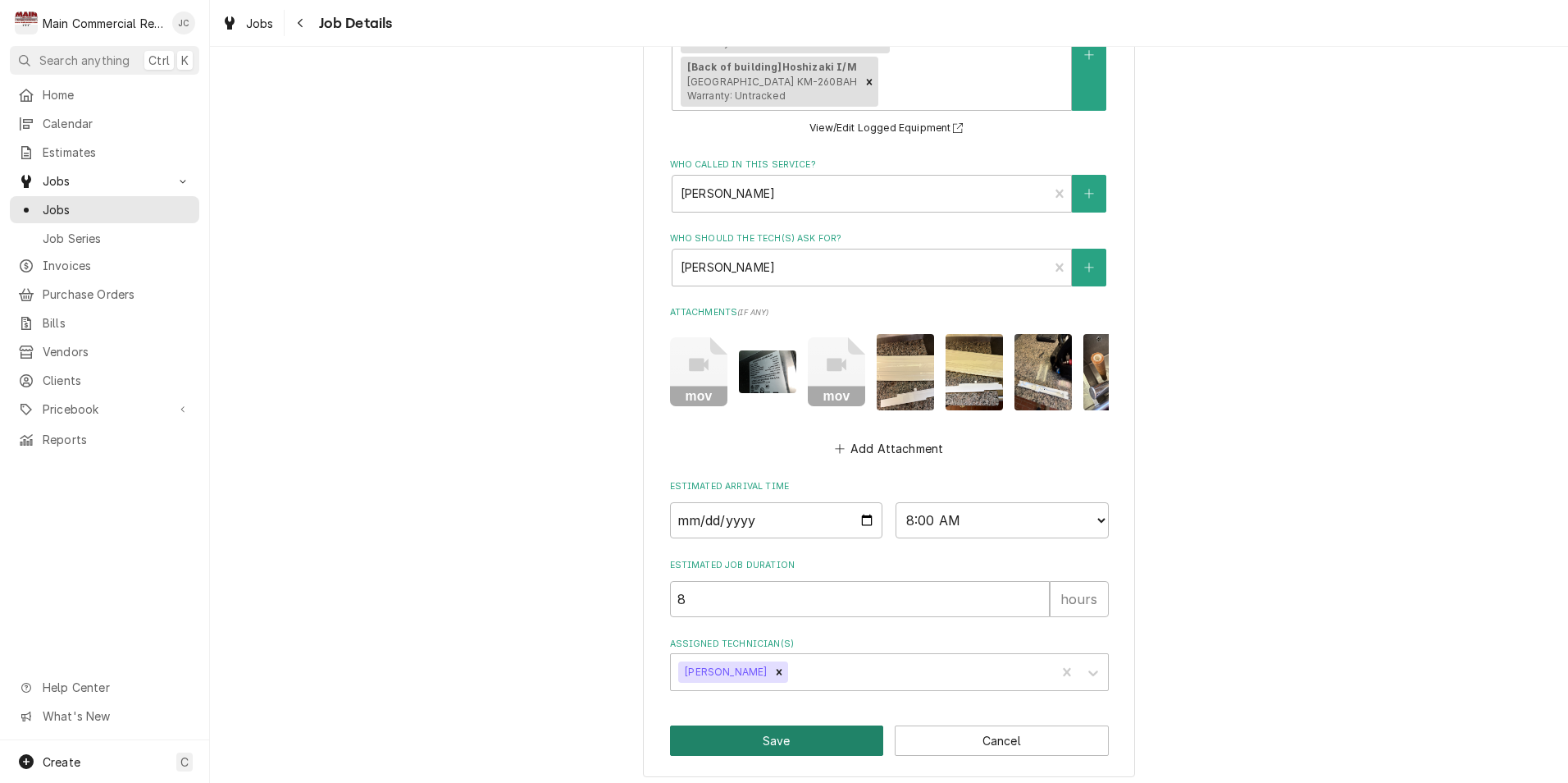
click at [815, 729] on button "Save" at bounding box center [777, 741] width 214 height 31
type textarea "x"
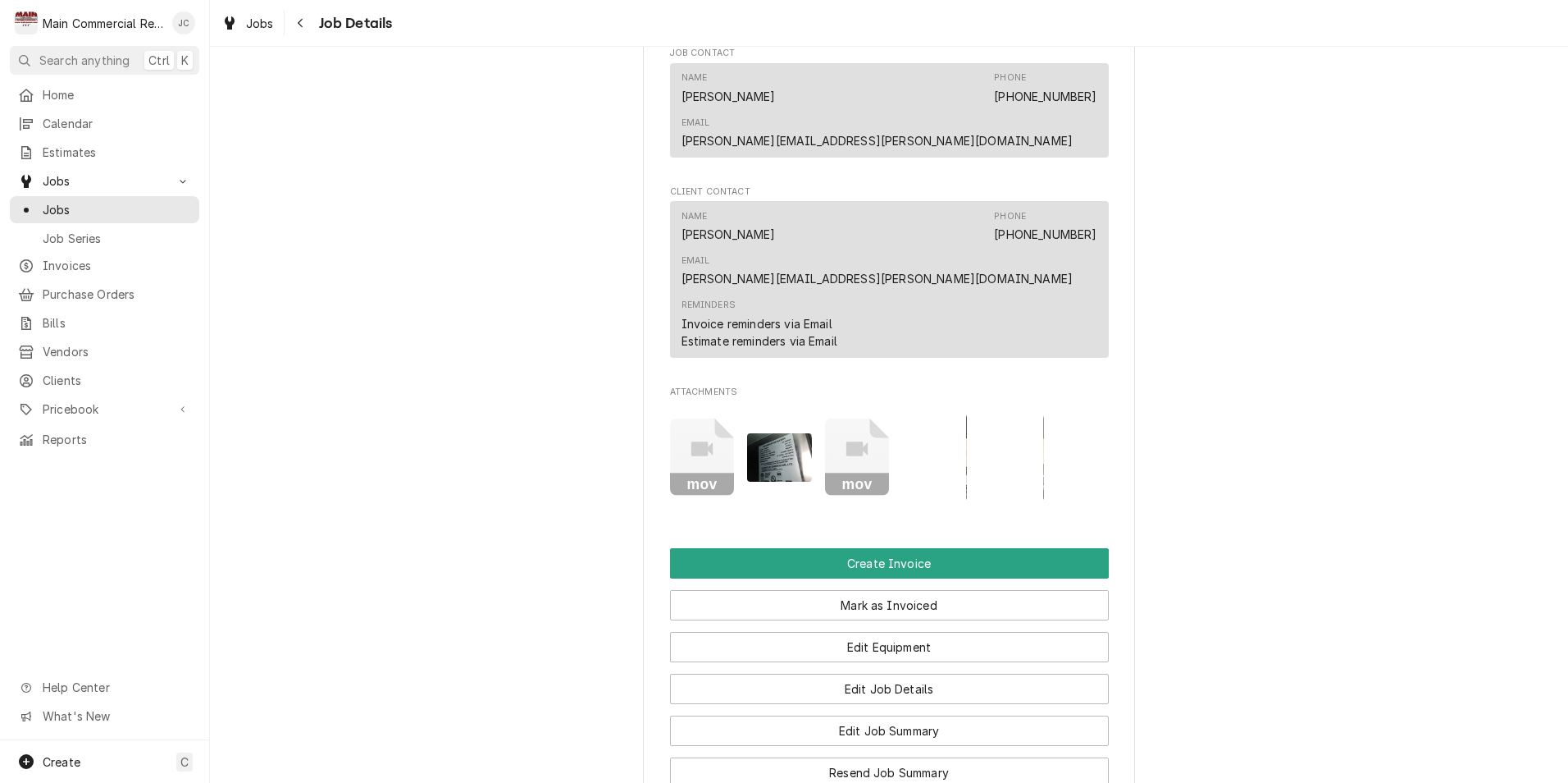
scroll to position [1180, 0]
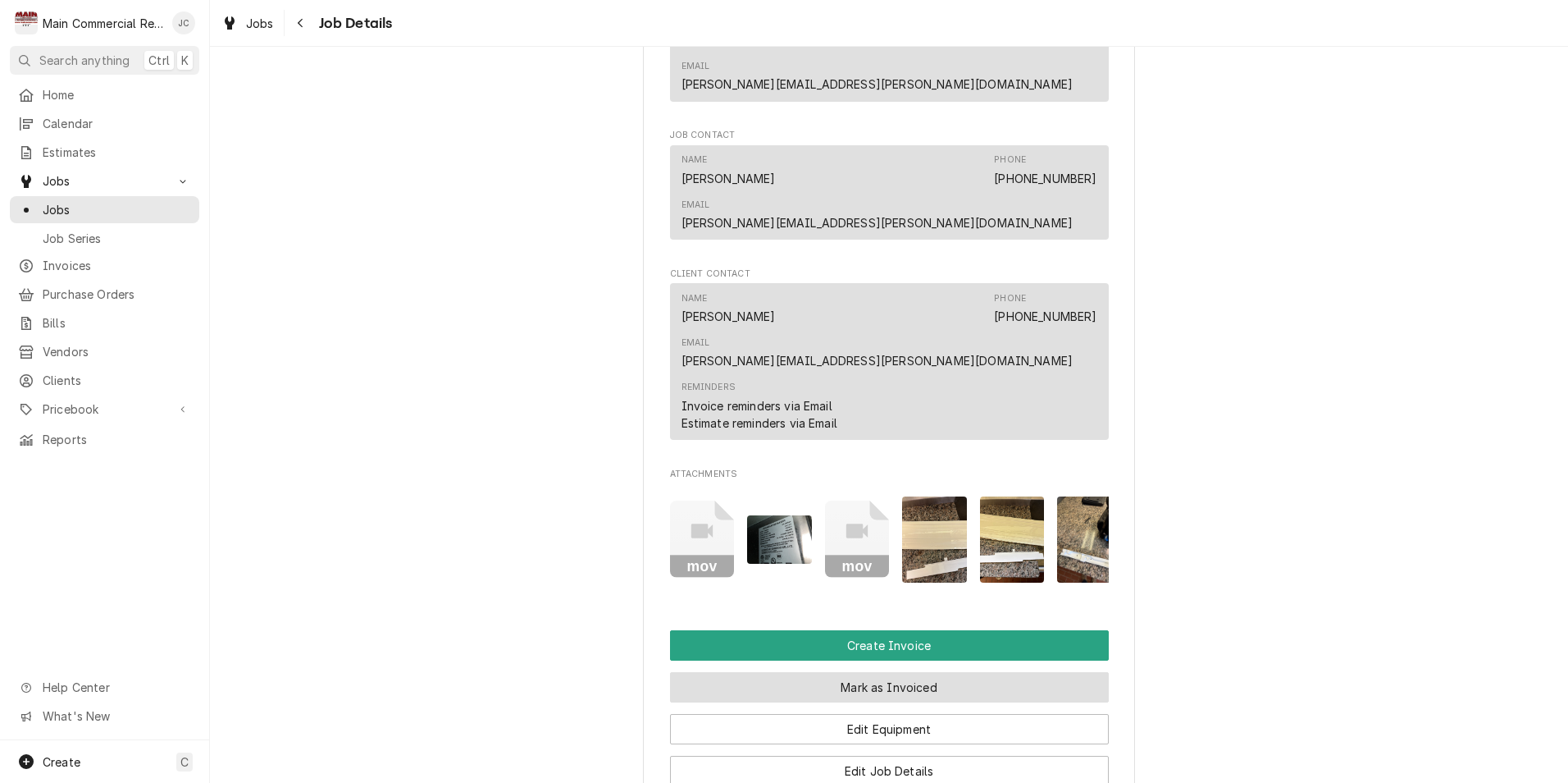
drag, startPoint x: 878, startPoint y: 590, endPoint x: 890, endPoint y: 603, distance: 17.7
click at [878, 672] on button "Mark as Invoiced" at bounding box center [890, 688] width 439 height 31
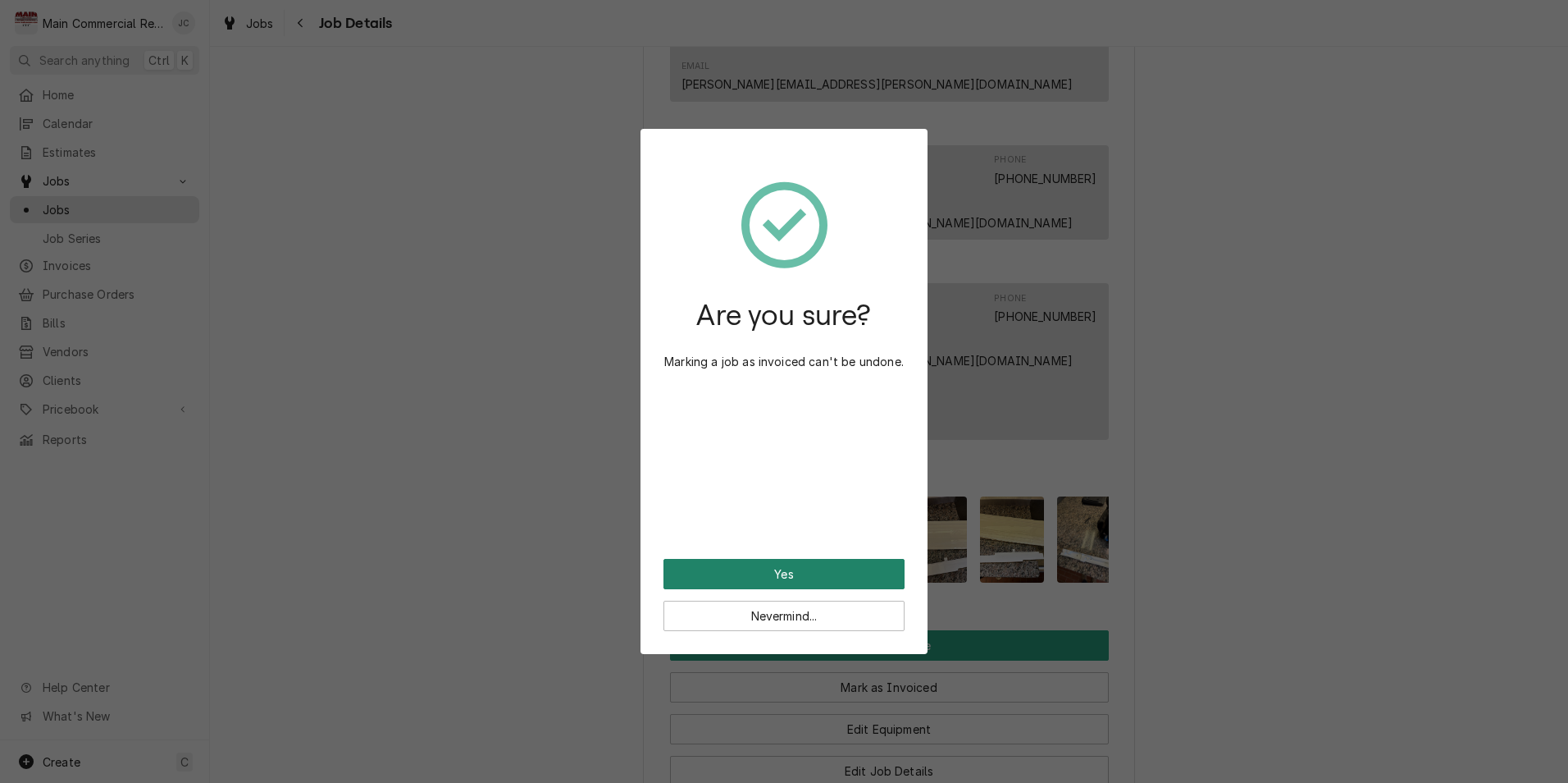
click at [826, 577] on button "Yes" at bounding box center [784, 574] width 241 height 31
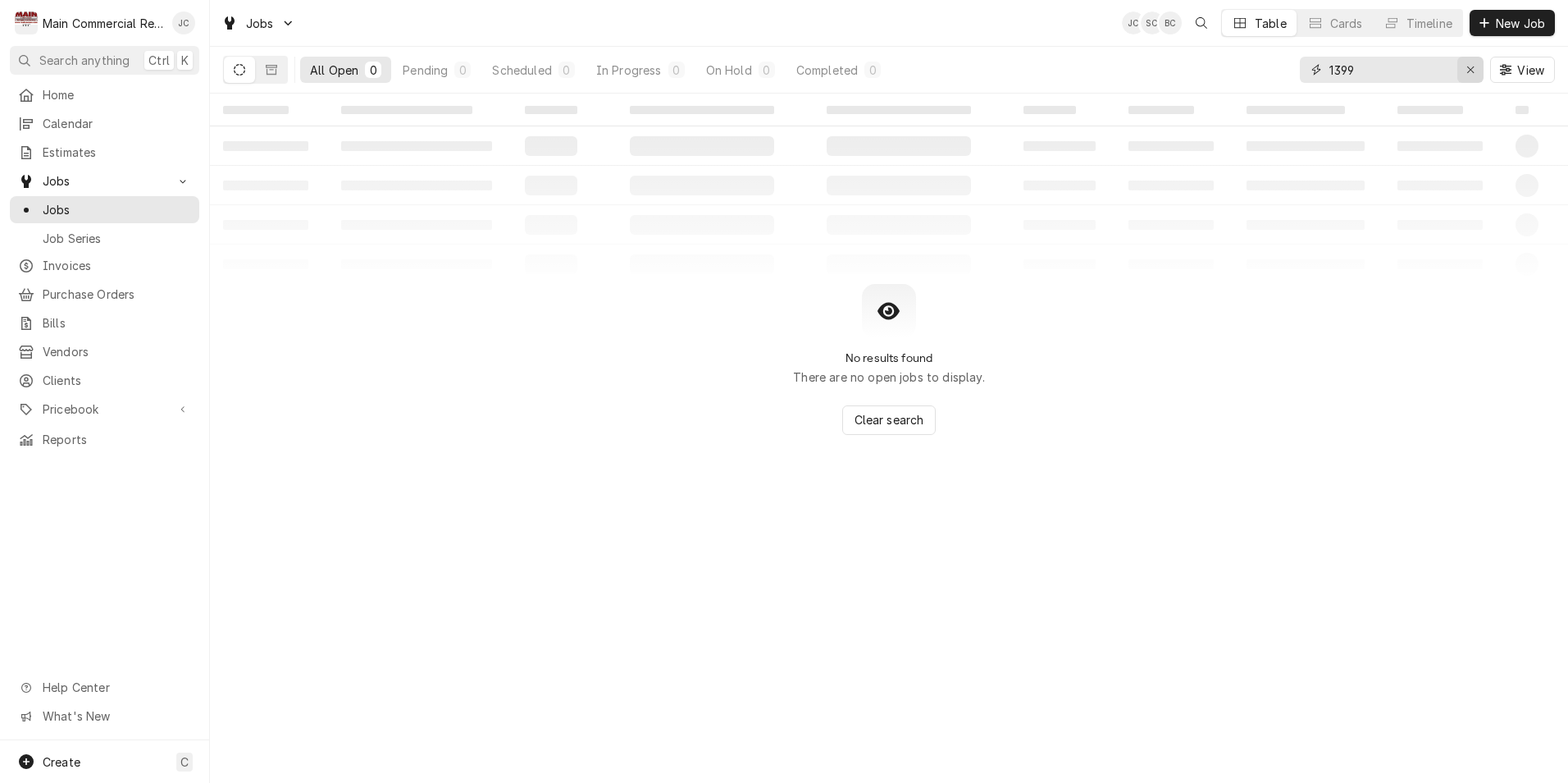
click at [1469, 77] on div "Erase input" at bounding box center [1470, 69] width 16 height 16
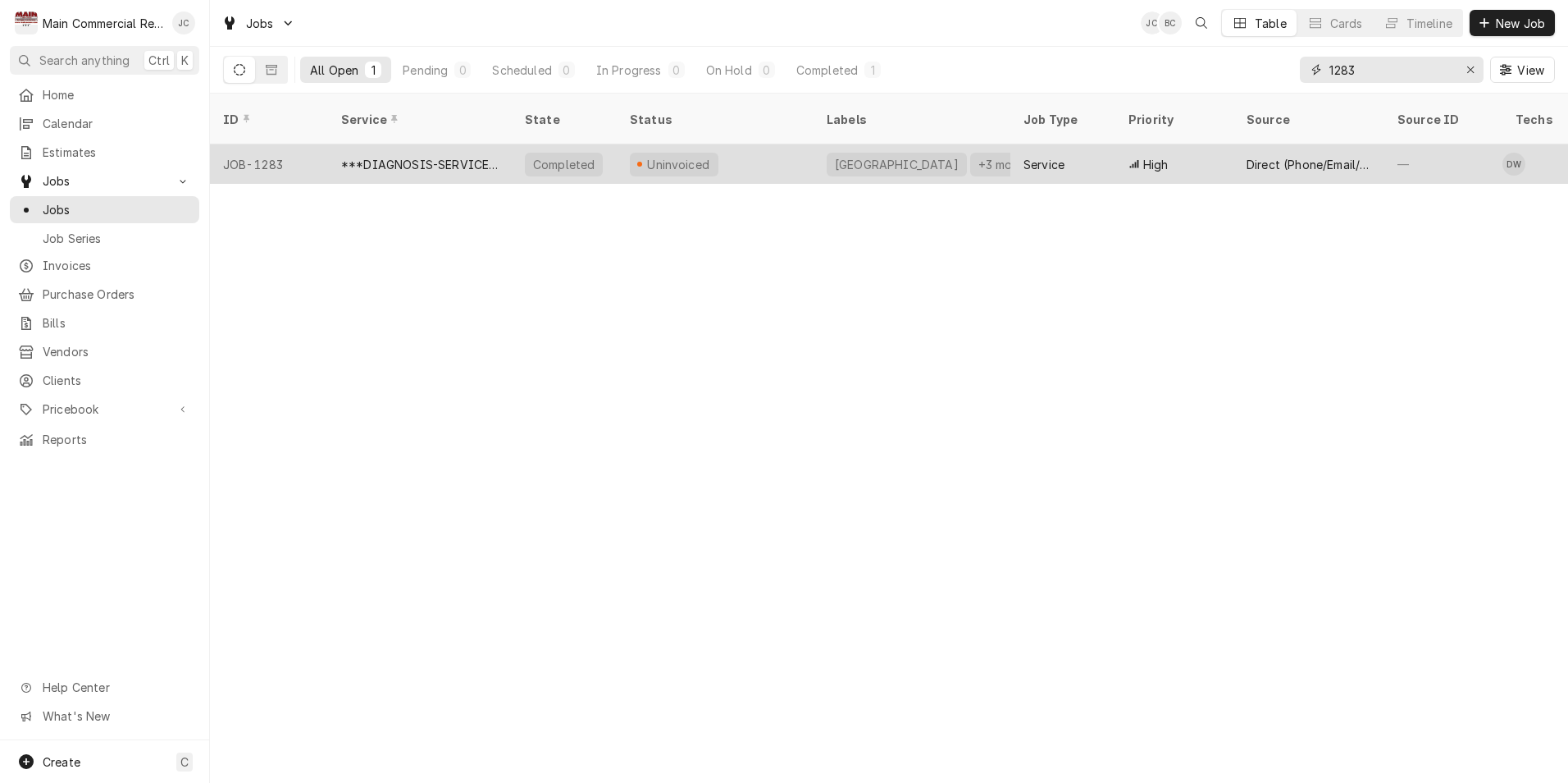
type input "1283"
click at [676, 156] on div "Uninvoiced" at bounding box center [678, 164] width 67 height 17
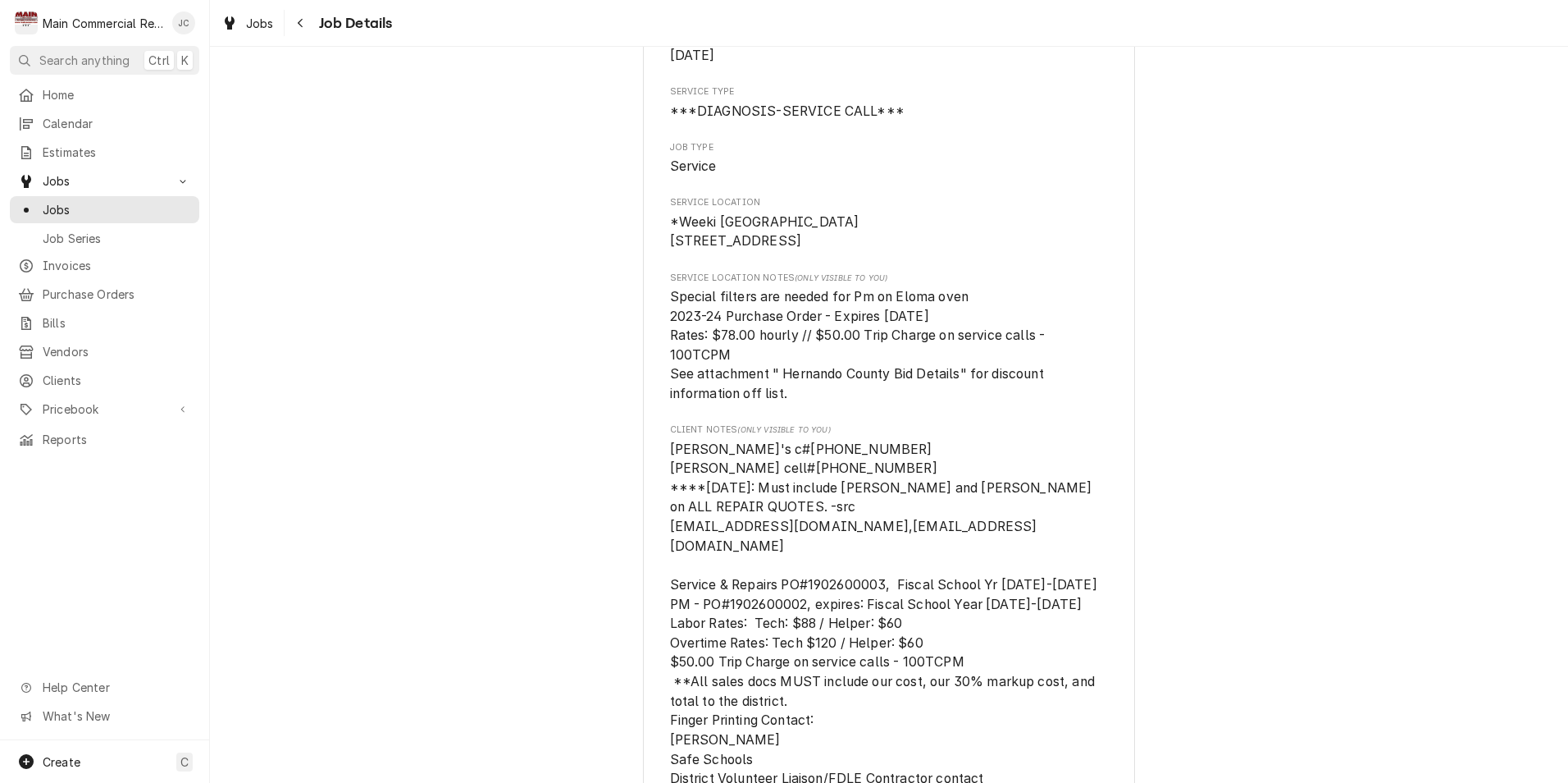
scroll to position [328, 0]
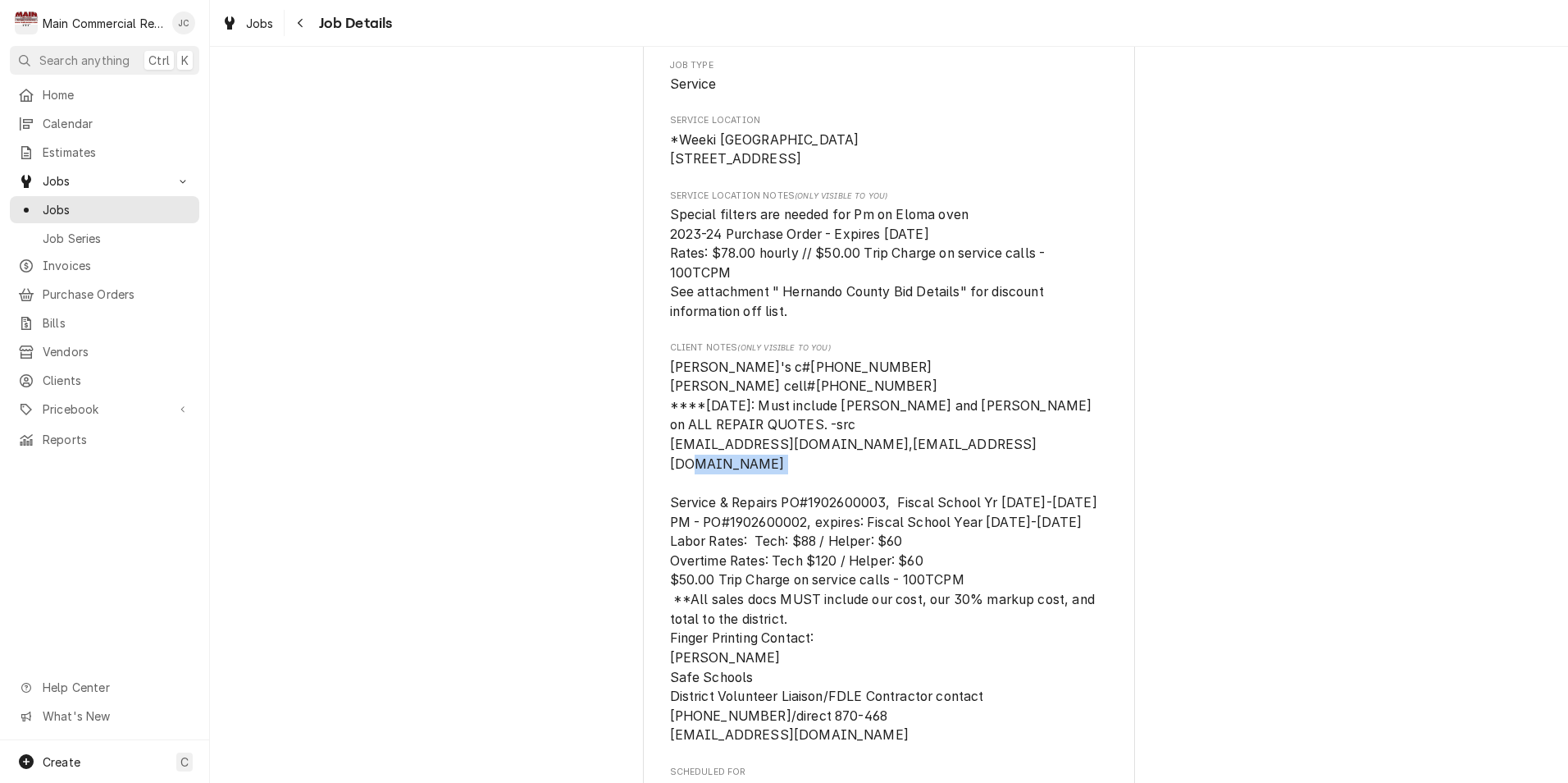
drag, startPoint x: 802, startPoint y: 498, endPoint x: 884, endPoint y: 497, distance: 82.0
click at [884, 497] on span "[PERSON_NAME]'s c#[PHONE_NUMBER] [PERSON_NAME] cell#[PHONE_NUMBER] ****[DATE]: …" at bounding box center [884, 551] width 429 height 384
copy span "1902600003,"
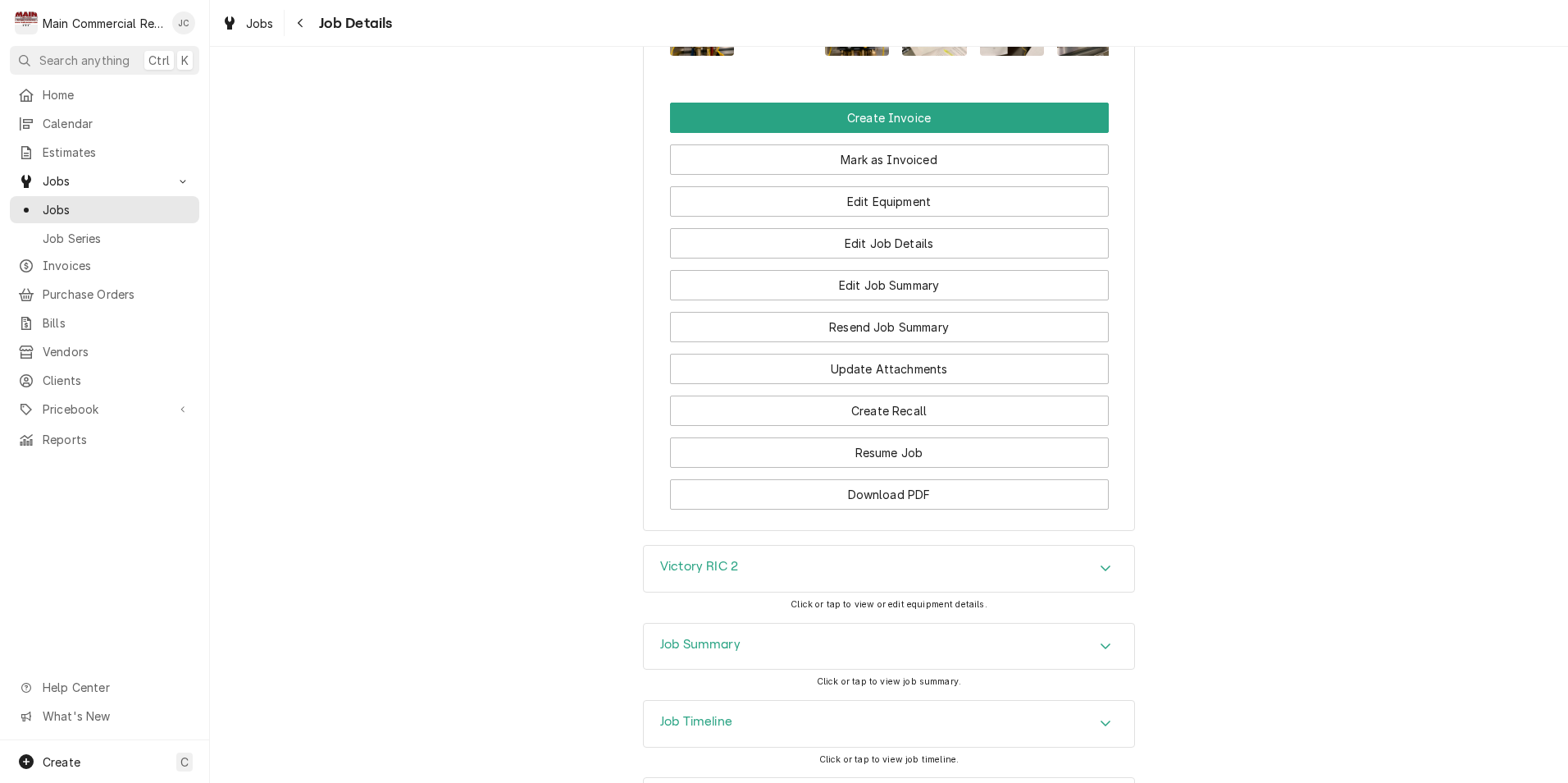
scroll to position [2702, 0]
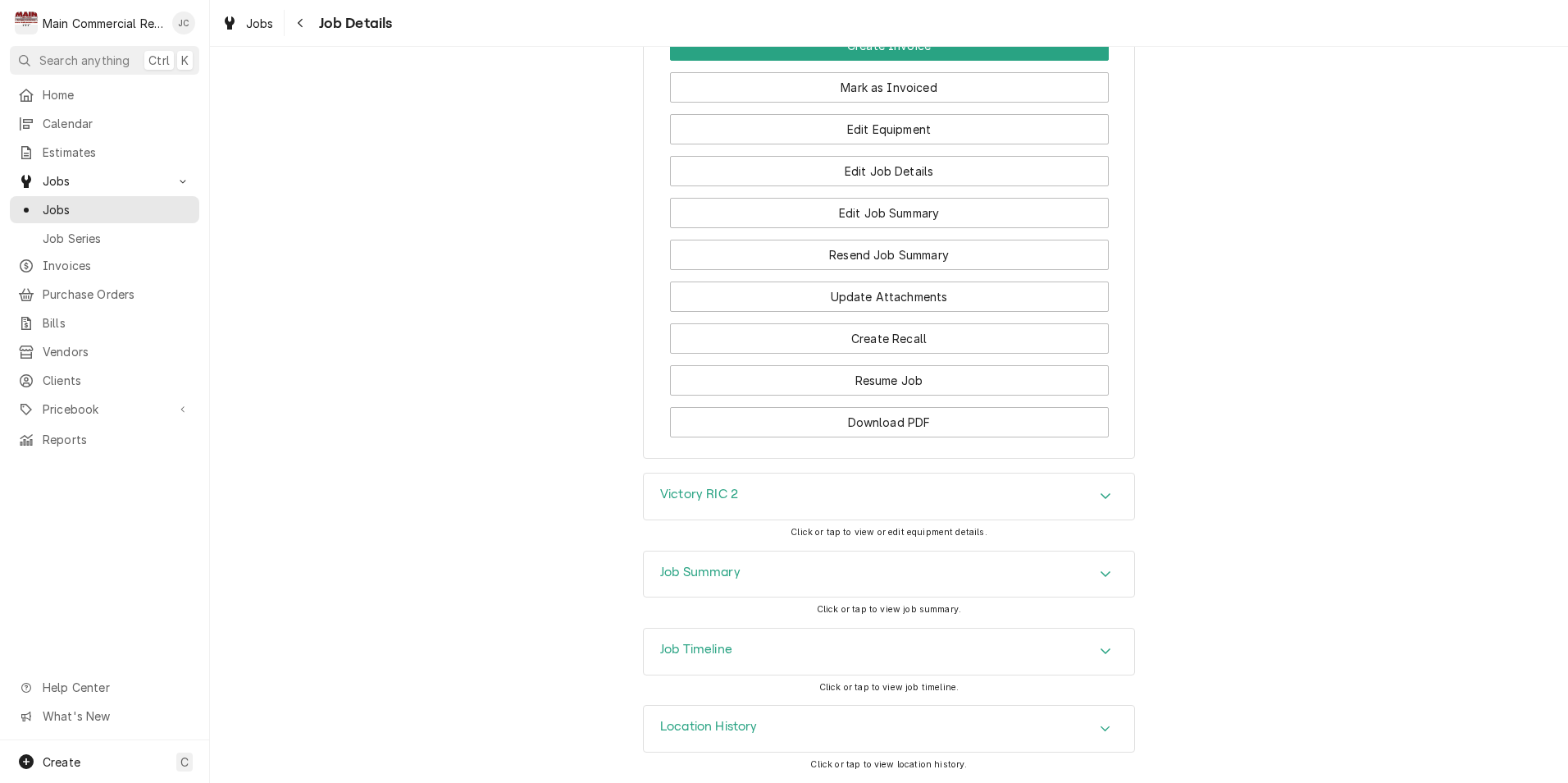
click at [887, 571] on div "Job Summary" at bounding box center [889, 574] width 490 height 46
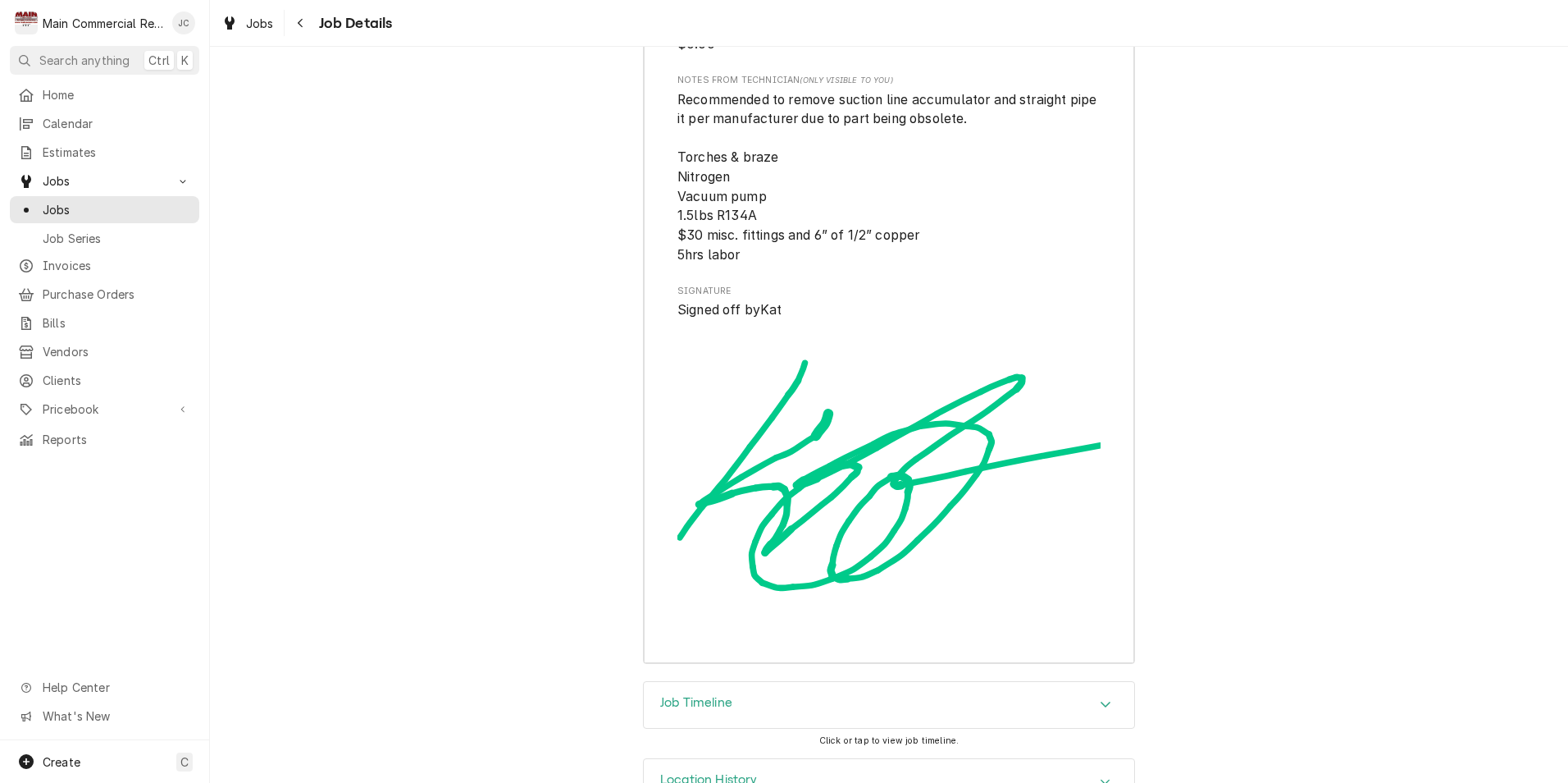
scroll to position [5454, 0]
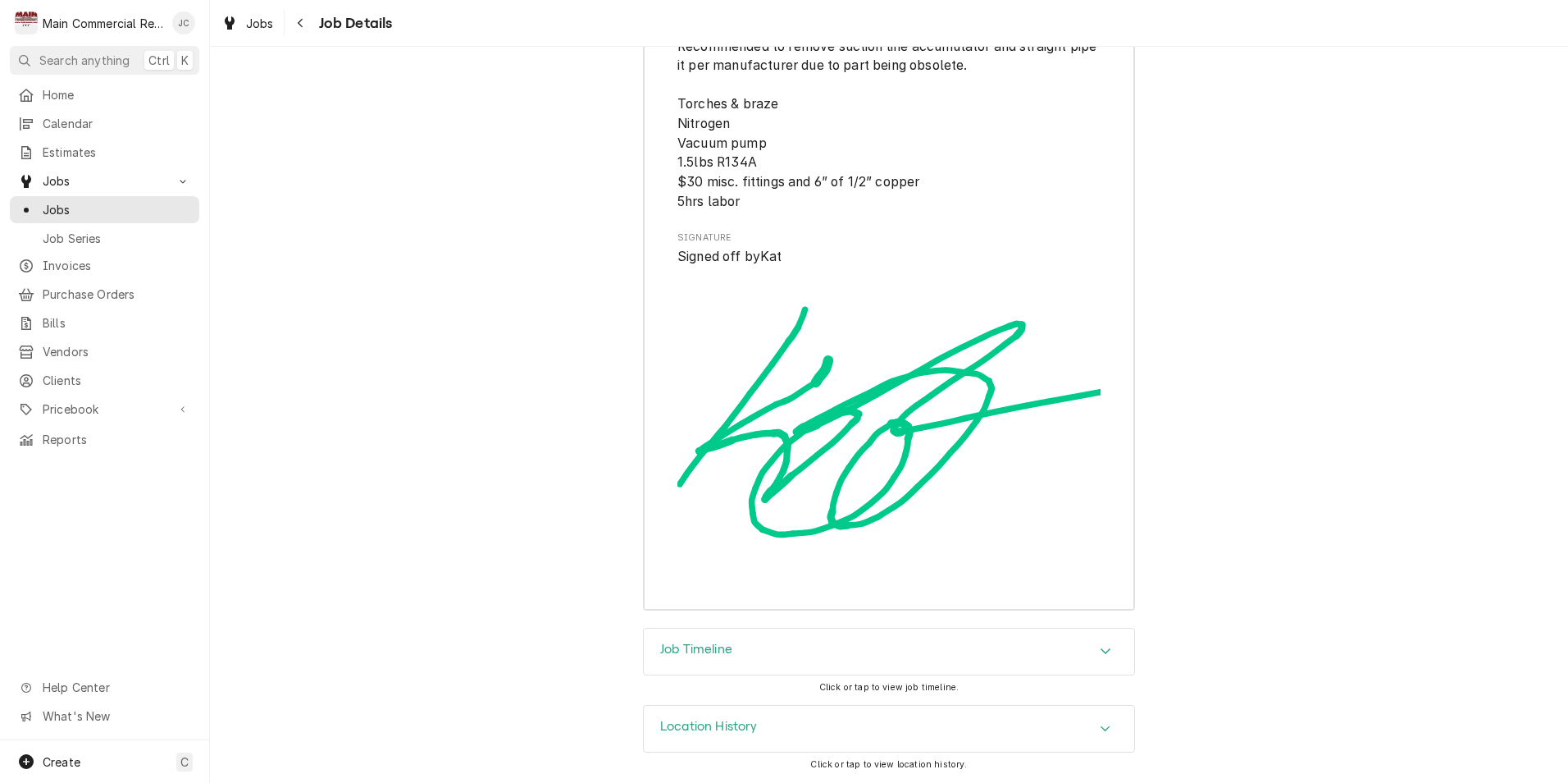
drag, startPoint x: 1042, startPoint y: 645, endPoint x: 1052, endPoint y: 649, distance: 10.8
click at [1043, 644] on div "Job Timeline" at bounding box center [889, 651] width 490 height 46
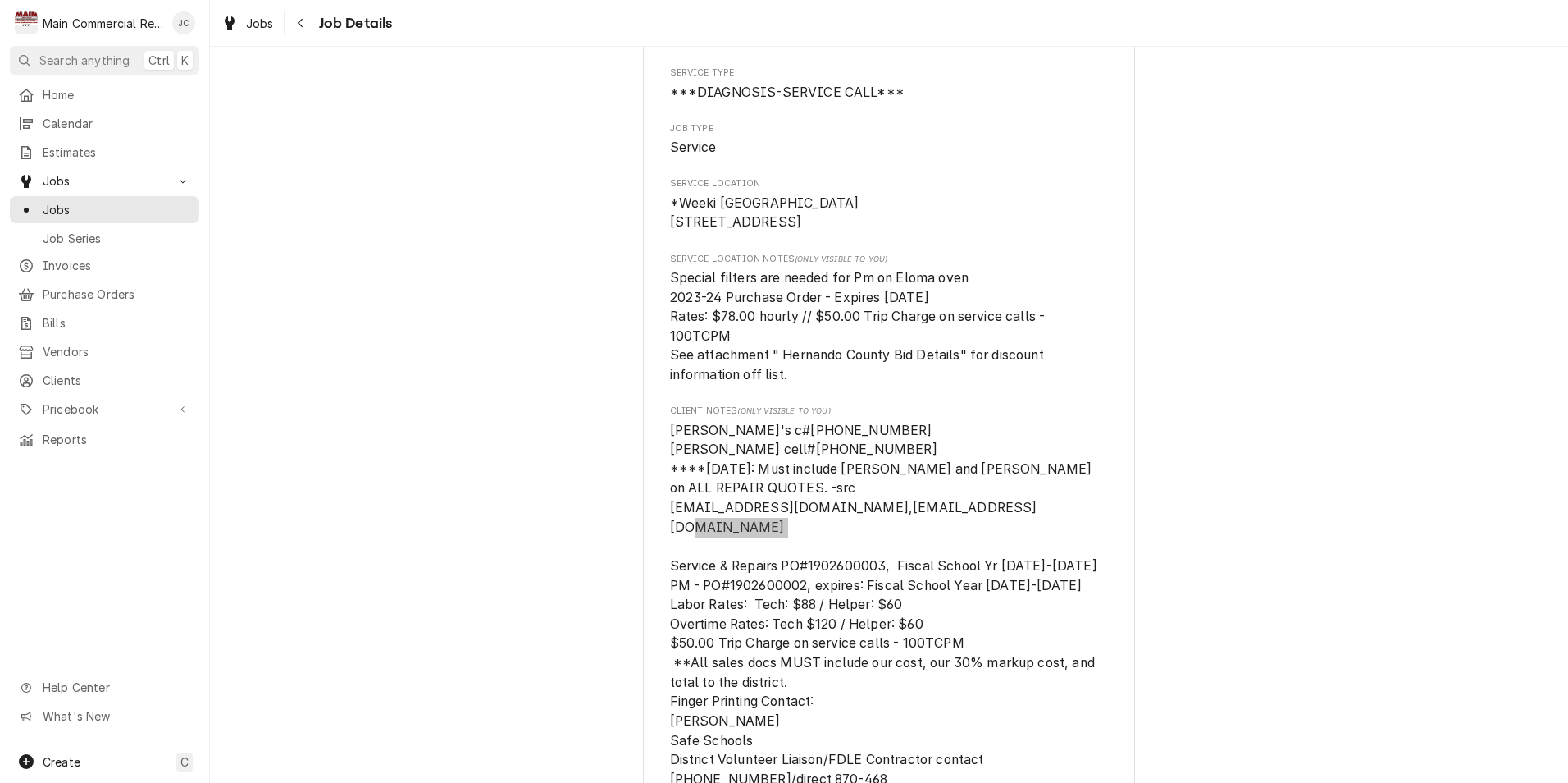
scroll to position [0, 0]
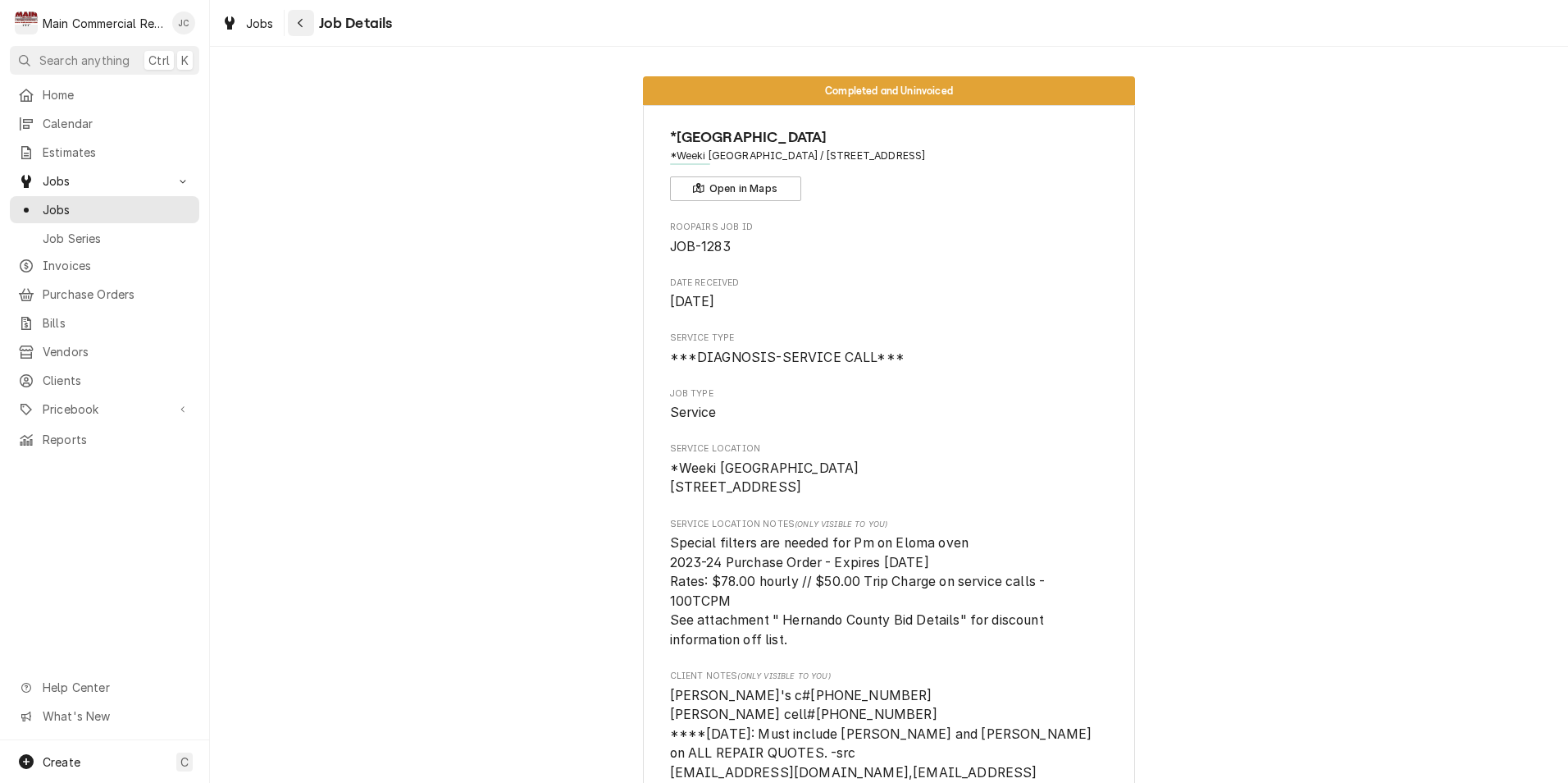
click at [300, 27] on icon "Navigate back" at bounding box center [300, 22] width 7 height 12
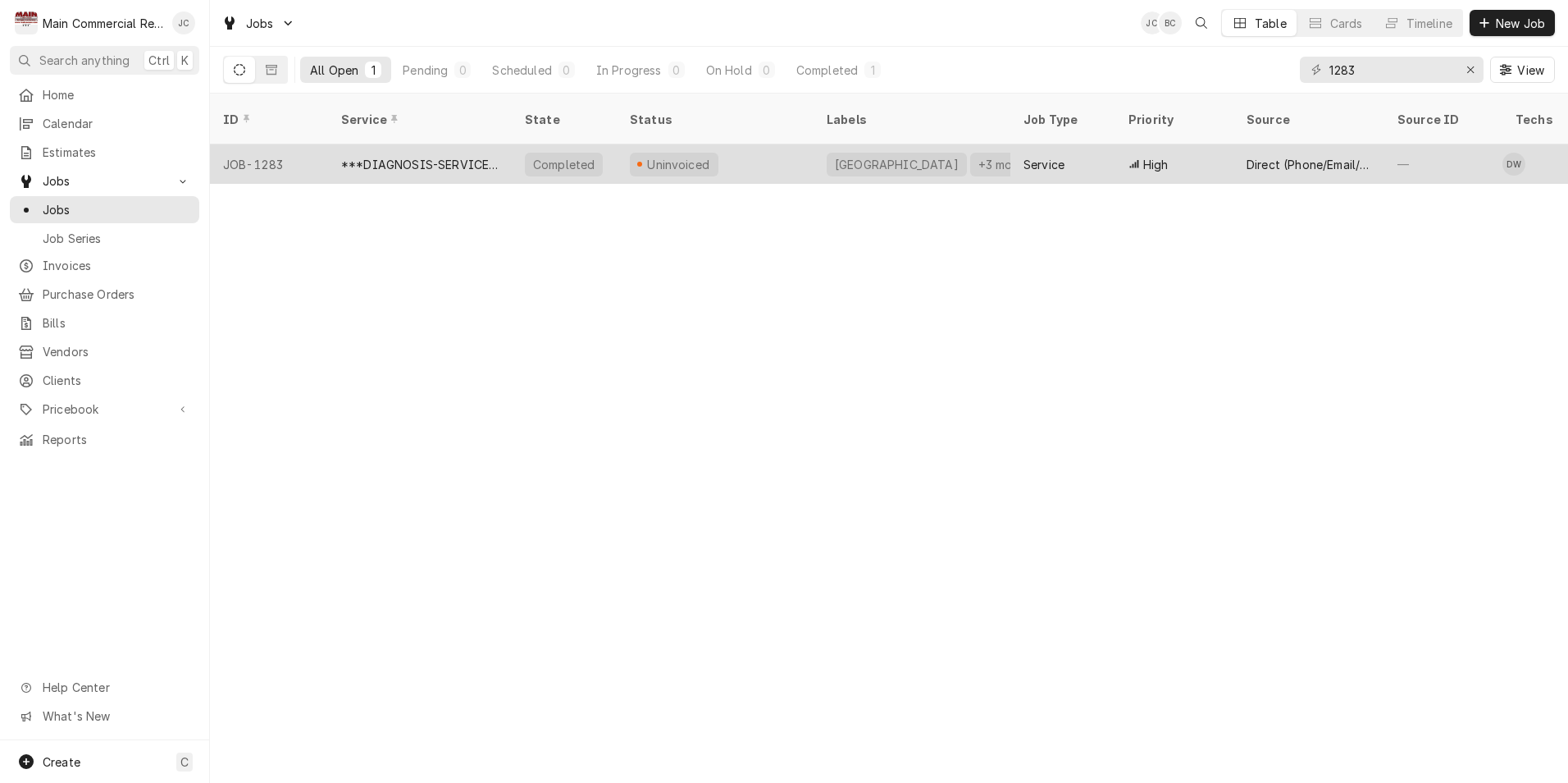
click at [673, 153] on div "Uninvoiced" at bounding box center [674, 165] width 88 height 23
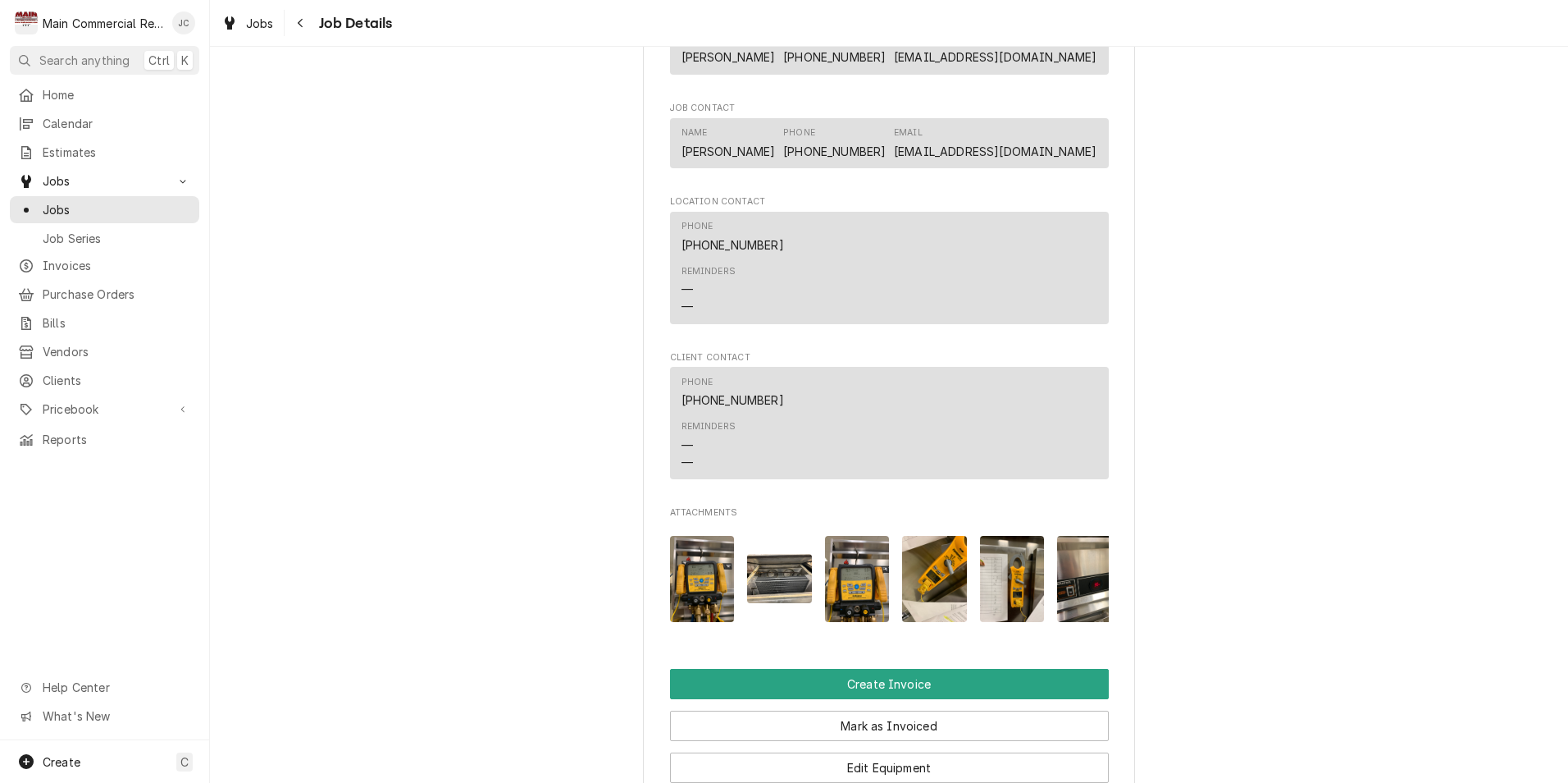
scroll to position [2380, 0]
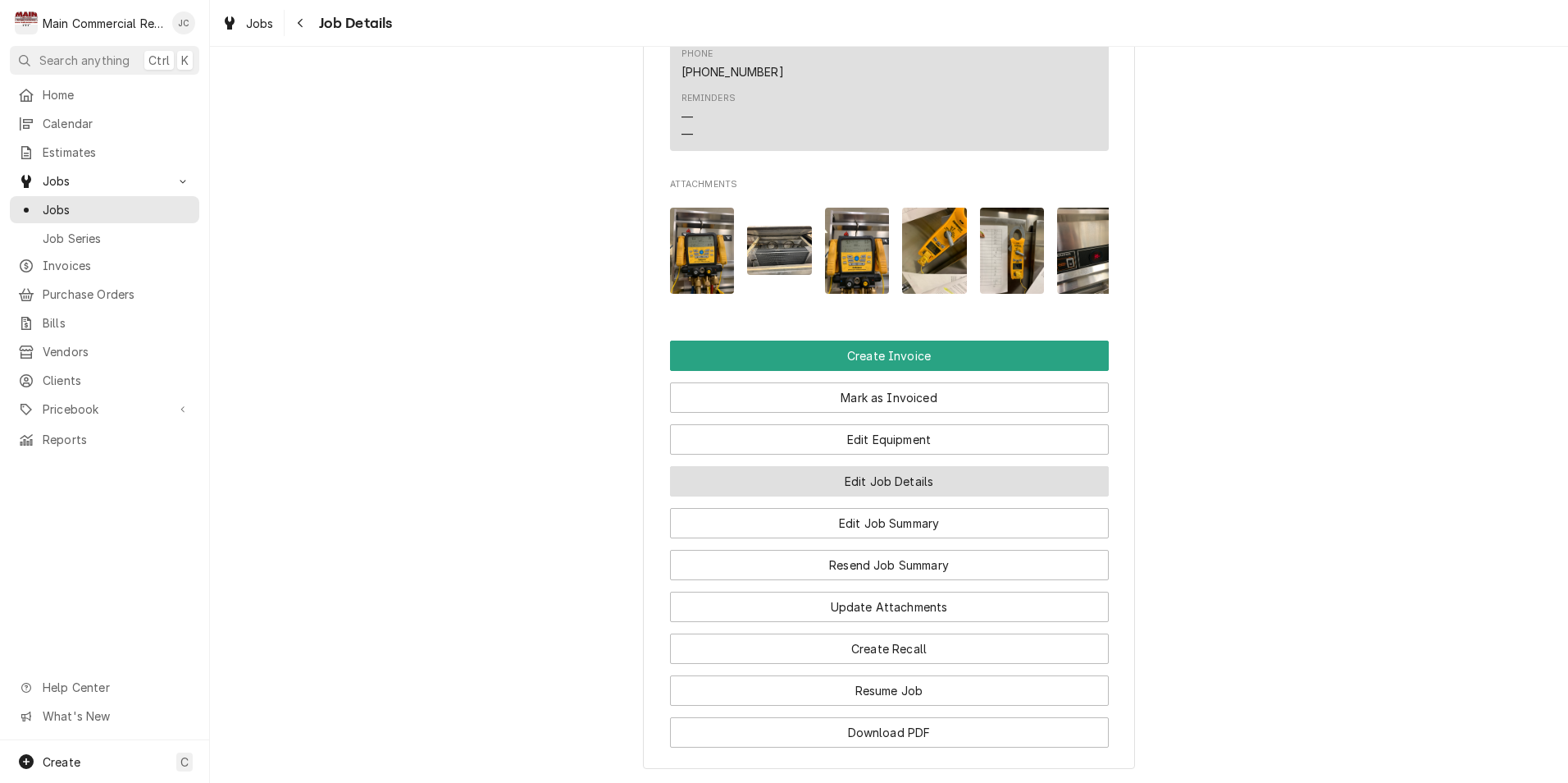
click at [861, 490] on button "Edit Job Details" at bounding box center [890, 482] width 439 height 31
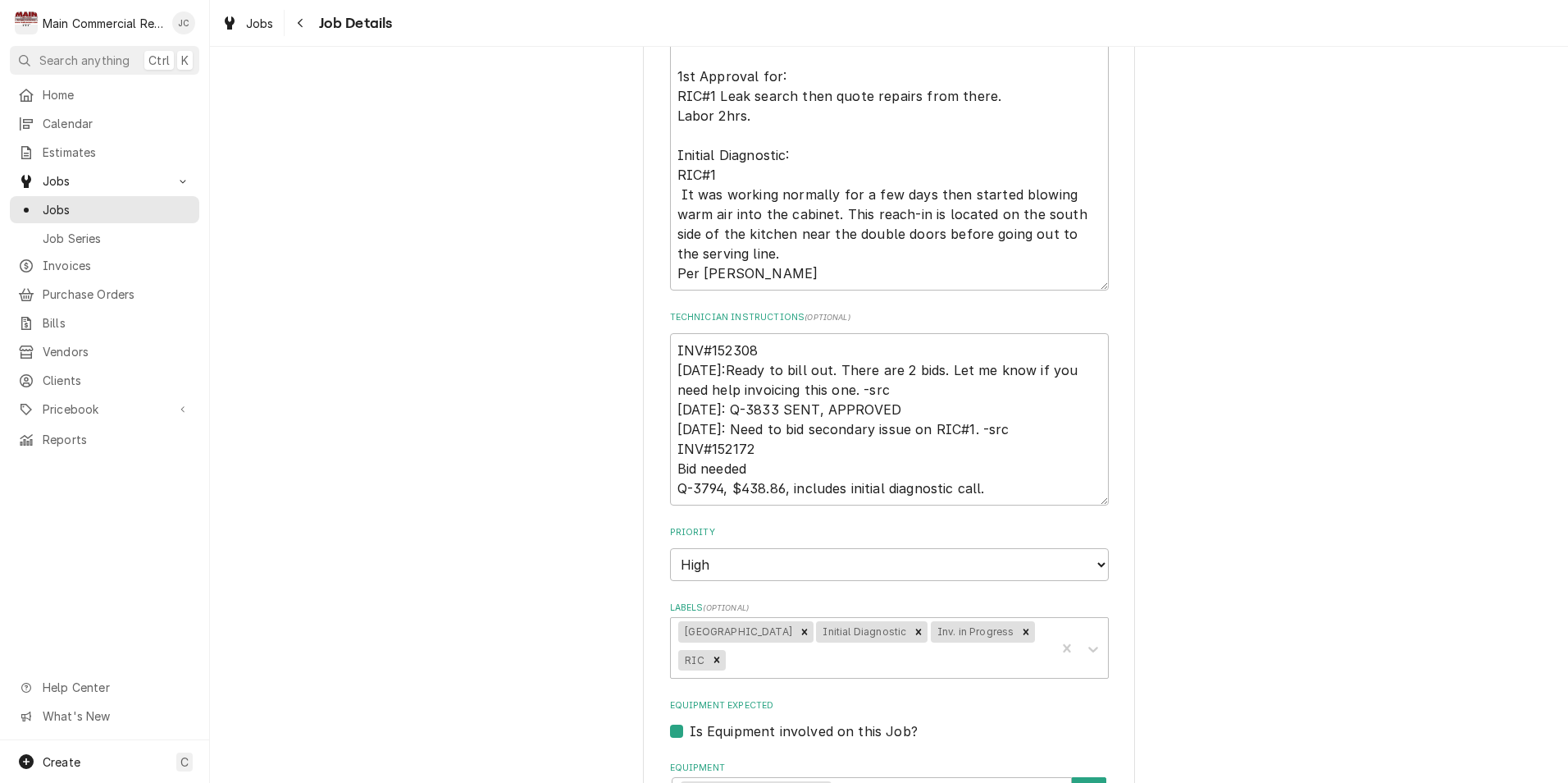
scroll to position [492, 0]
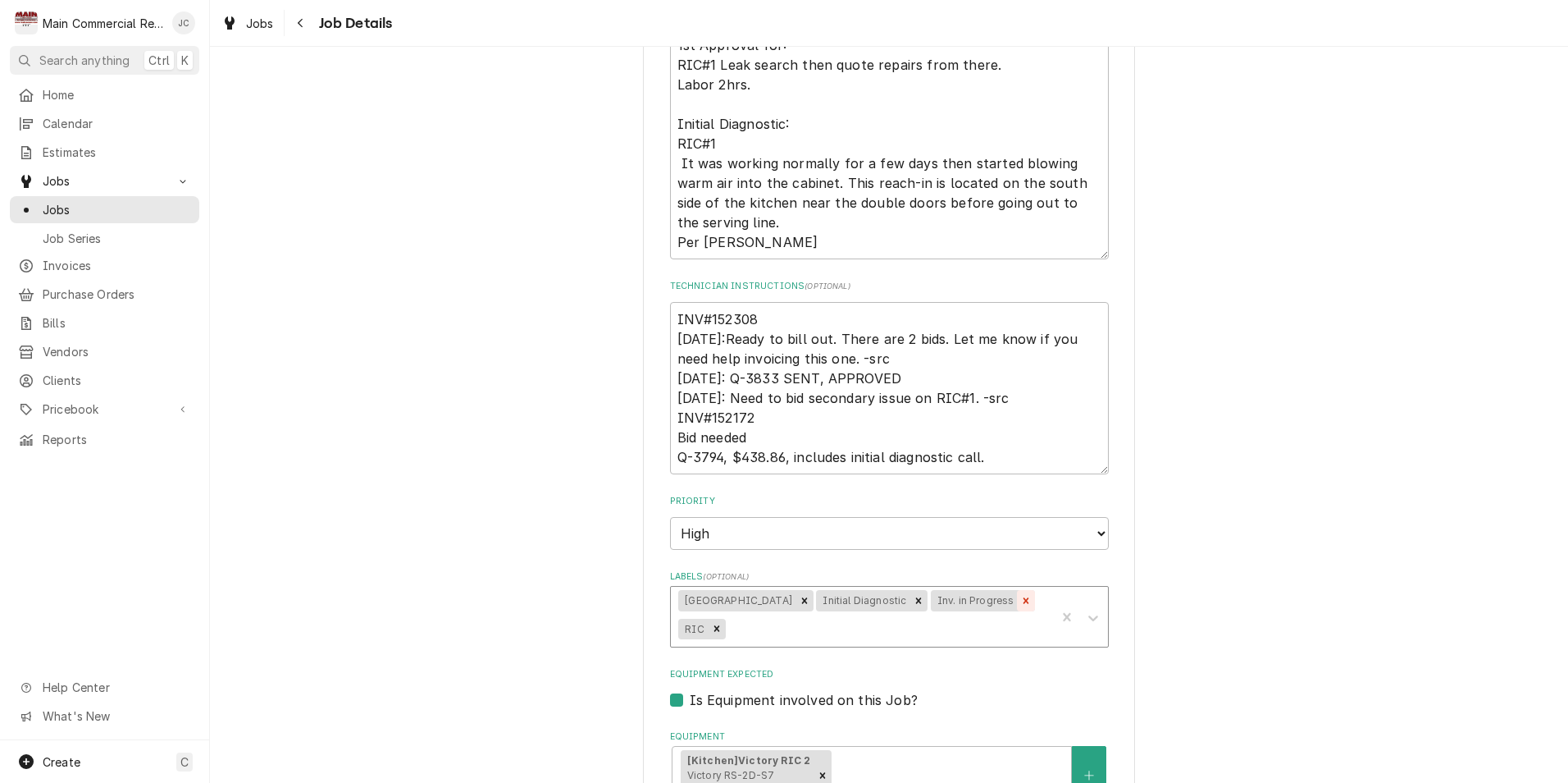
click at [1024, 601] on icon "Remove Inv. in Progress" at bounding box center [1026, 600] width 5 height 5
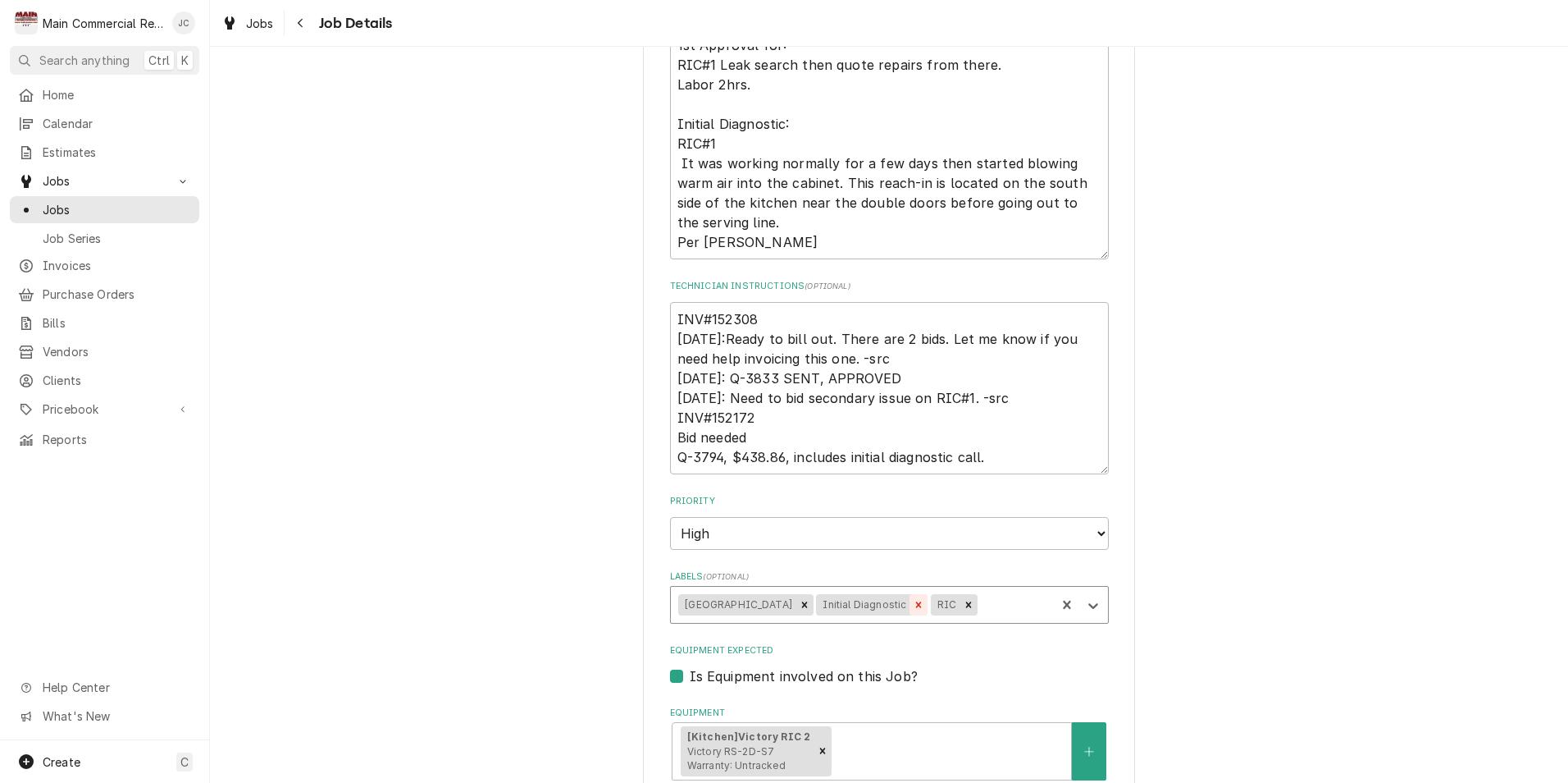
click at [913, 601] on icon "Remove Initial Diagnostic" at bounding box center [918, 604] width 12 height 12
type textarea "x"
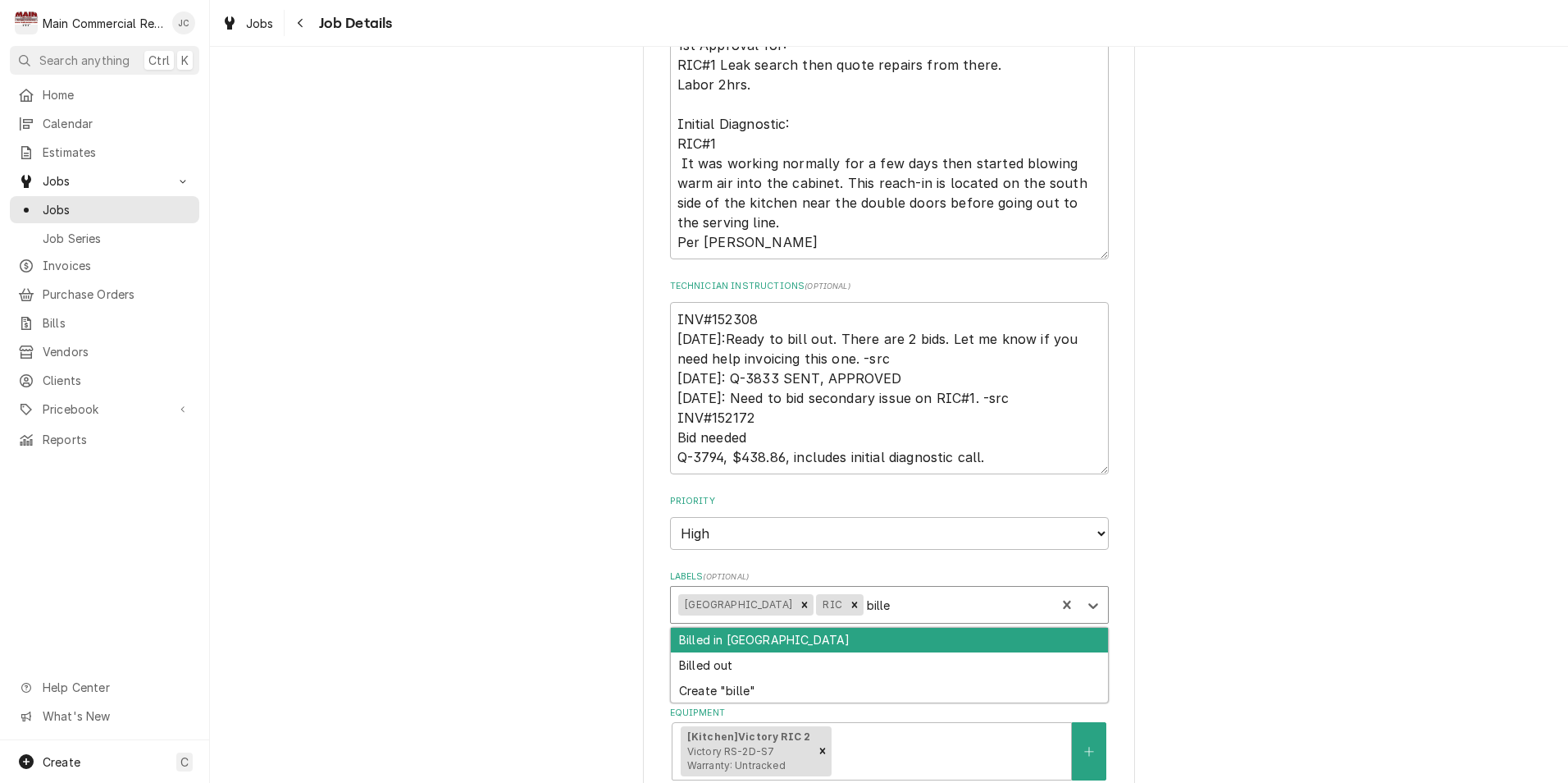
type input "billed"
click at [810, 635] on div "Billed in [GEOGRAPHIC_DATA]" at bounding box center [890, 640] width 437 height 25
type textarea "x"
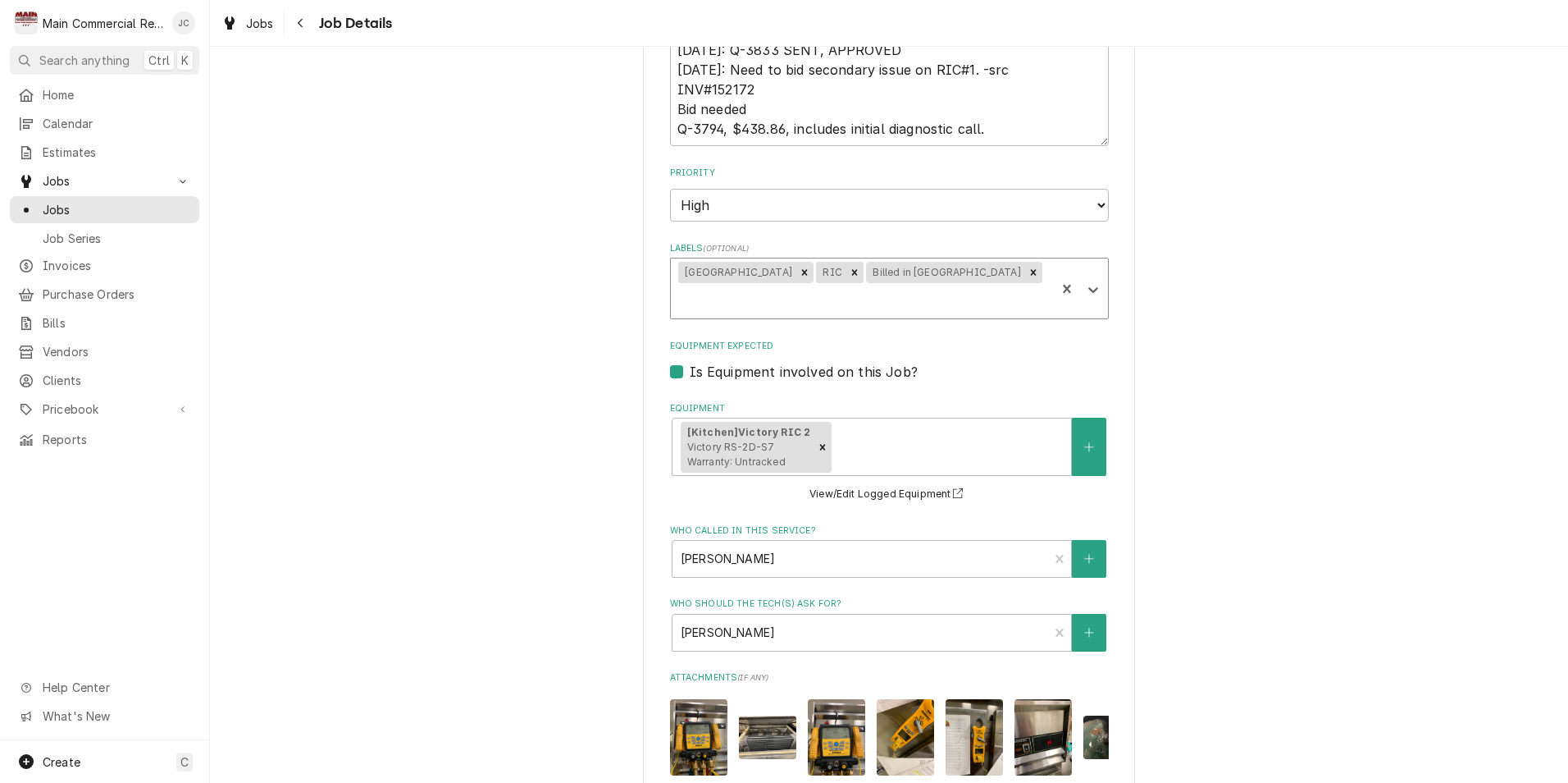
scroll to position [1183, 0]
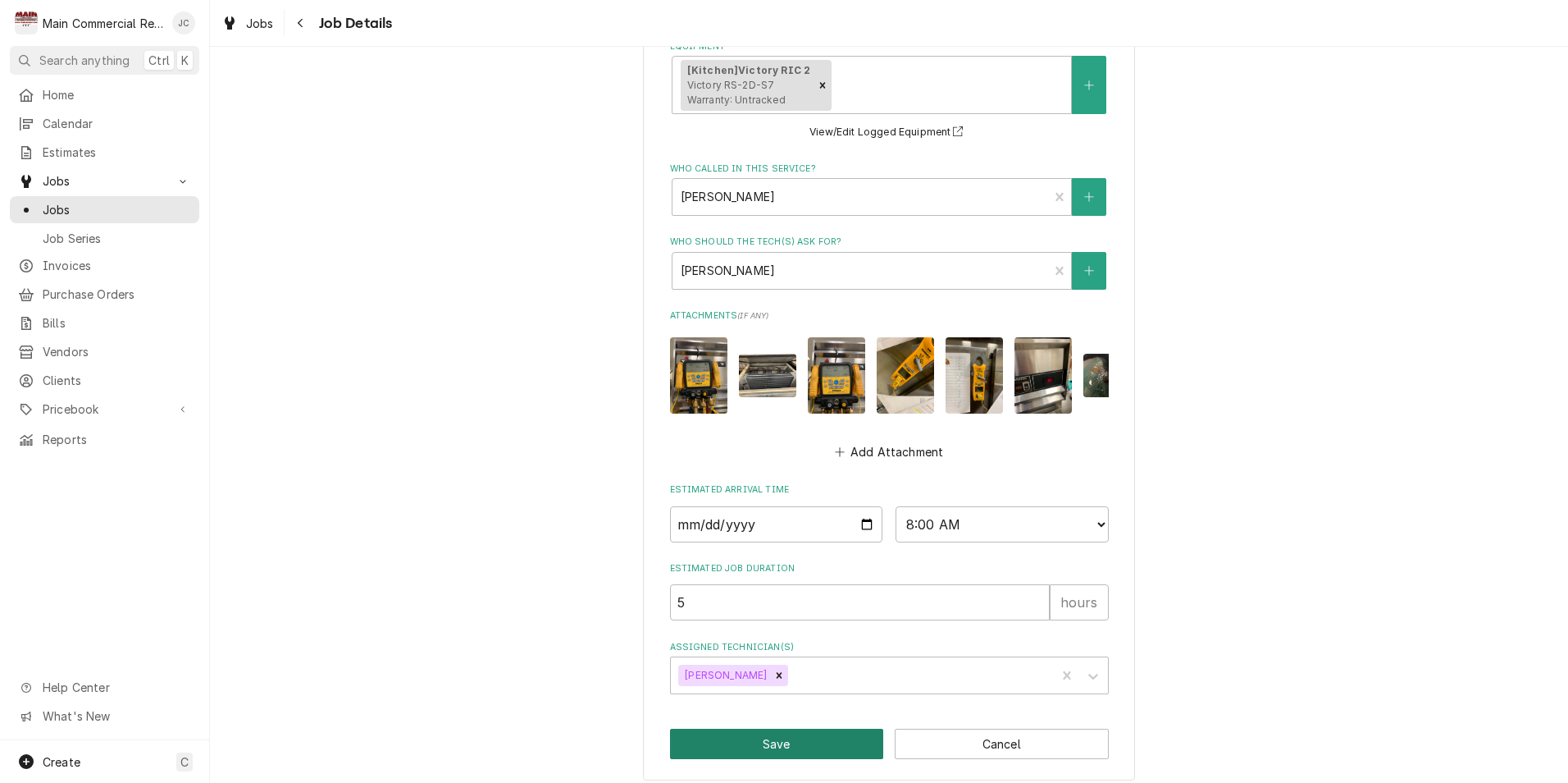
click at [784, 735] on button "Save" at bounding box center [777, 744] width 214 height 31
type textarea "x"
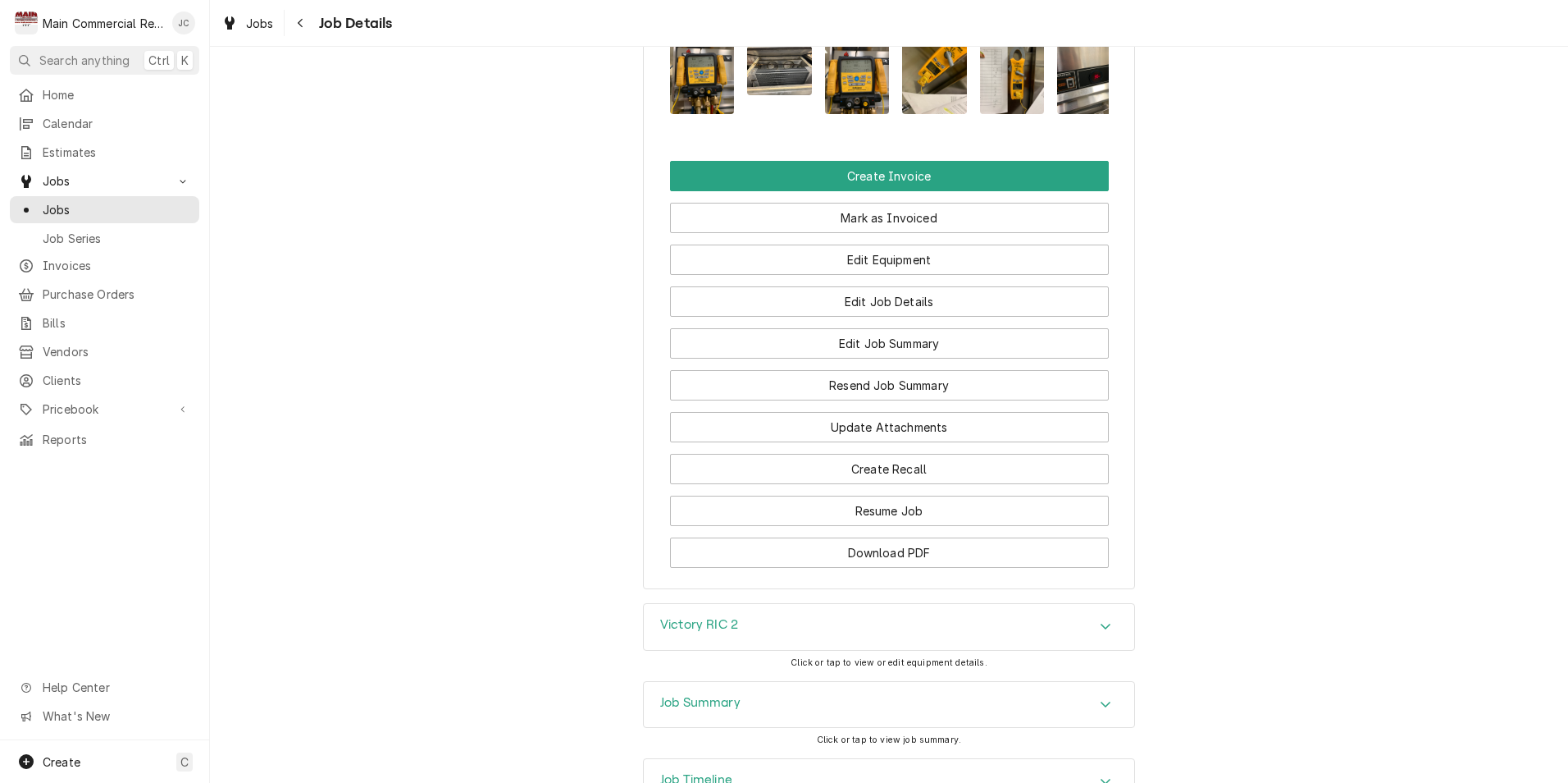
scroll to position [2625, 0]
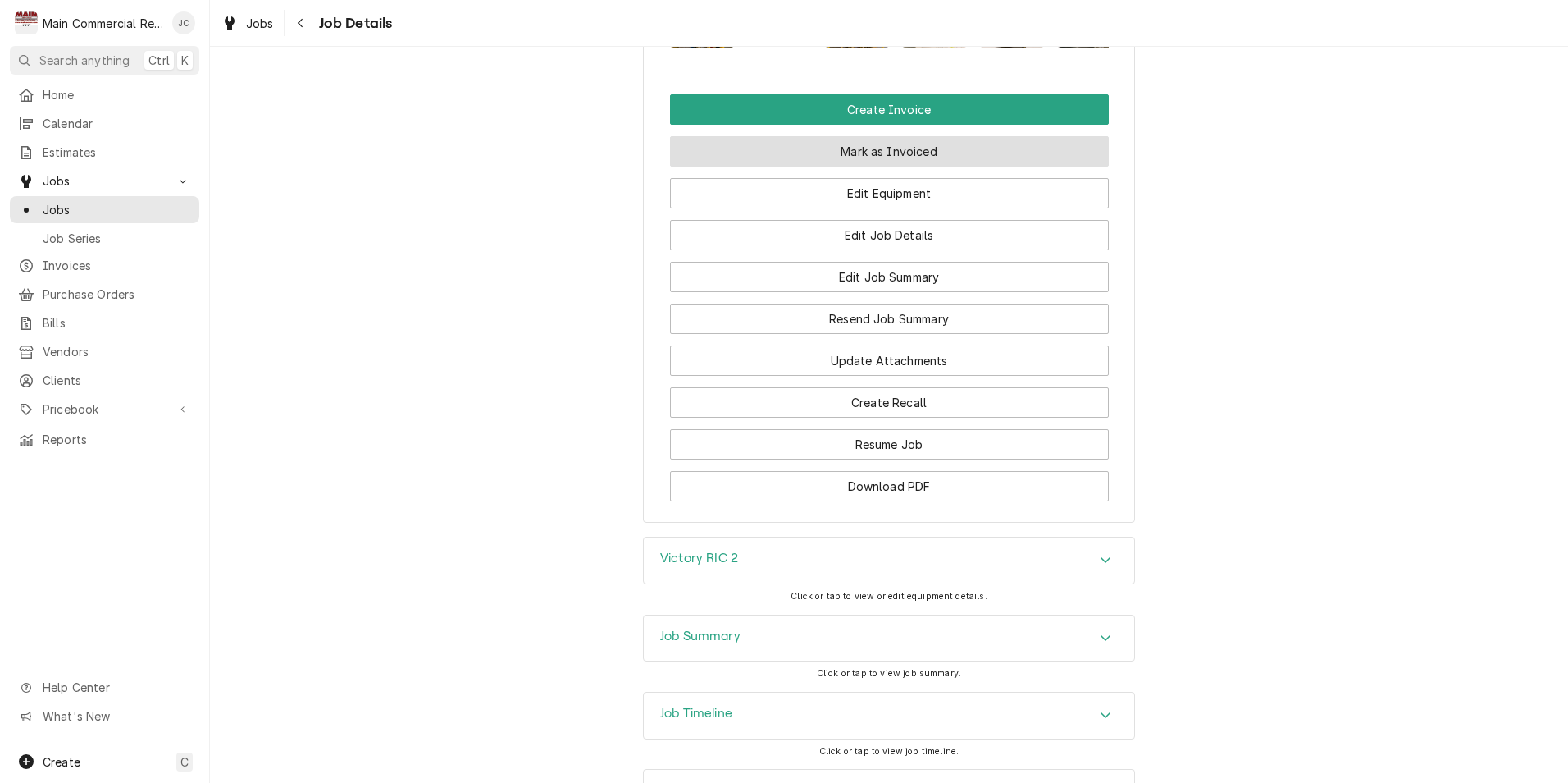
click at [930, 162] on button "Mark as Invoiced" at bounding box center [890, 151] width 439 height 31
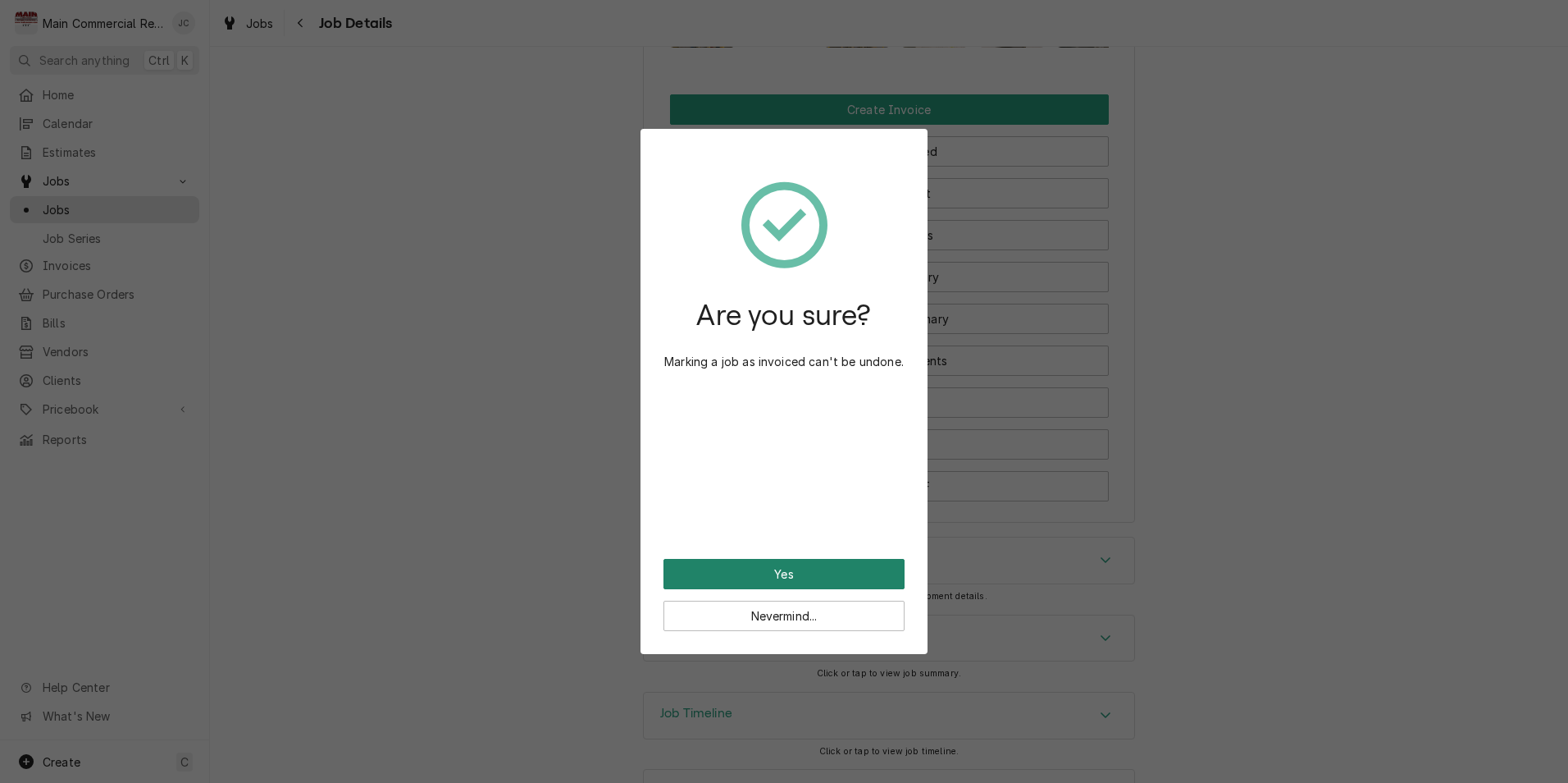
click at [776, 572] on button "Yes" at bounding box center [784, 574] width 241 height 31
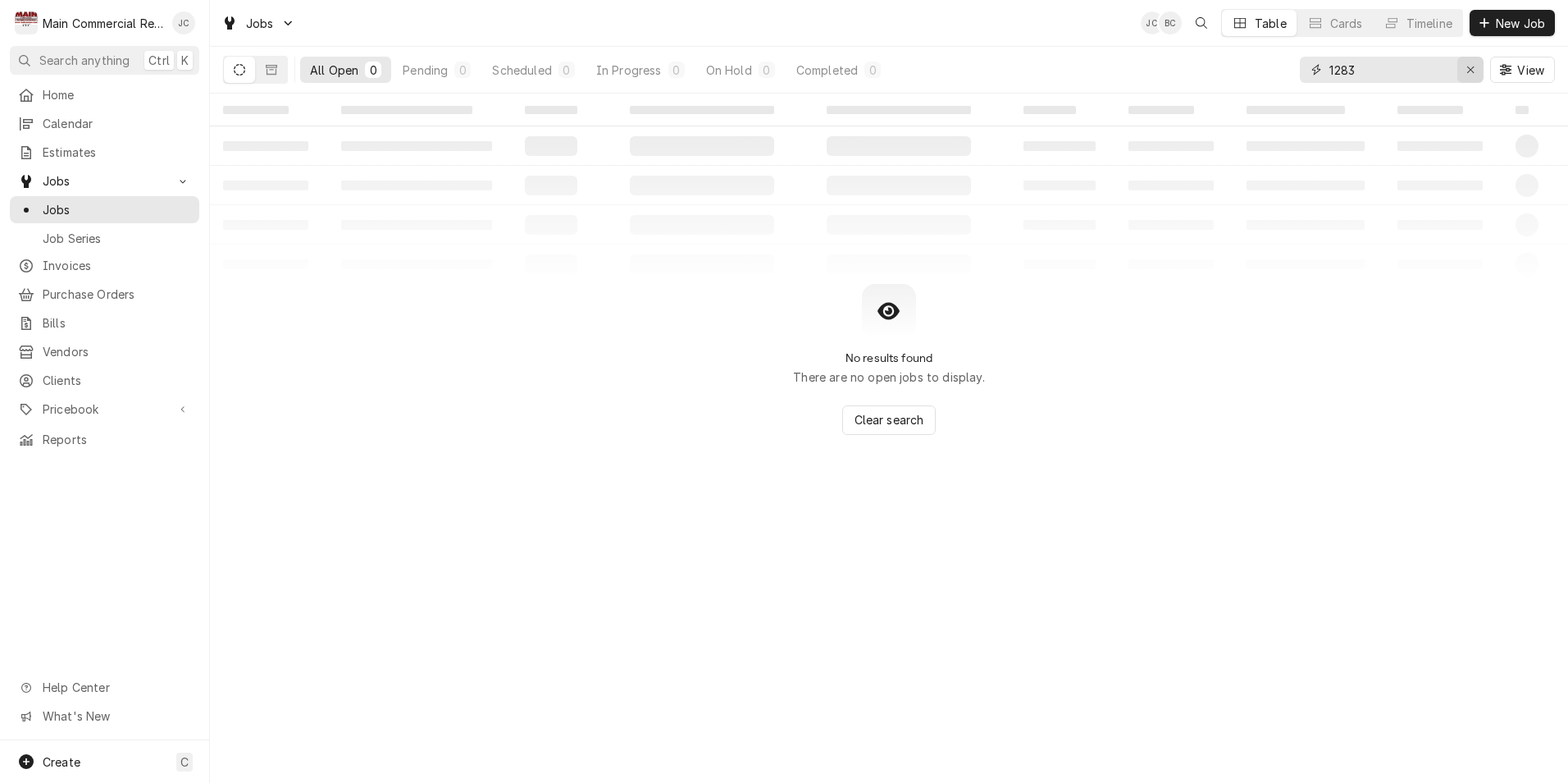
click at [1467, 74] on icon "Erase input" at bounding box center [1471, 69] width 9 height 12
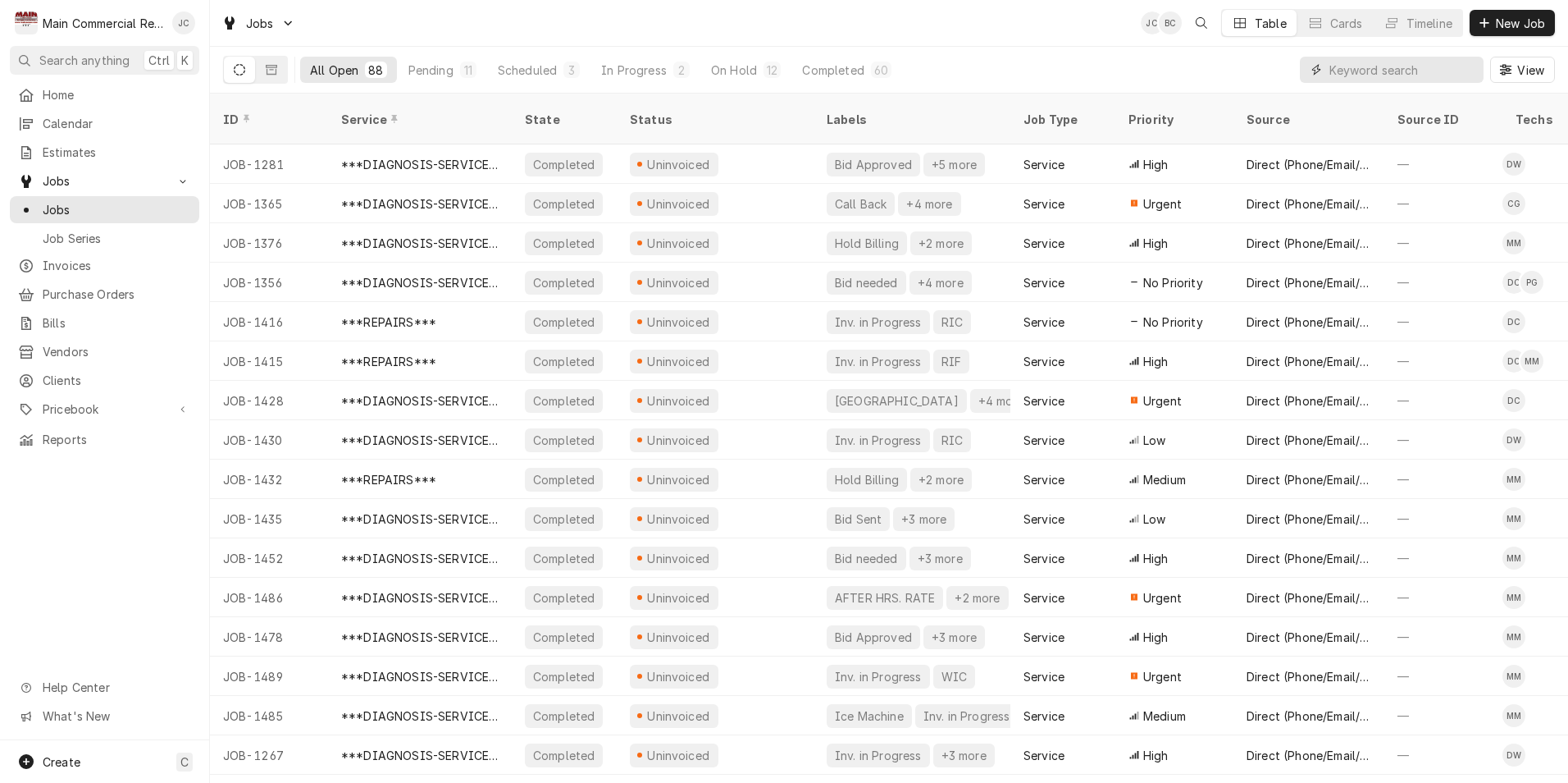
click at [1424, 79] on input "Dynamic Content Wrapper" at bounding box center [1402, 69] width 146 height 26
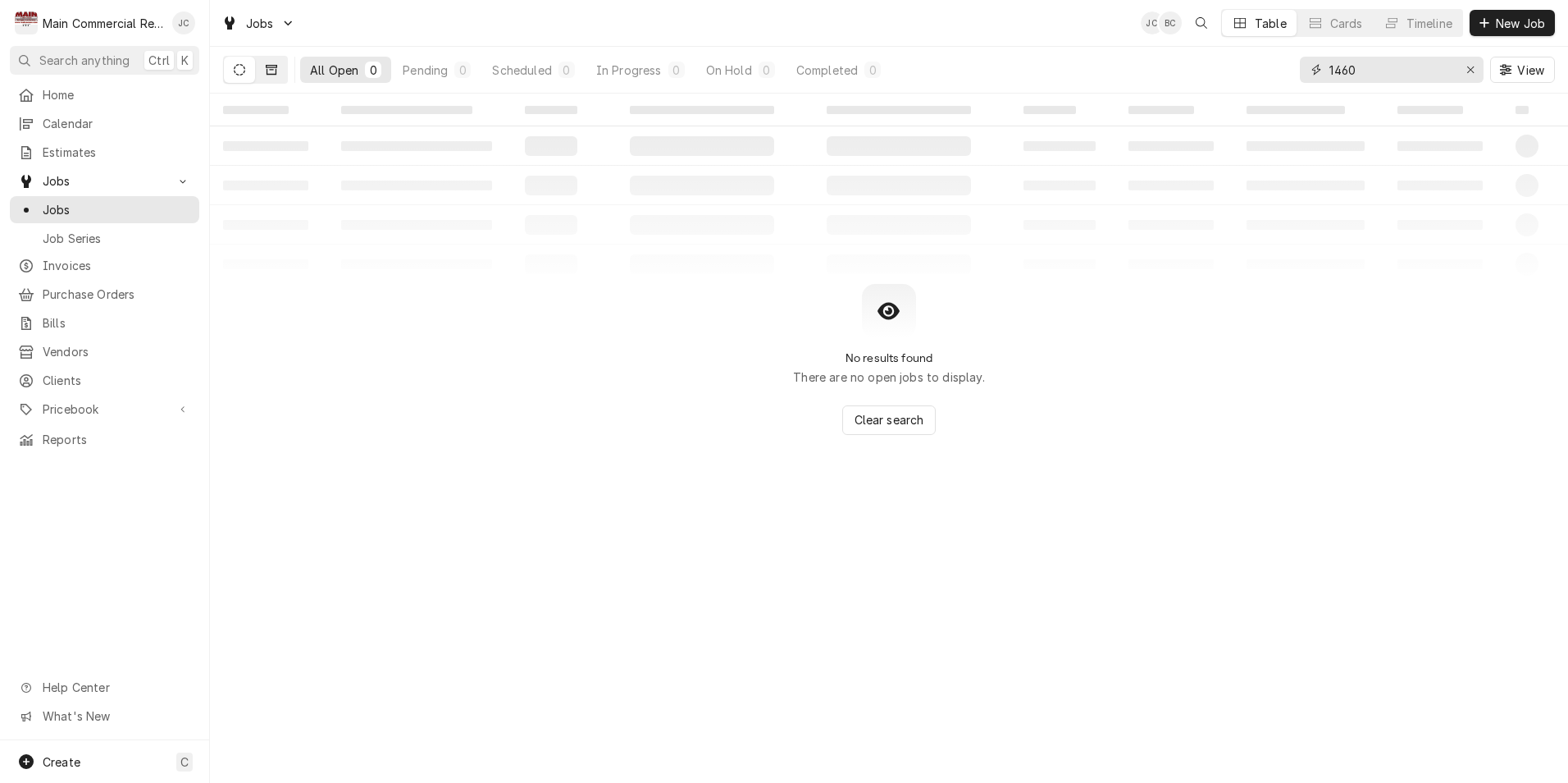
type input "1460"
click at [270, 64] on icon "Dynamic Content Wrapper" at bounding box center [271, 69] width 12 height 12
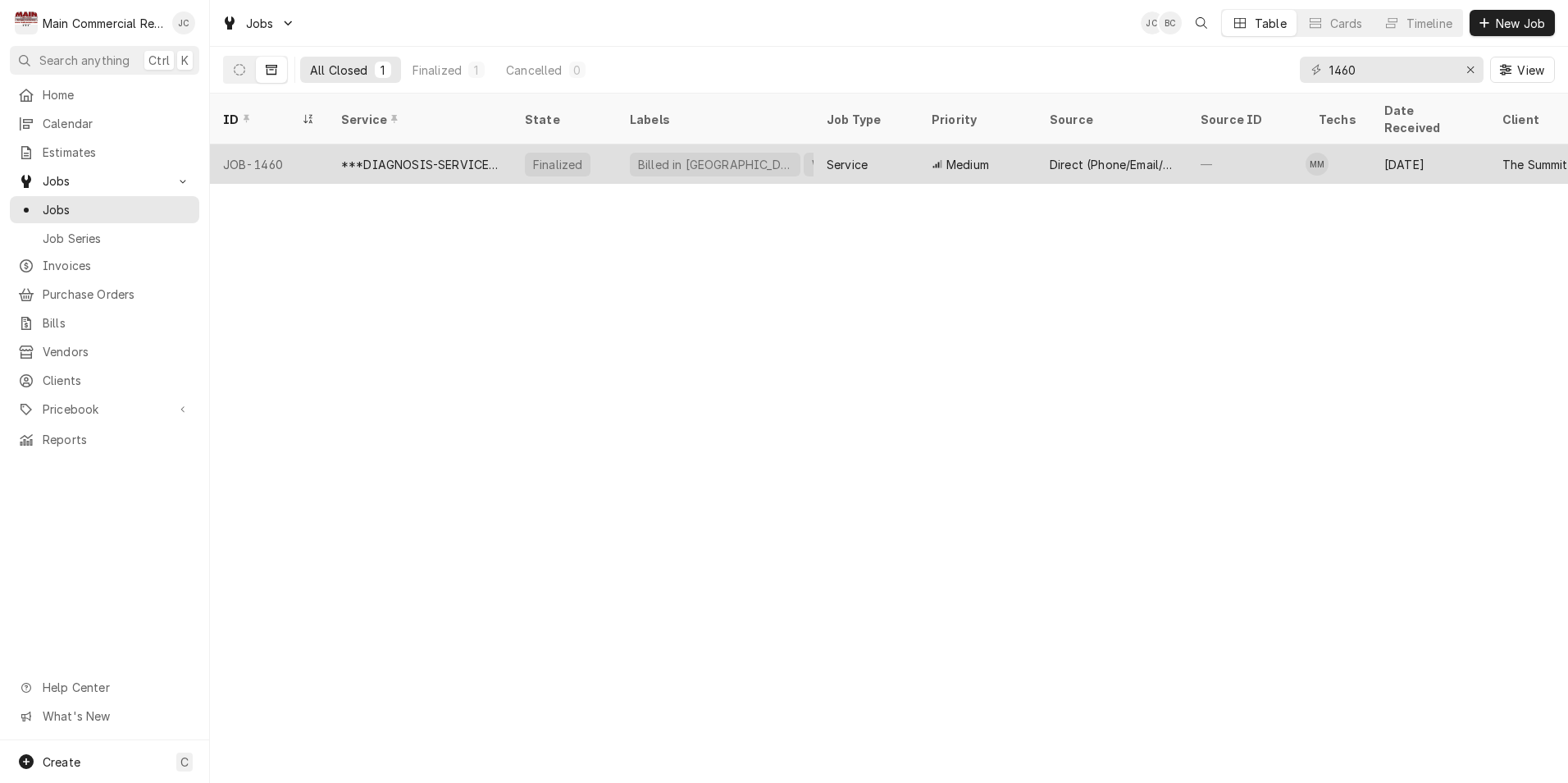
click at [444, 156] on div "***DIAGNOSIS-SERVICE CALL***" at bounding box center [419, 164] width 157 height 17
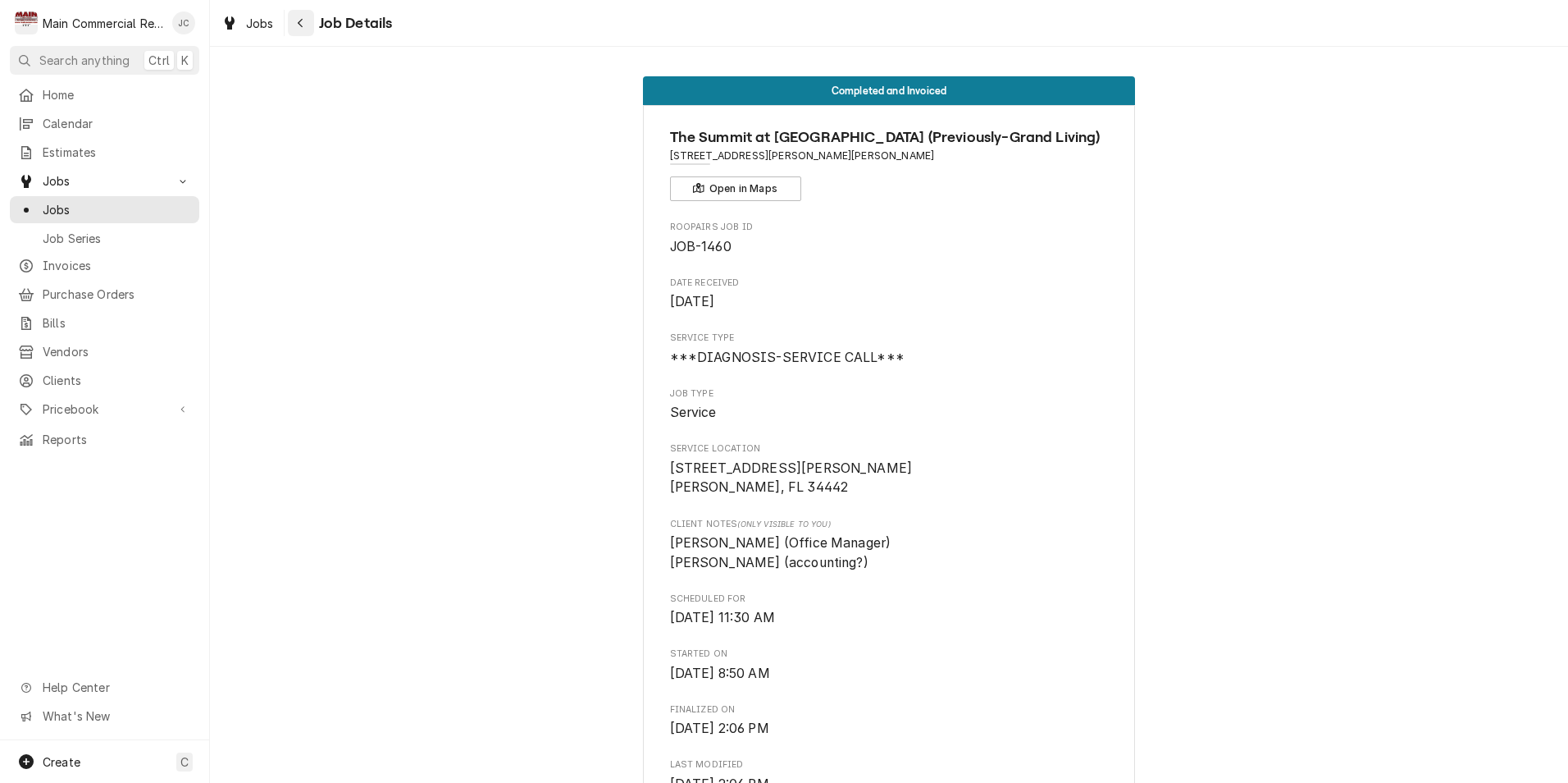
click at [295, 18] on div "Navigate back" at bounding box center [300, 22] width 16 height 16
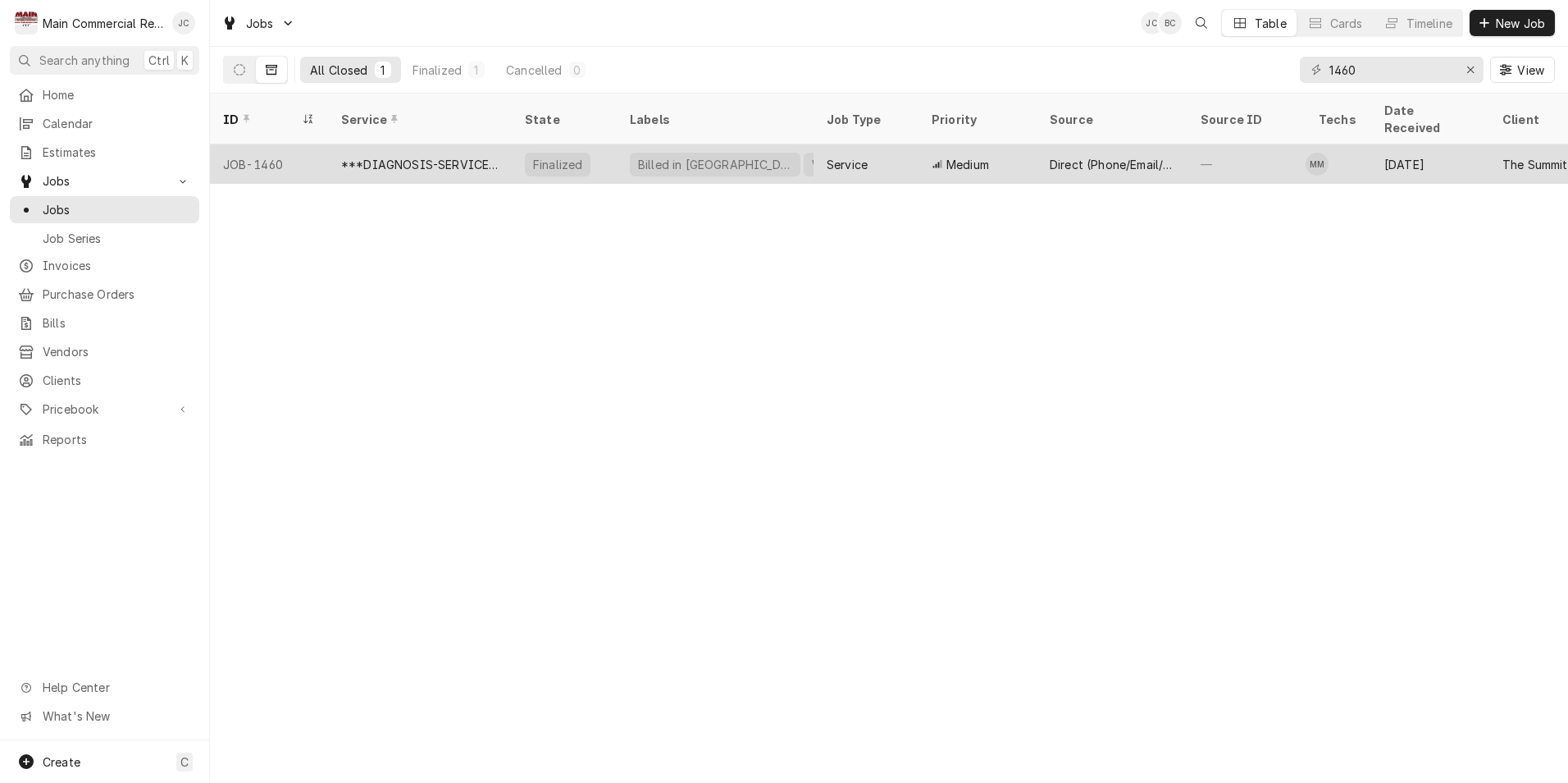
click at [696, 156] on div "Billed in [GEOGRAPHIC_DATA]" at bounding box center [714, 164] width 157 height 17
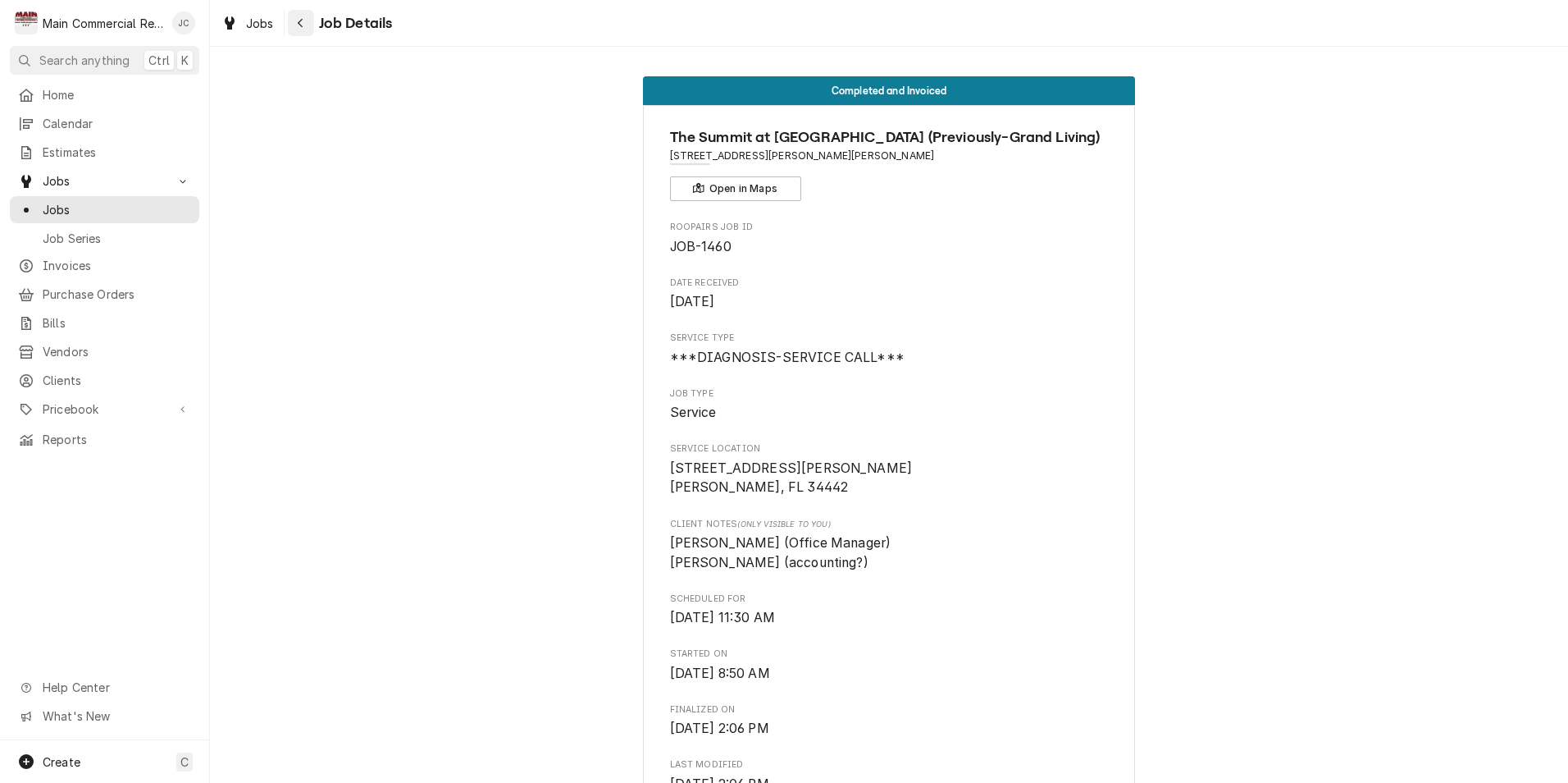
click at [298, 28] on icon "Navigate back" at bounding box center [300, 22] width 7 height 12
